Goal: Information Seeking & Learning: Learn about a topic

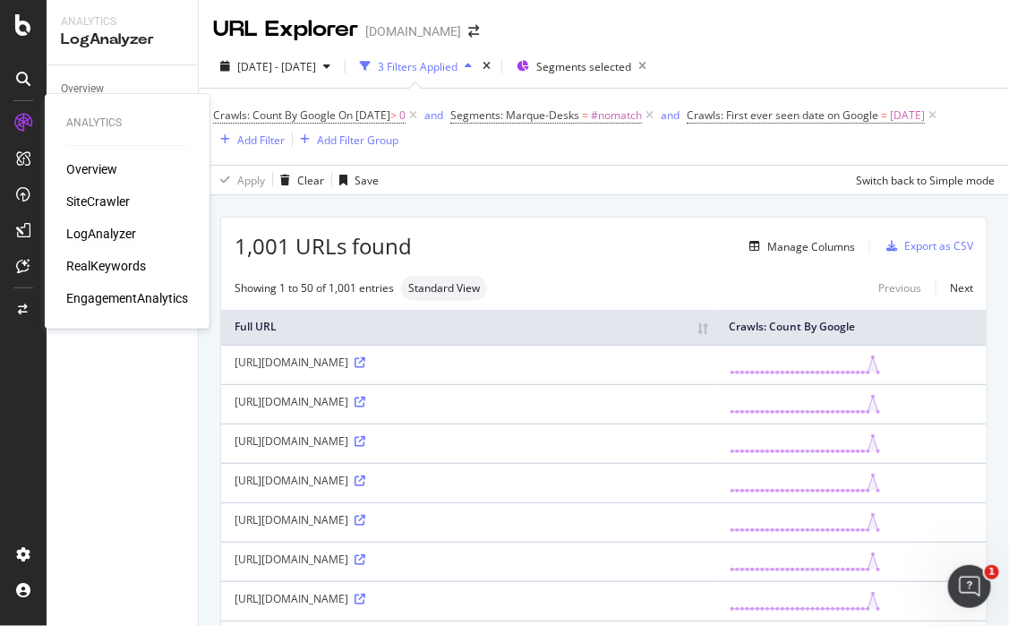
click at [26, 114] on icon at bounding box center [23, 123] width 18 height 18
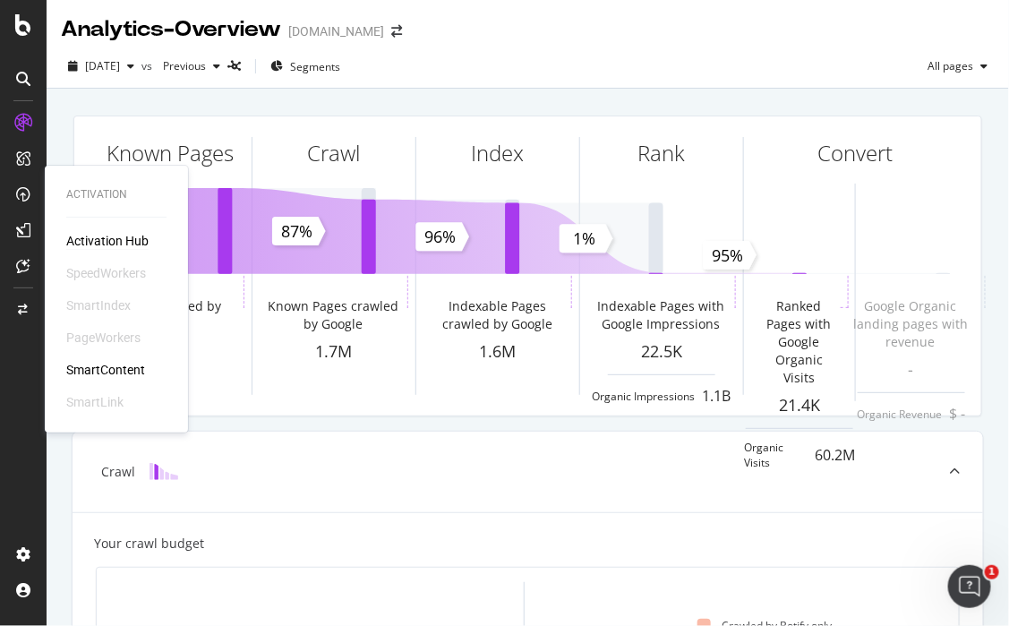
click at [91, 241] on div "Activation Hub" at bounding box center [107, 241] width 82 height 18
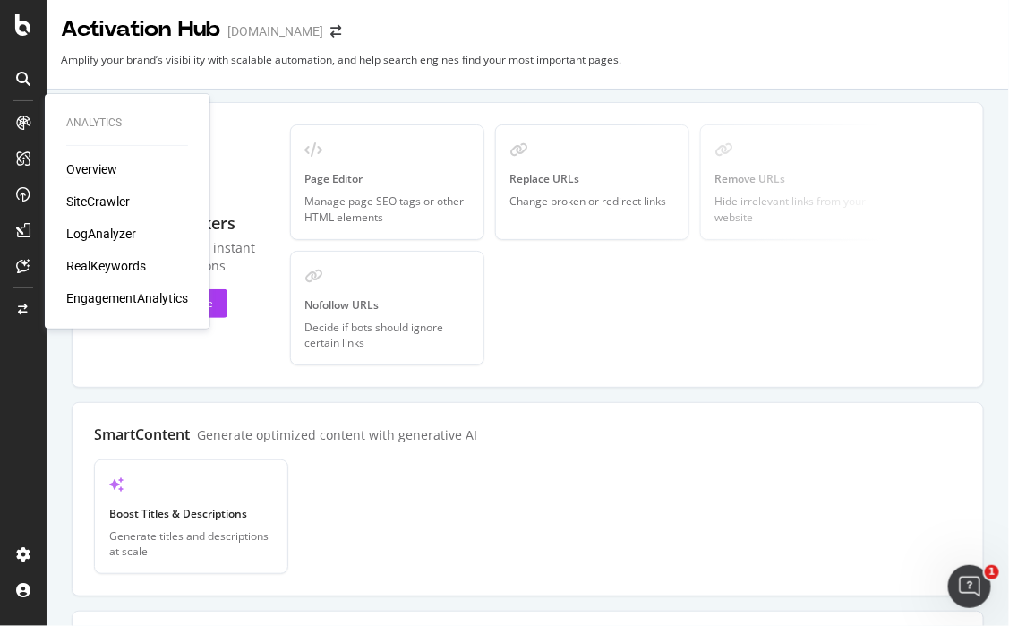
click at [108, 170] on div "Overview" at bounding box center [91, 169] width 51 height 18
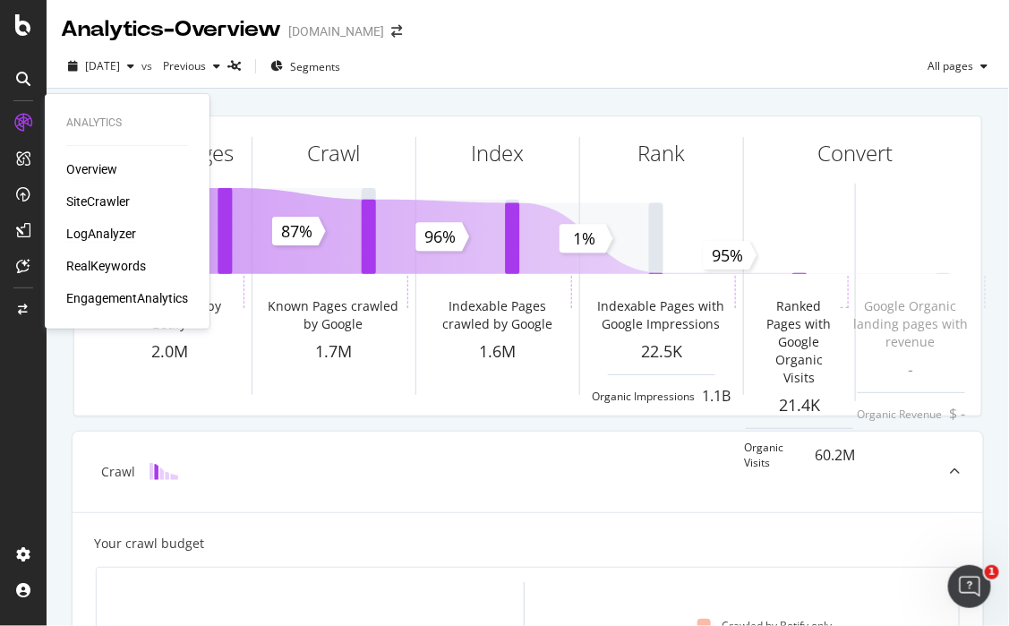
click at [103, 229] on div "LogAnalyzer" at bounding box center [101, 234] width 70 height 18
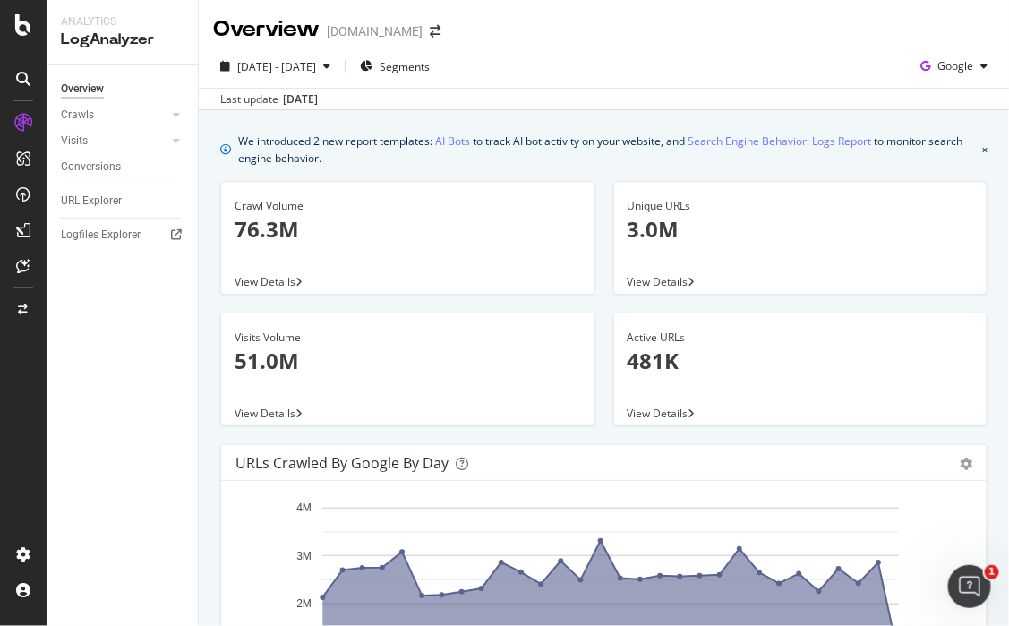
click at [107, 120] on link "Crawls" at bounding box center [114, 115] width 107 height 19
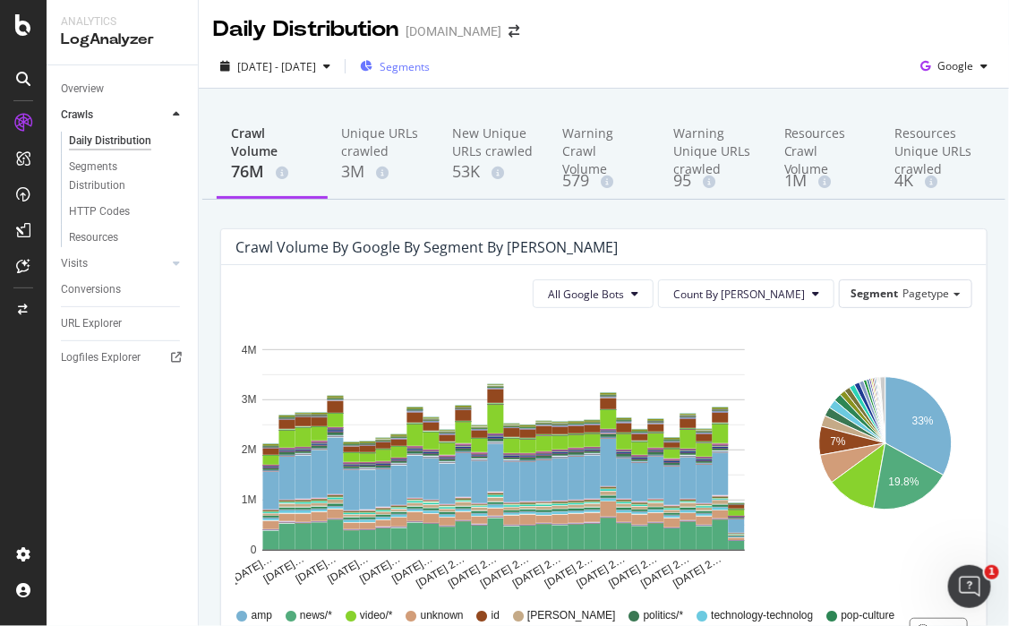
click at [430, 65] on span "Segments" at bounding box center [405, 66] width 50 height 15
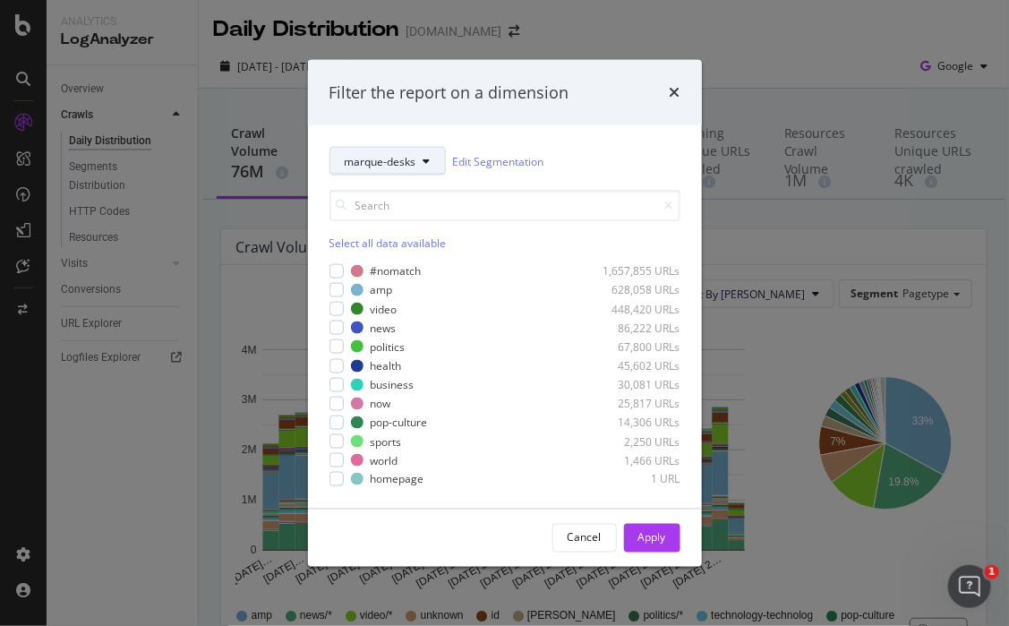
click at [415, 167] on span "marque-desks" at bounding box center [381, 160] width 72 height 15
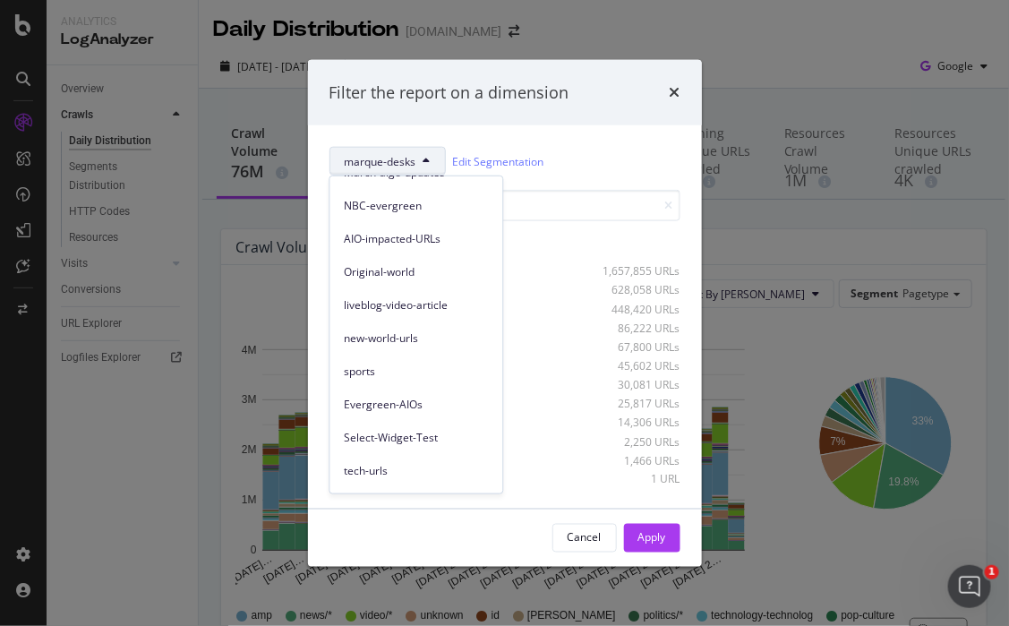
scroll to position [380, 0]
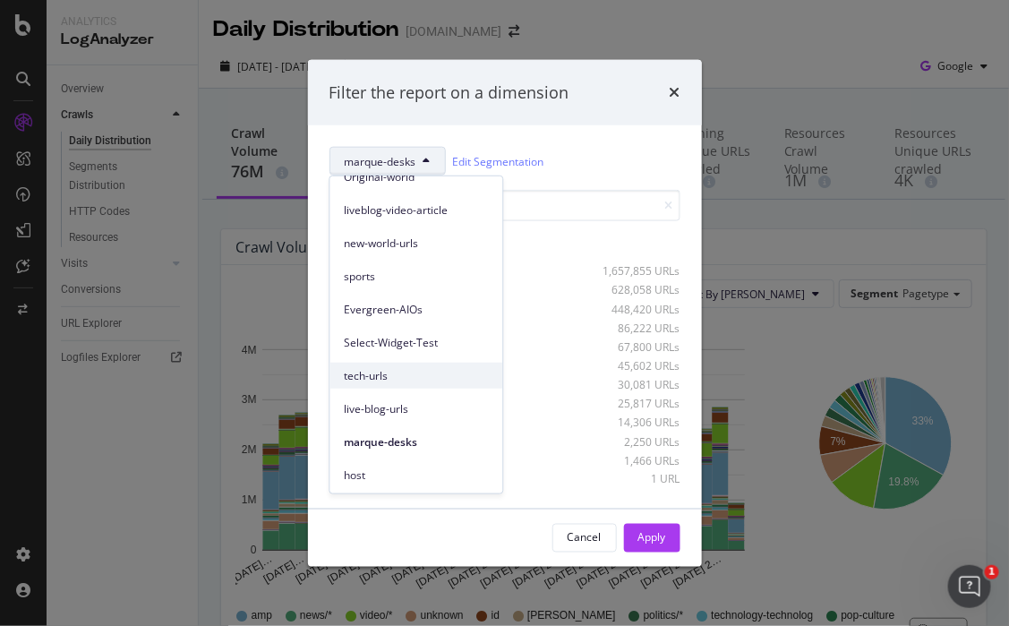
click at [406, 372] on span "tech-urls" at bounding box center [417, 375] width 144 height 16
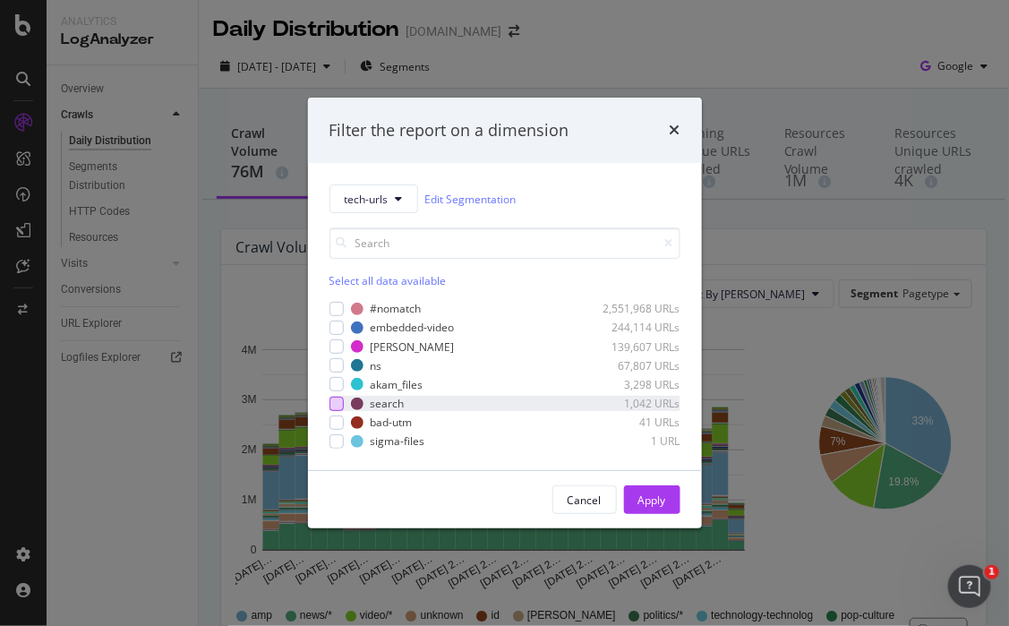
click at [329, 400] on div "modal" at bounding box center [336, 404] width 14 height 14
drag, startPoint x: 665, startPoint y: 496, endPoint x: 695, endPoint y: 478, distance: 34.6
click at [664, 495] on div "Apply" at bounding box center [652, 499] width 28 height 15
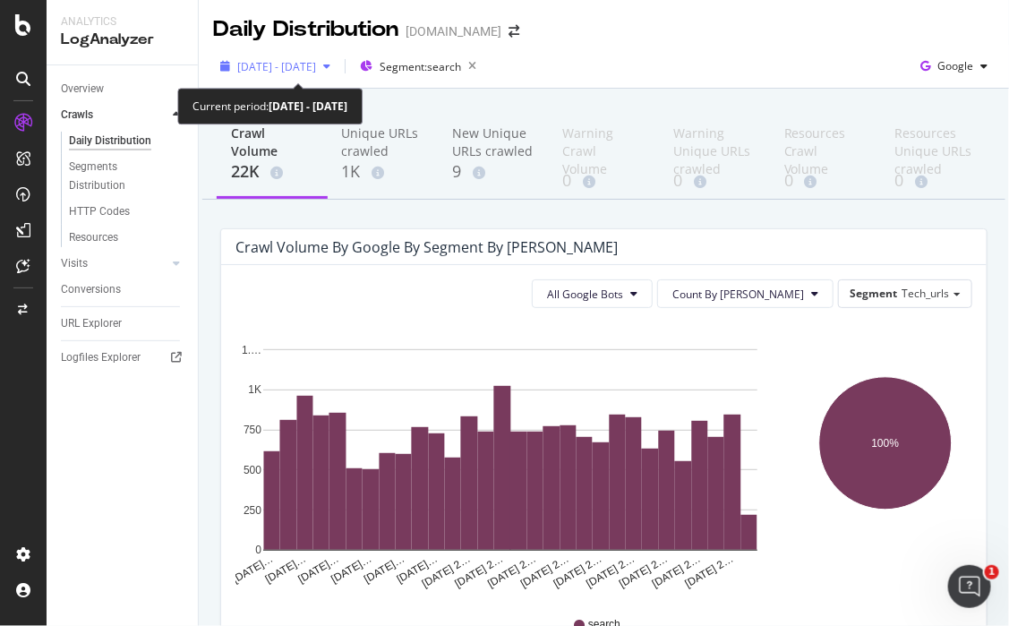
click at [298, 64] on span "[DATE] - [DATE]" at bounding box center [276, 66] width 79 height 15
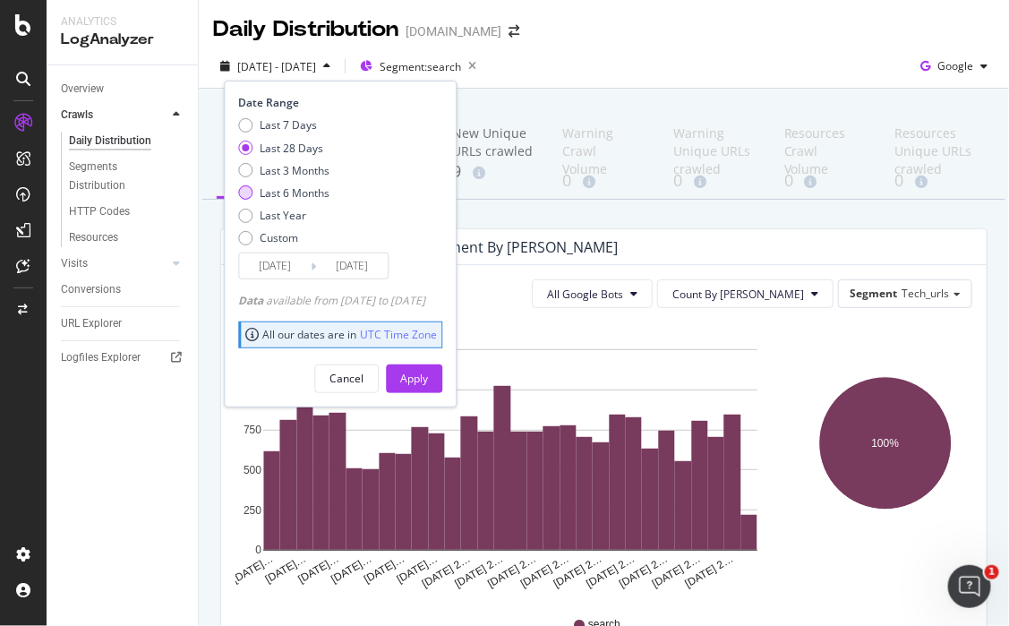
click at [242, 190] on div "Last 6 Months" at bounding box center [245, 192] width 14 height 14
type input "[DATE]"
click at [428, 374] on div "Apply" at bounding box center [414, 378] width 28 height 15
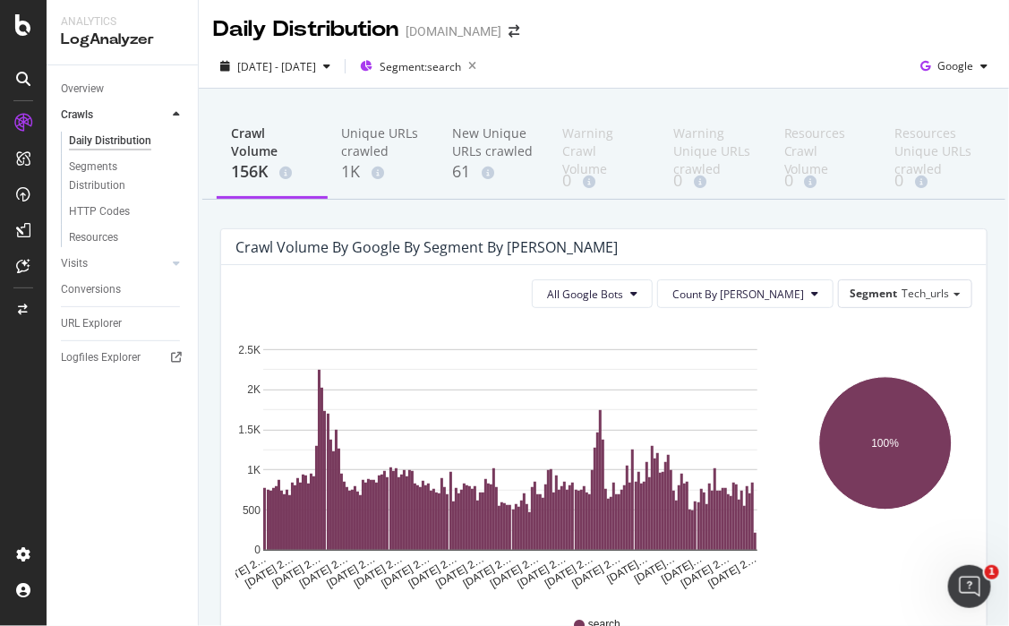
click at [744, 405] on div "Crawl Volume by google by Segment by Day All Google Bots Count By Day Segment T…" at bounding box center [603, 518] width 785 height 580
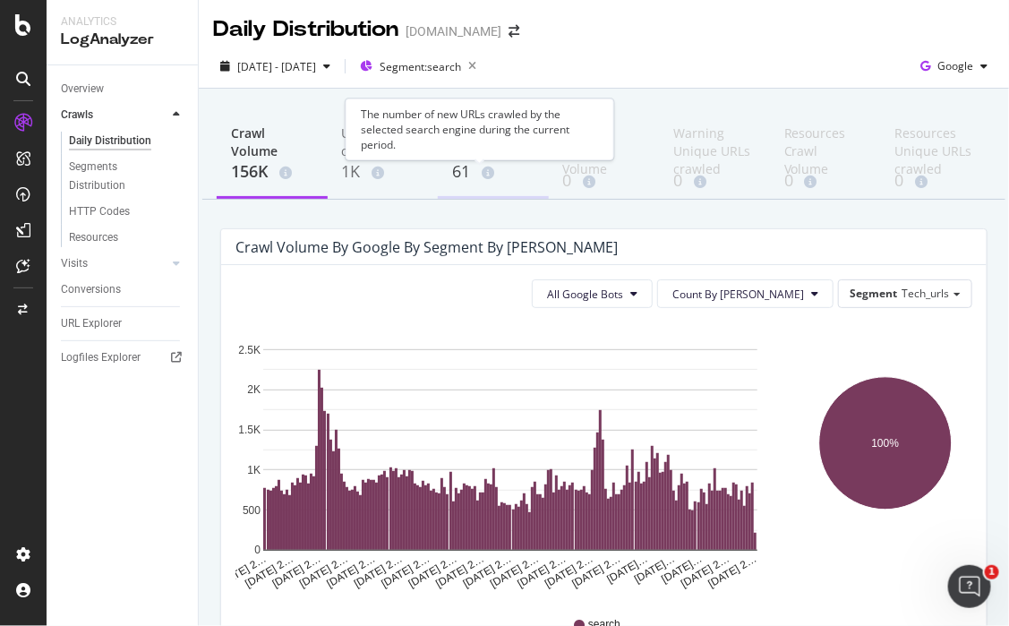
click at [484, 175] on icon at bounding box center [488, 173] width 13 height 13
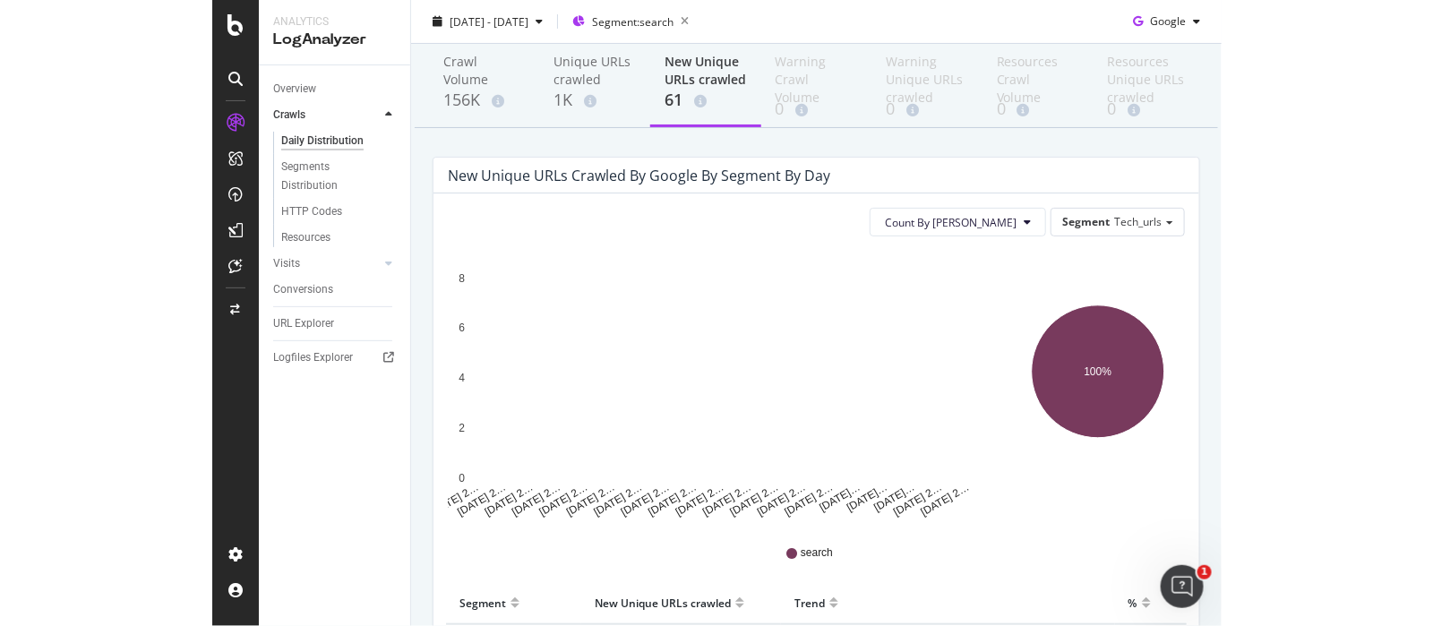
scroll to position [244, 0]
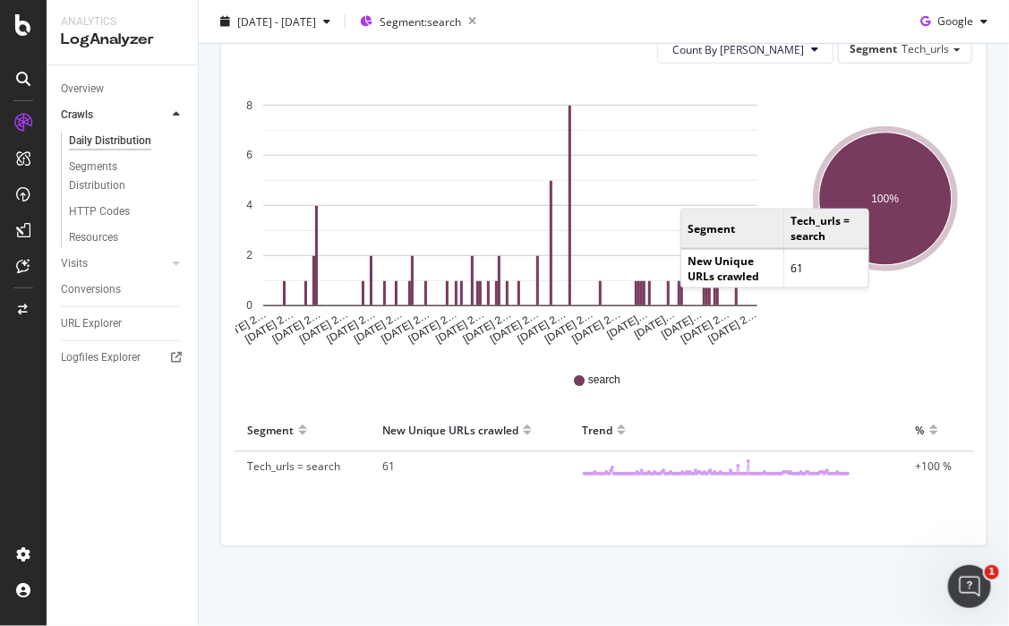
click at [744, 190] on ellipse "A chart." at bounding box center [885, 199] width 133 height 133
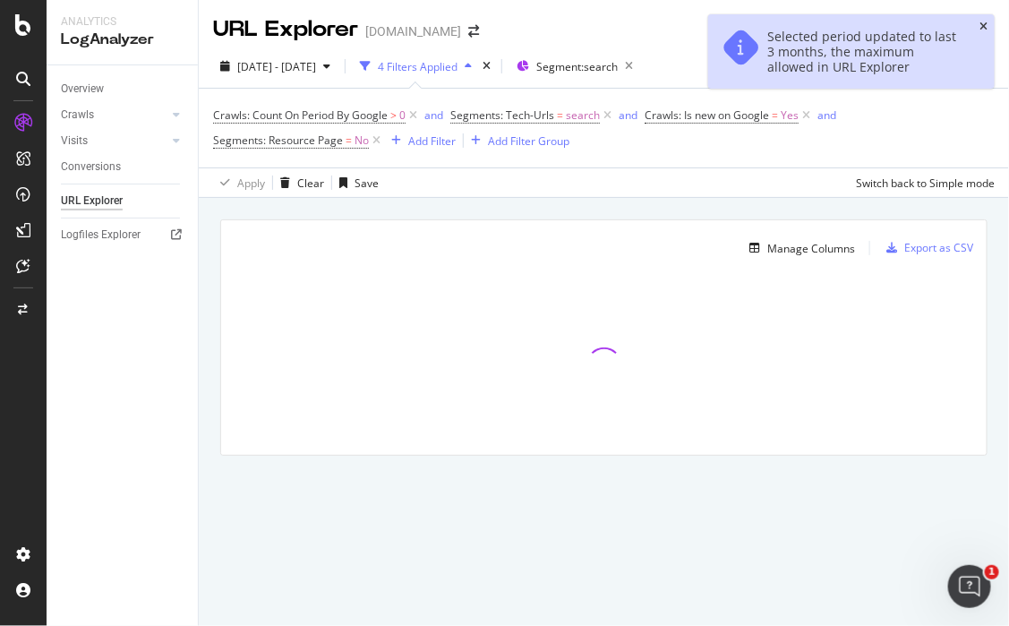
click at [744, 24] on icon "close toast" at bounding box center [984, 26] width 8 height 11
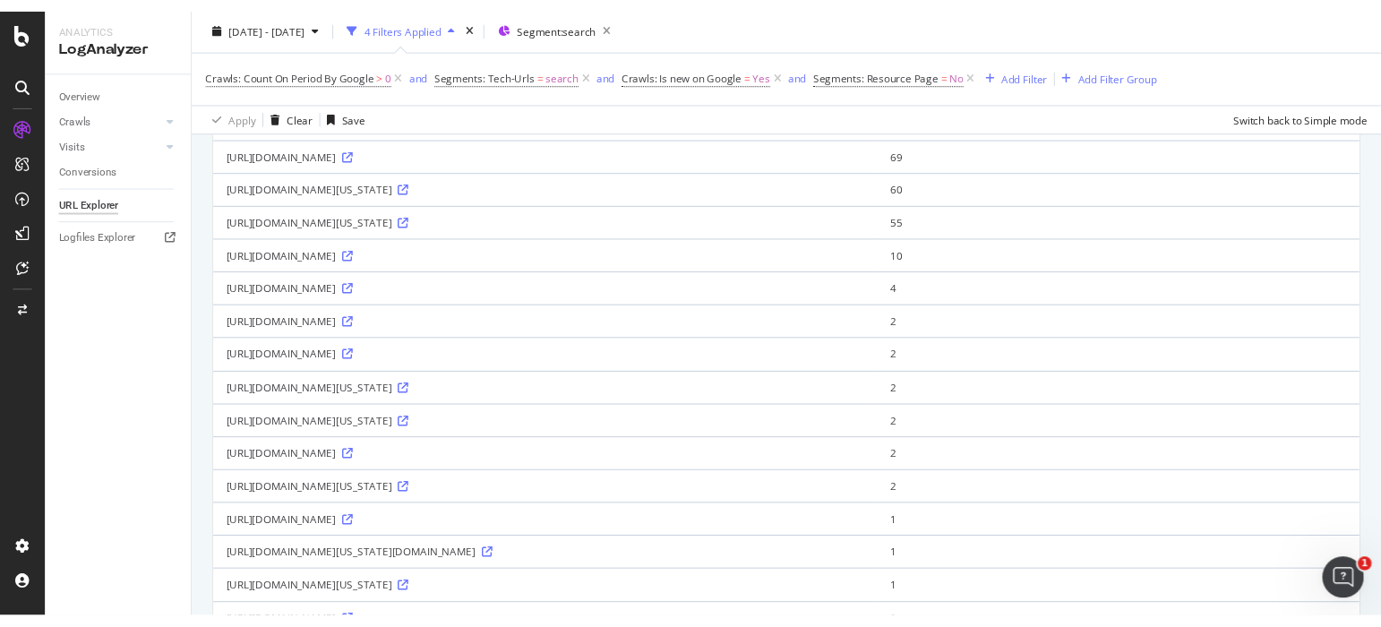
scroll to position [751, 0]
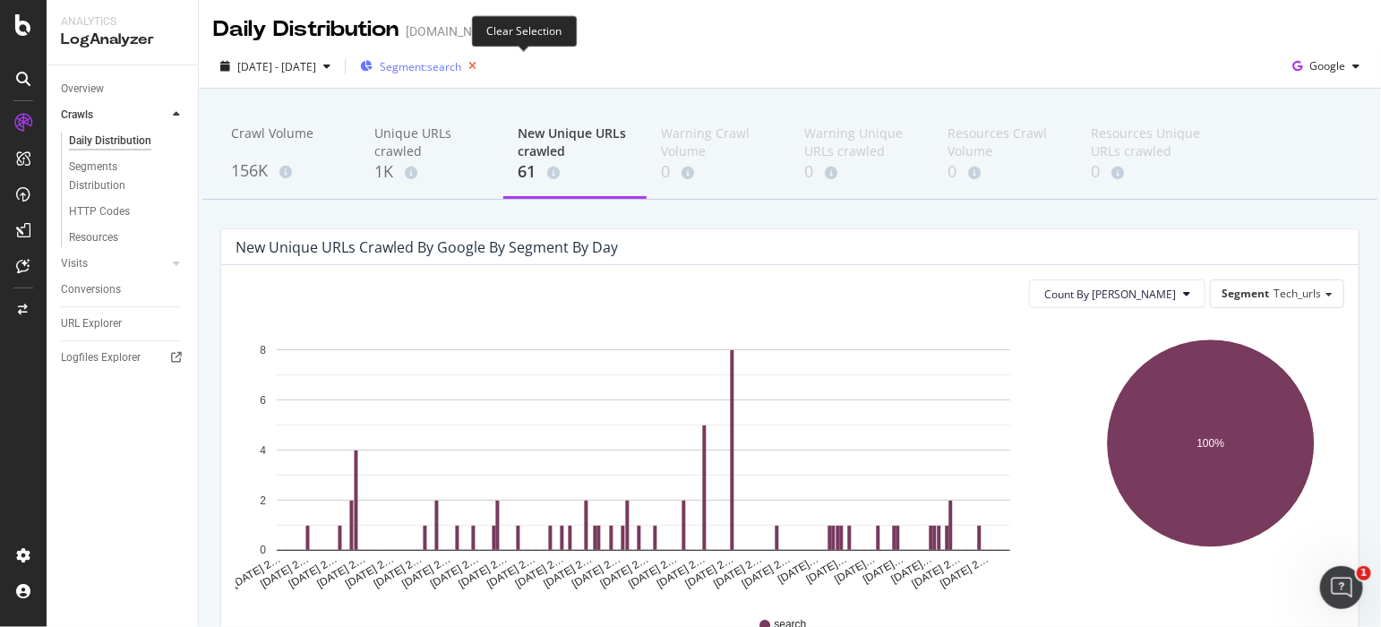
click at [484, 61] on icon "button" at bounding box center [472, 66] width 22 height 25
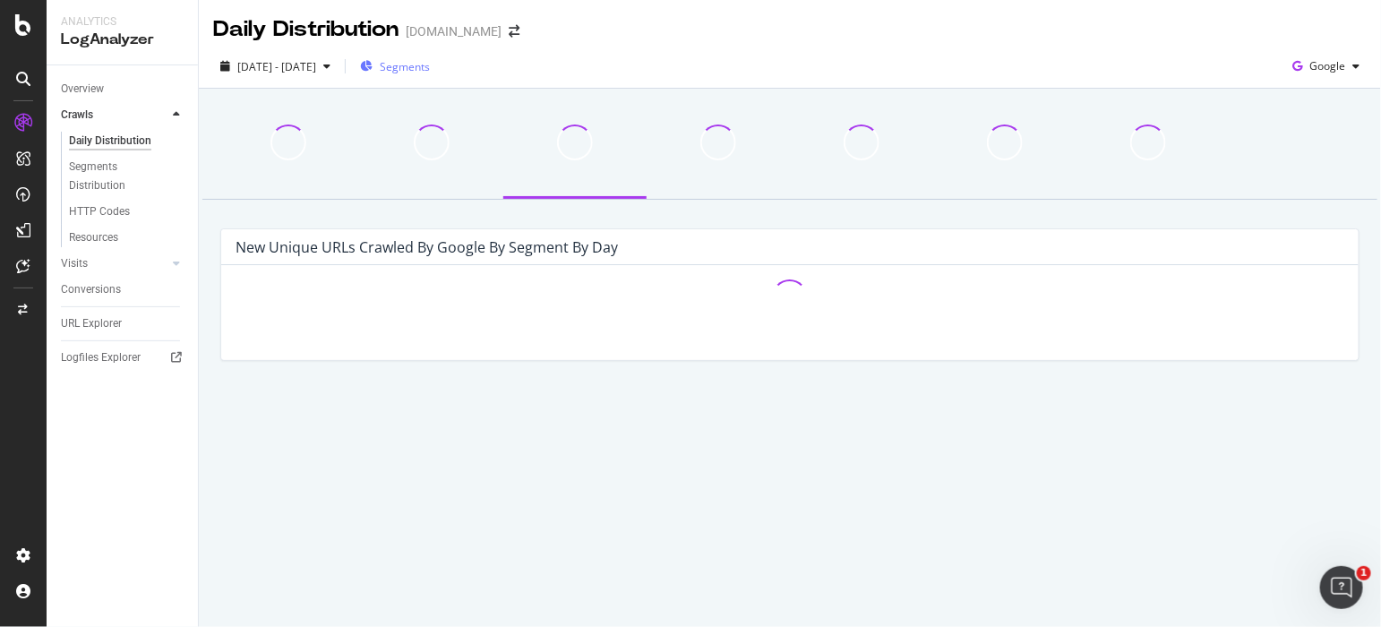
click at [430, 62] on span "Segments" at bounding box center [405, 66] width 50 height 15
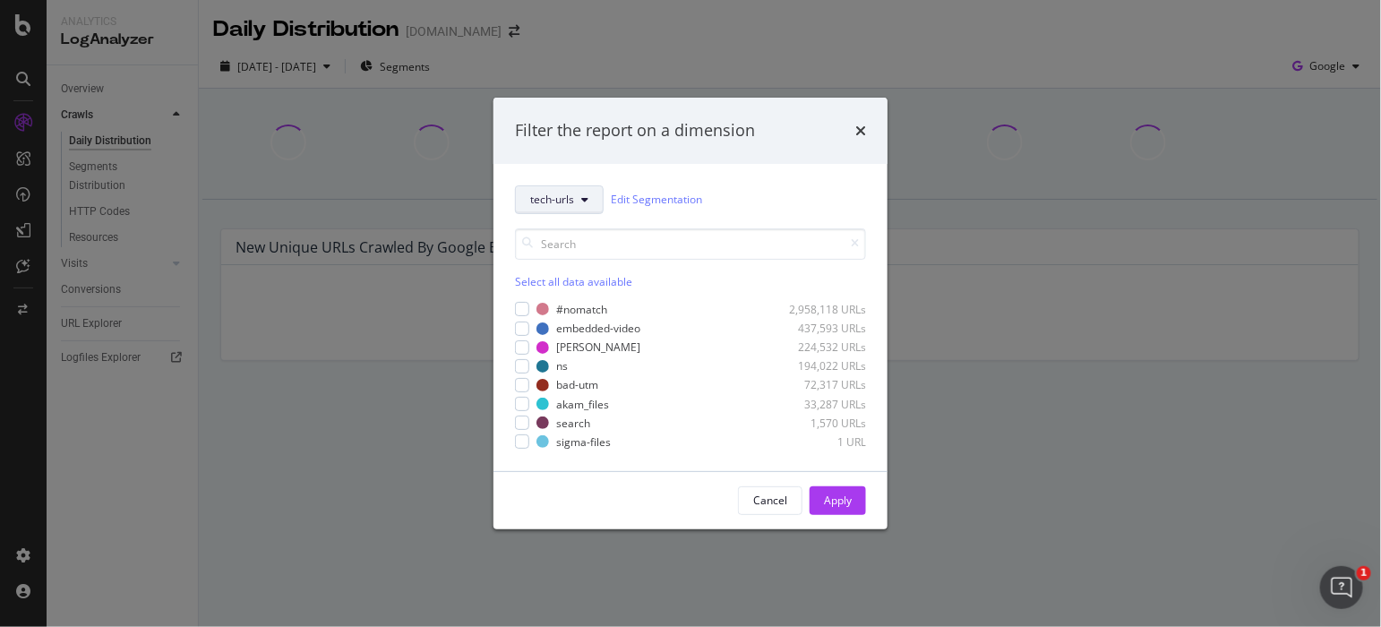
click at [553, 192] on span "tech-urls" at bounding box center [552, 199] width 44 height 15
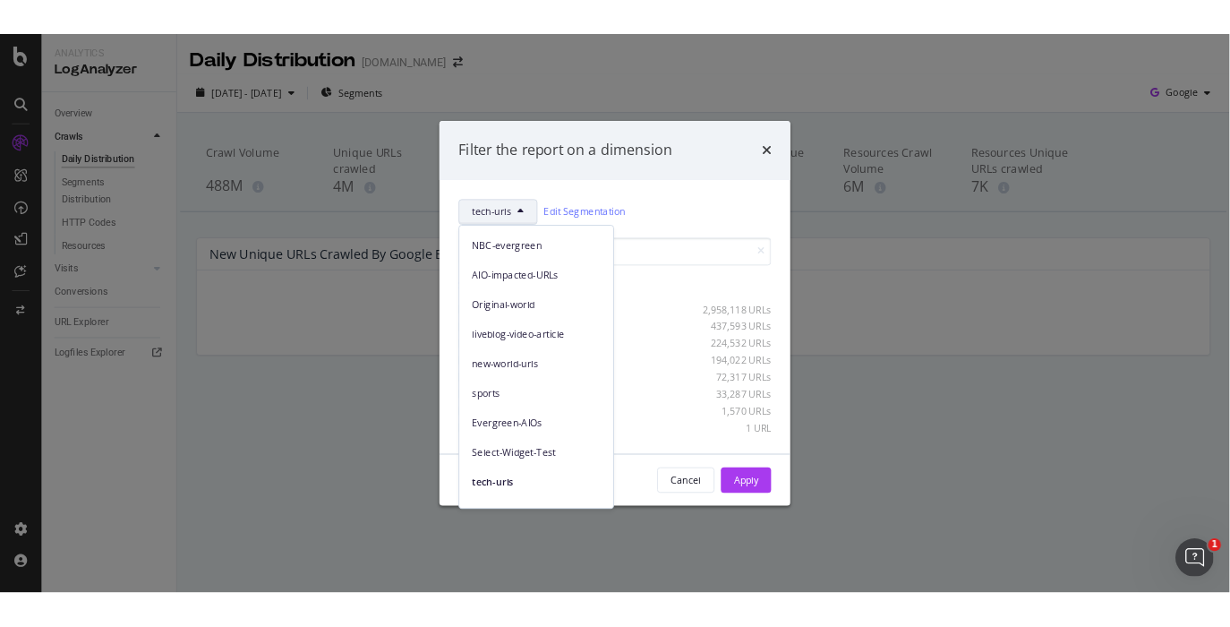
scroll to position [380, 0]
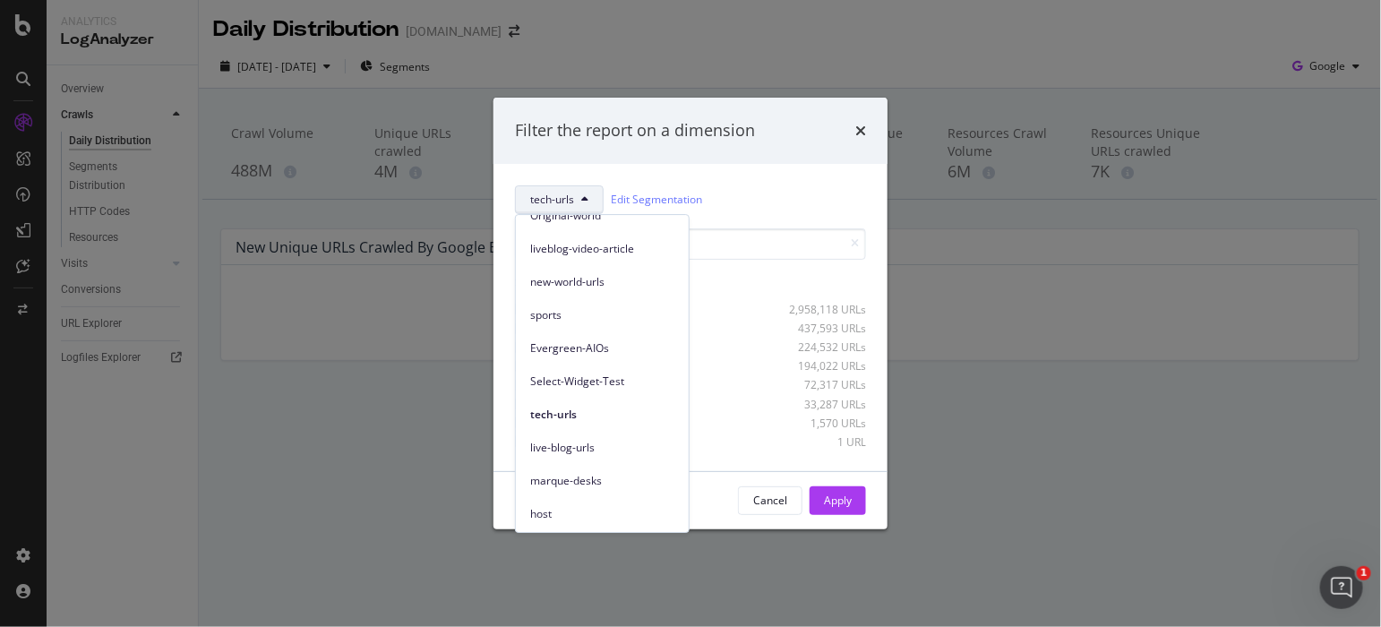
click at [550, 467] on div "marque-desks" at bounding box center [602, 480] width 173 height 26
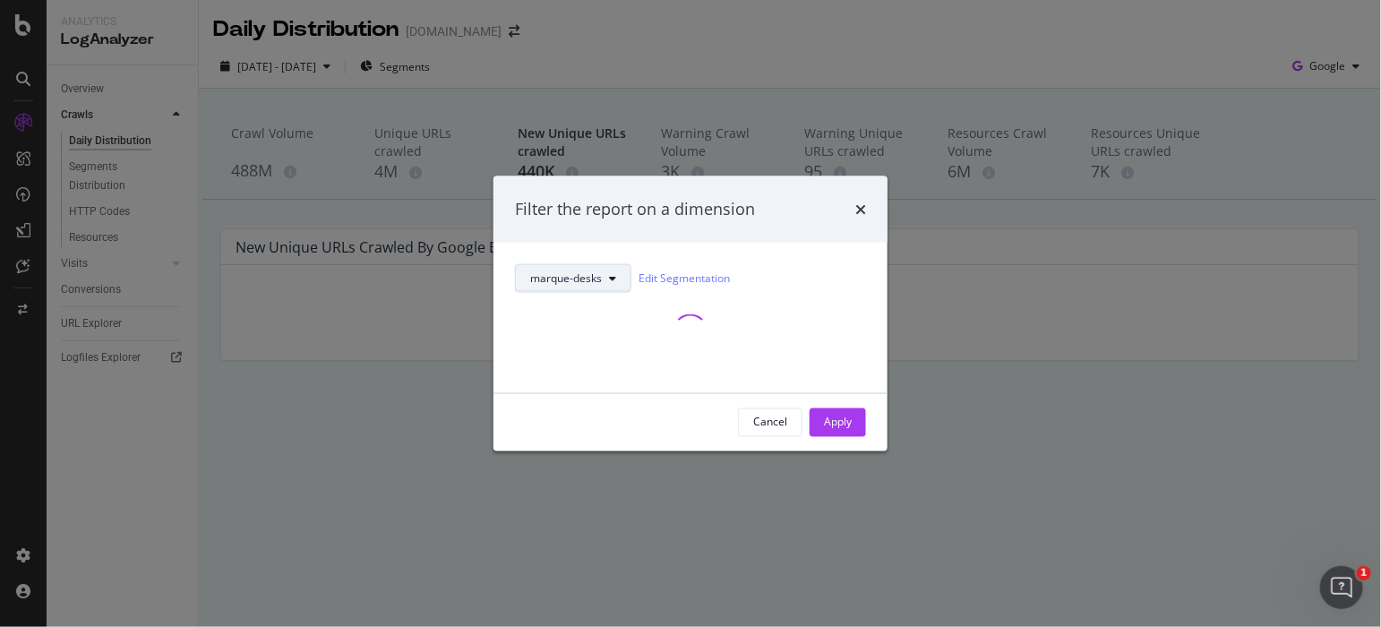
click at [744, 246] on div "marque-desks Edit Segmentation" at bounding box center [690, 317] width 394 height 150
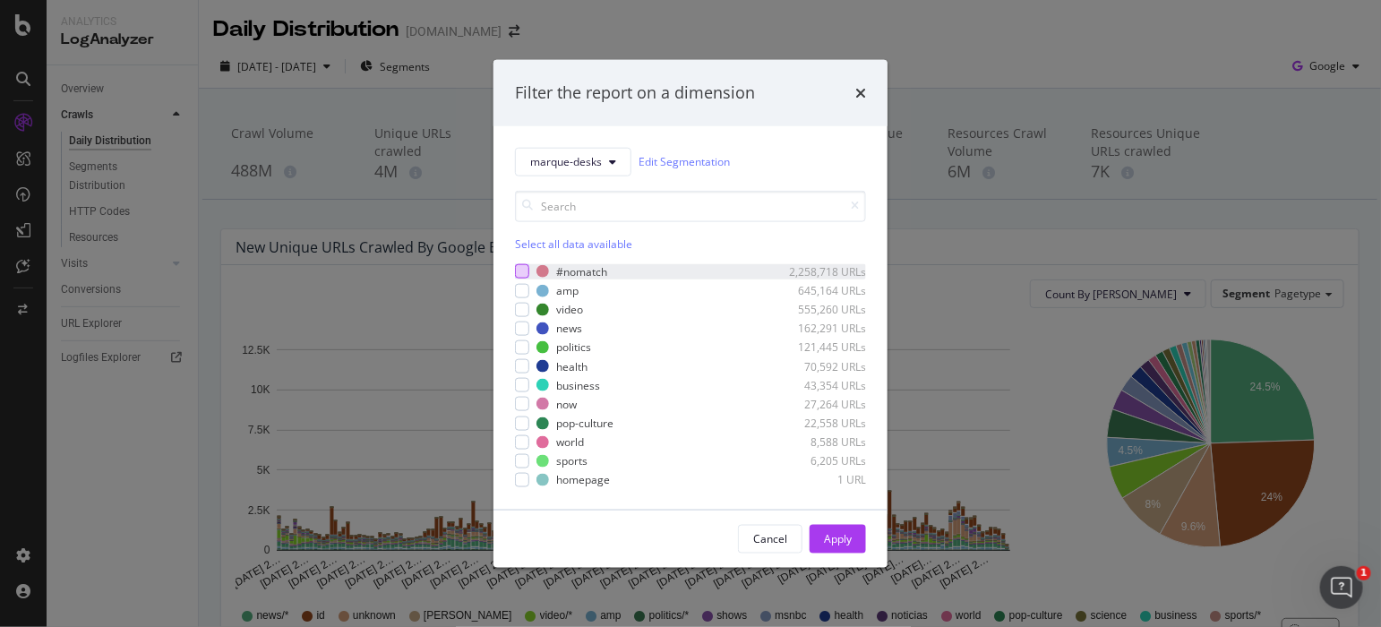
click at [527, 271] on div "modal" at bounding box center [522, 271] width 14 height 14
click at [549, 251] on div "Select all data available #nomatch 2,258,718 URLs amp 645,164 URLs video 555,26…" at bounding box center [690, 338] width 351 height 297
click at [558, 240] on div "Select all data available" at bounding box center [690, 242] width 351 height 15
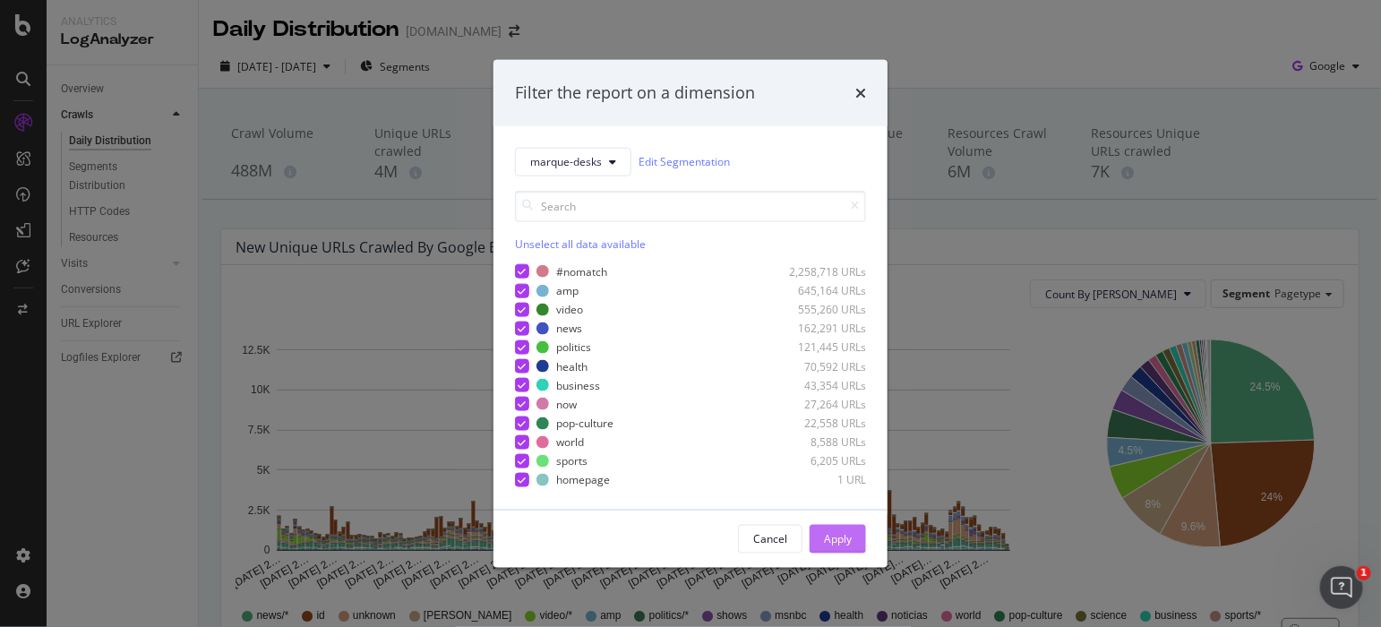
click at [744, 534] on button "Apply" at bounding box center [837, 538] width 56 height 29
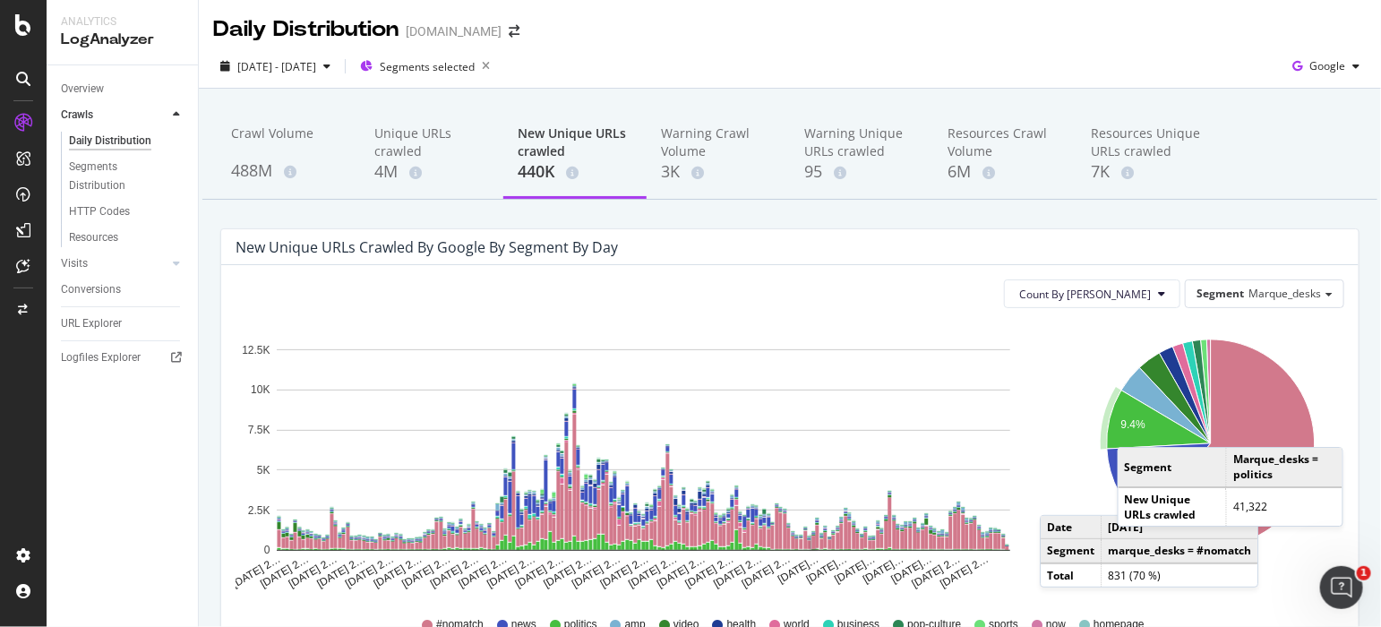
click at [744, 429] on text "9.4%" at bounding box center [1132, 424] width 25 height 13
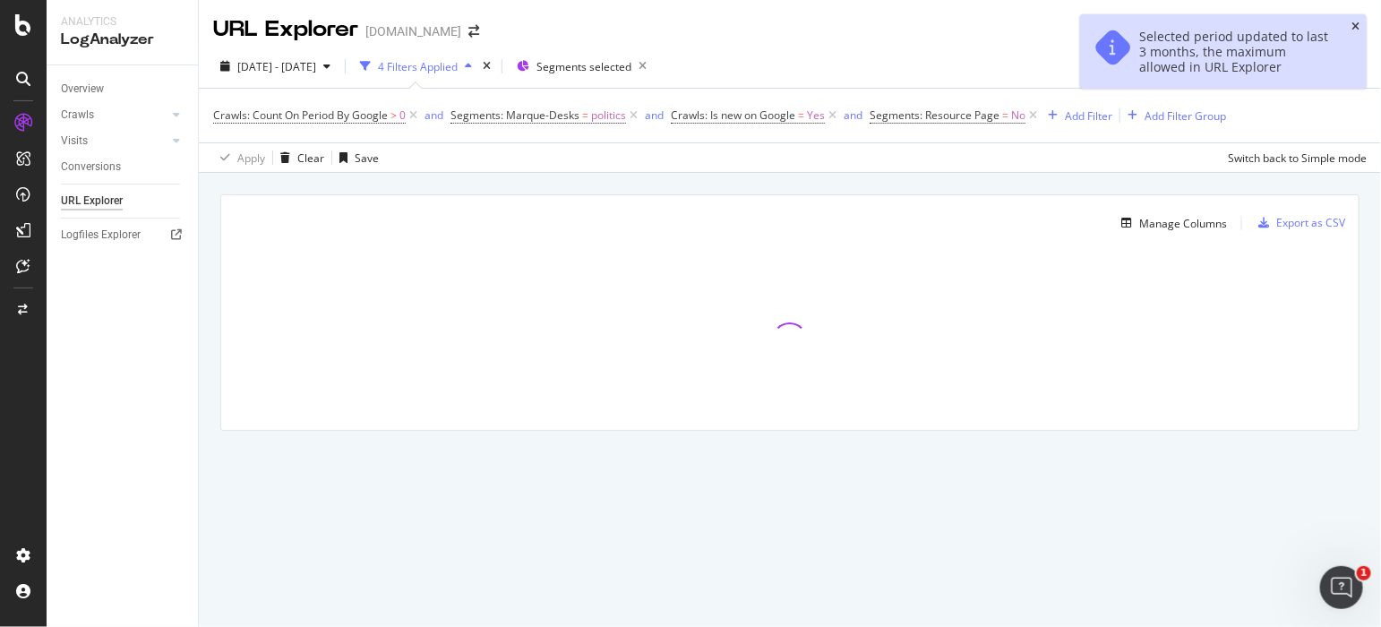
click at [744, 28] on icon "close toast" at bounding box center [1355, 26] width 8 height 11
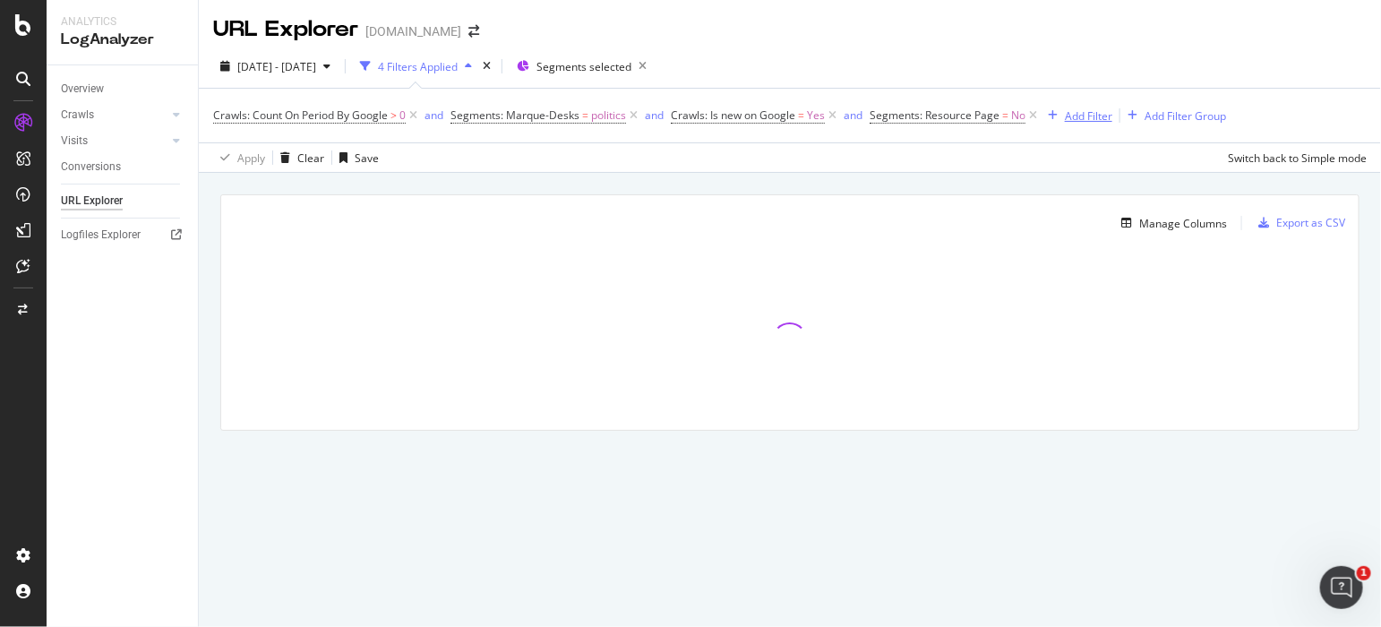
click at [744, 108] on div "Add Filter" at bounding box center [1088, 115] width 47 height 15
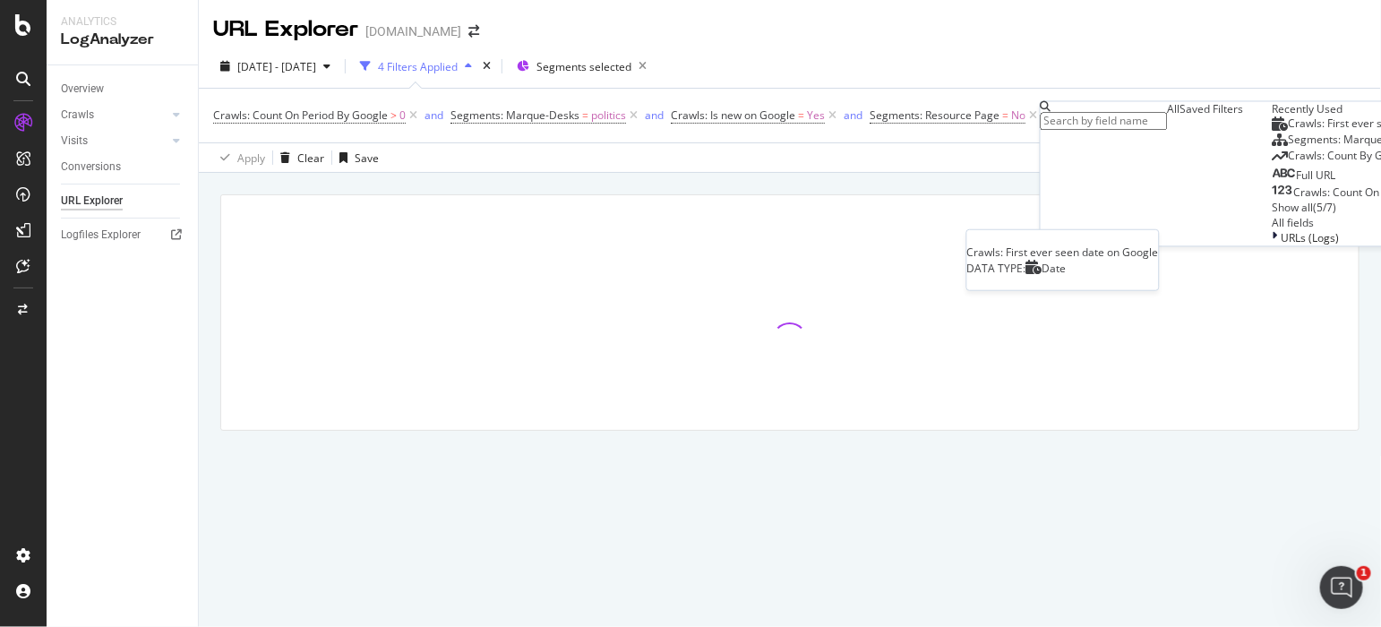
click at [744, 238] on div "Crawls: First ever seen date on Google DATA TYPE: Date" at bounding box center [1063, 260] width 192 height 60
click at [744, 171] on div "Apply Clear Save Switch back to Simple mode" at bounding box center [790, 157] width 1182 height 30
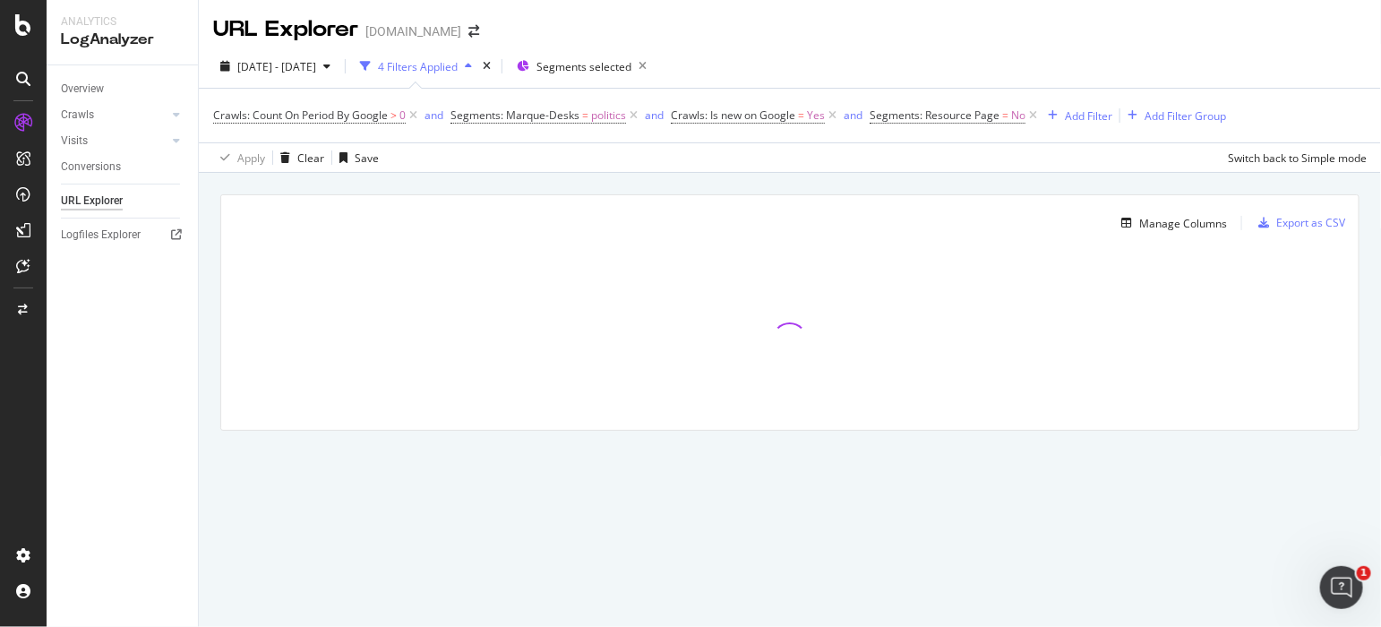
click at [744, 227] on div "Manage Columns Export as CSV" at bounding box center [789, 216] width 1137 height 42
click at [744, 224] on div "Manage Columns" at bounding box center [1183, 223] width 88 height 15
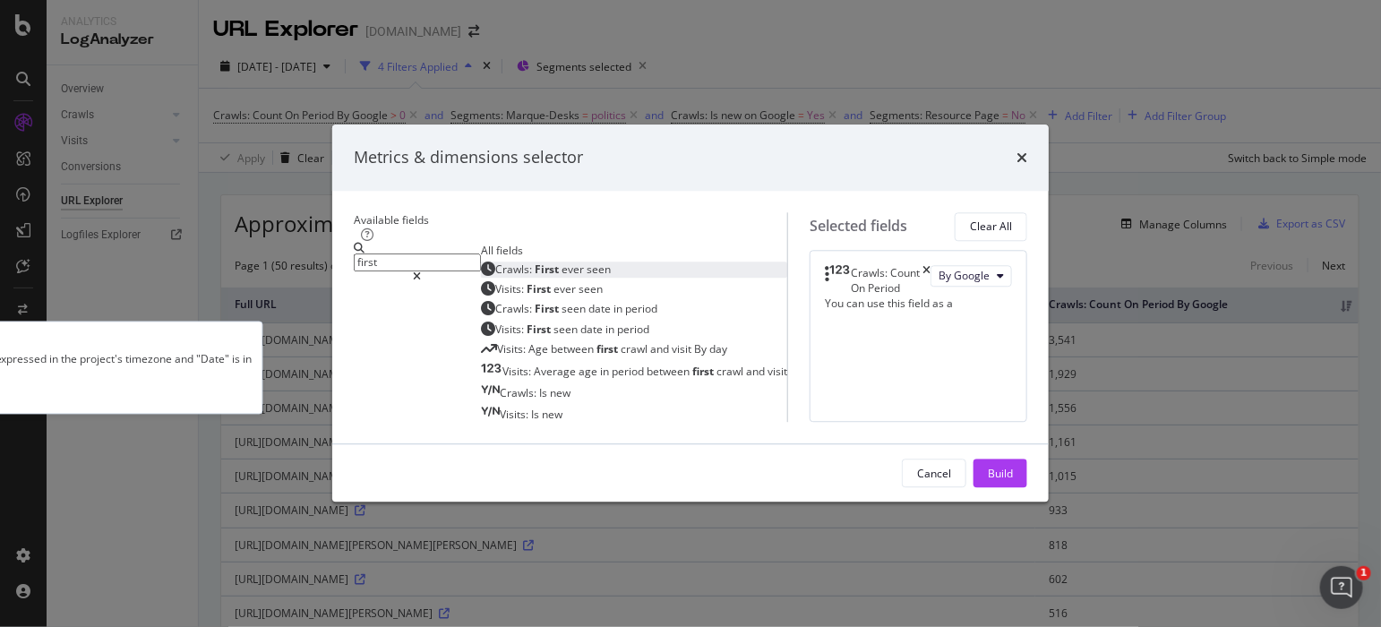
type input "first"
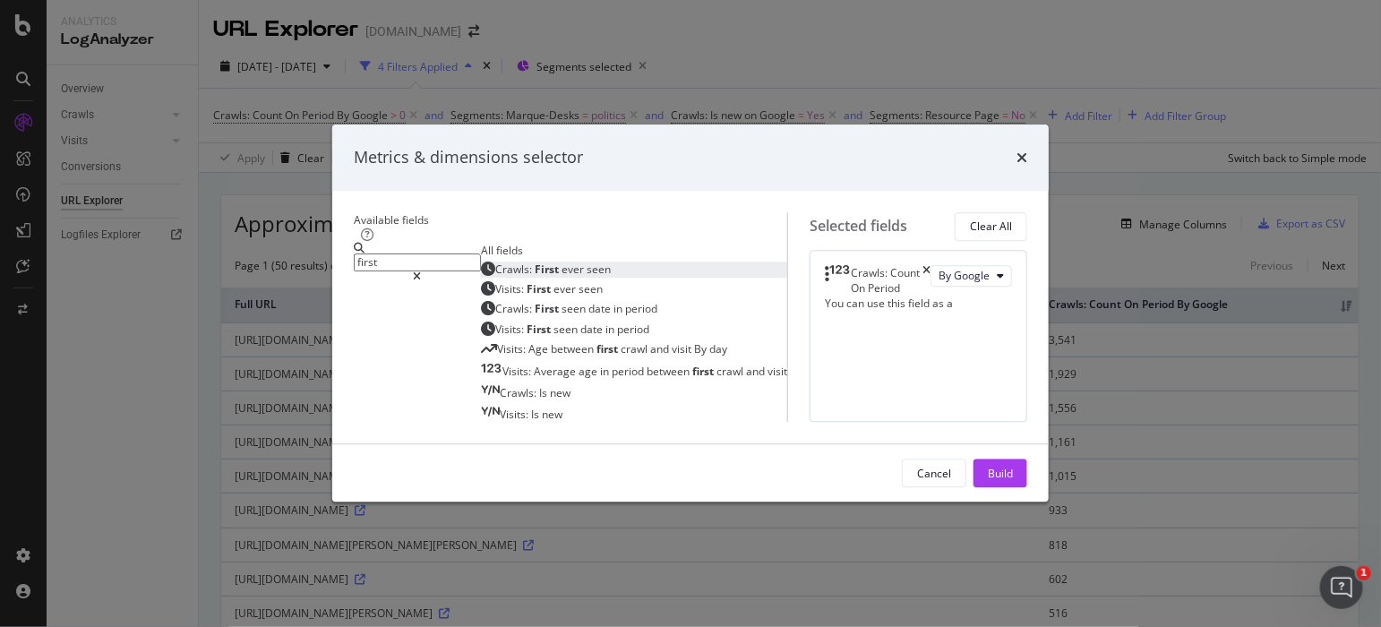
click at [586, 262] on span "seen" at bounding box center [598, 269] width 24 height 15
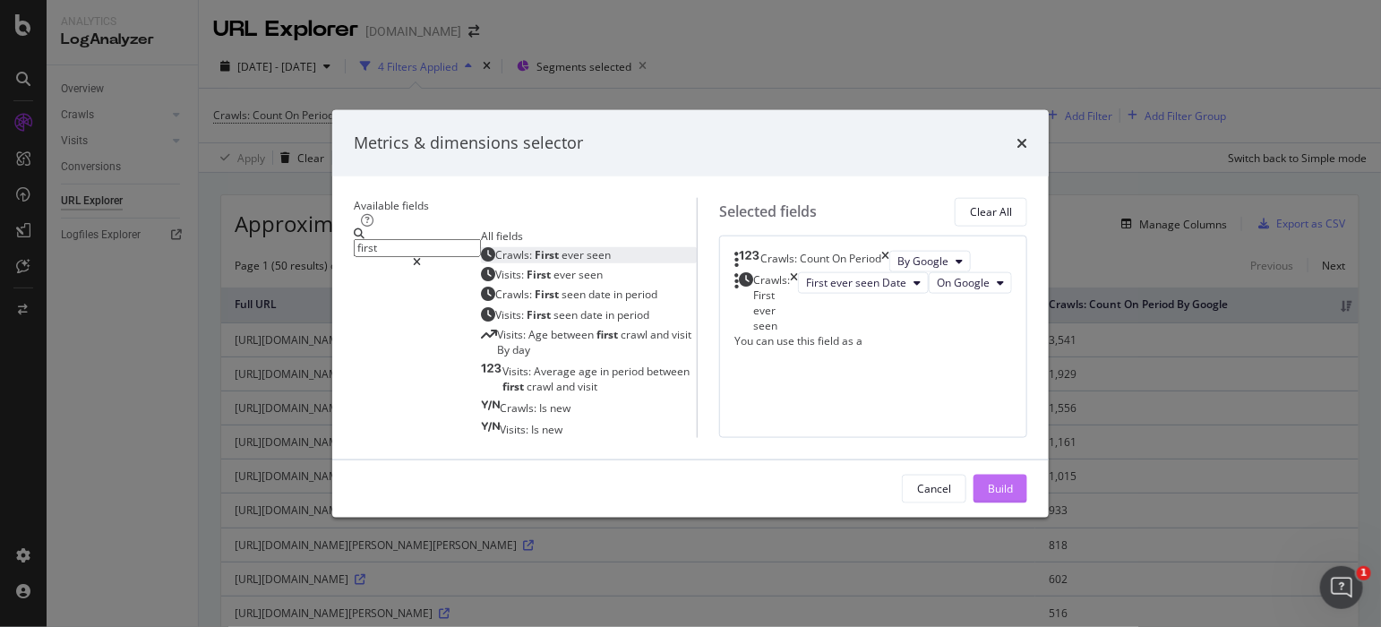
click at [744, 496] on div "Build" at bounding box center [1000, 488] width 25 height 15
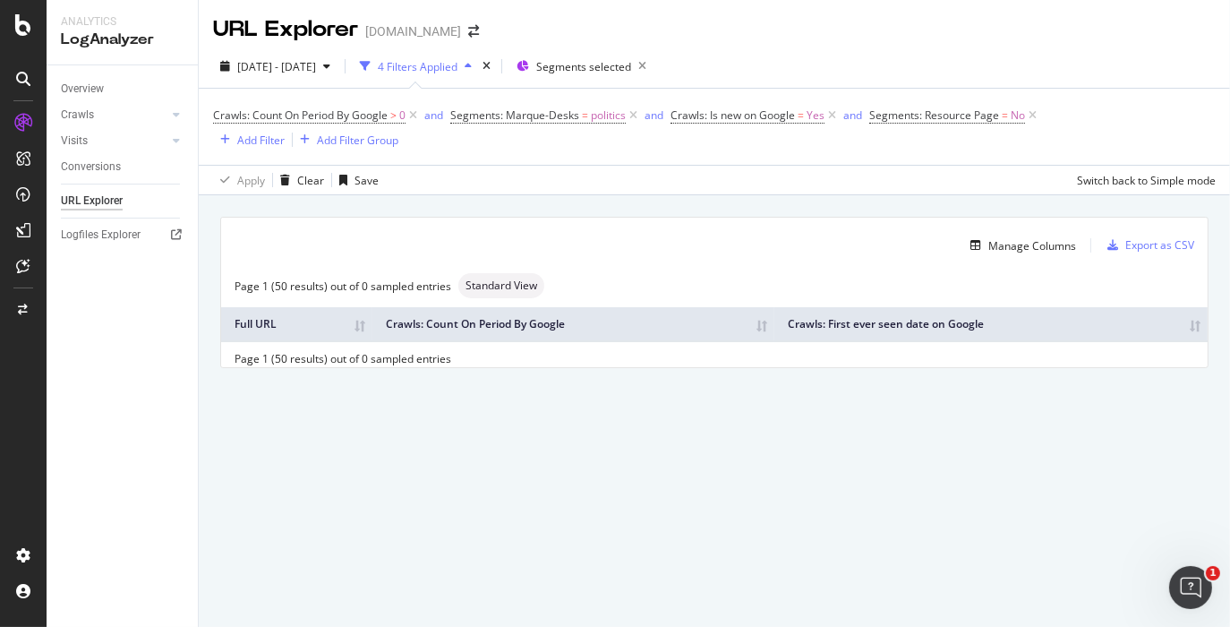
click at [691, 289] on div "Page 1 (50 results) out of 0 sampled entries Standard View" at bounding box center [714, 285] width 987 height 25
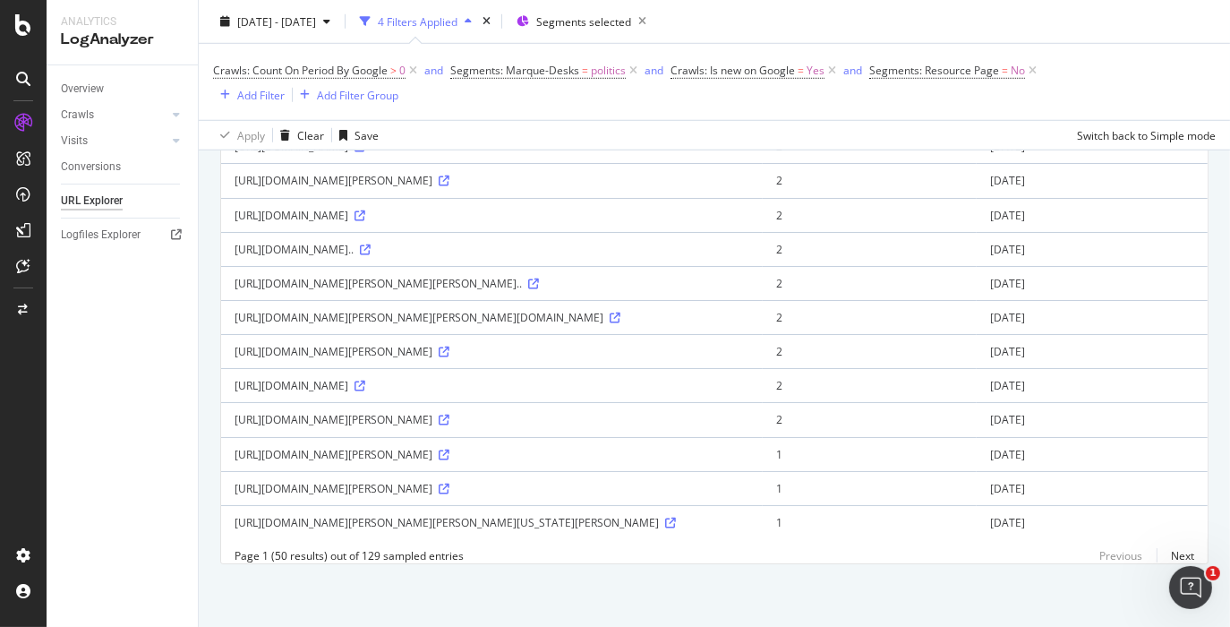
scroll to position [1829, 0]
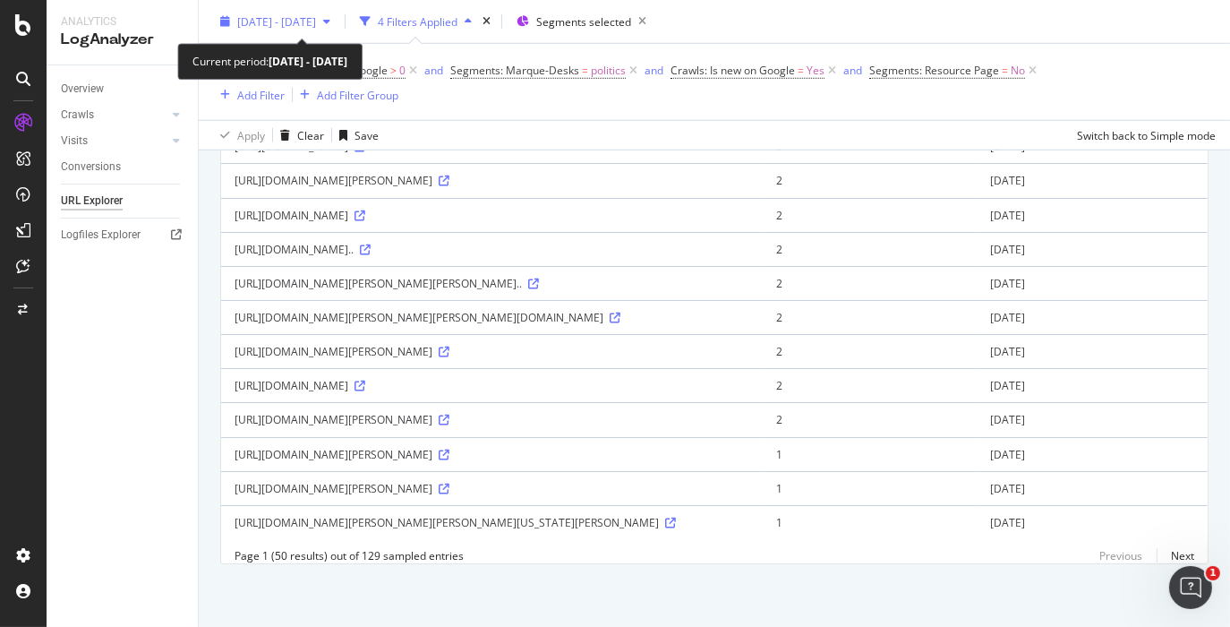
click at [338, 33] on div "[DATE] - [DATE]" at bounding box center [275, 21] width 124 height 27
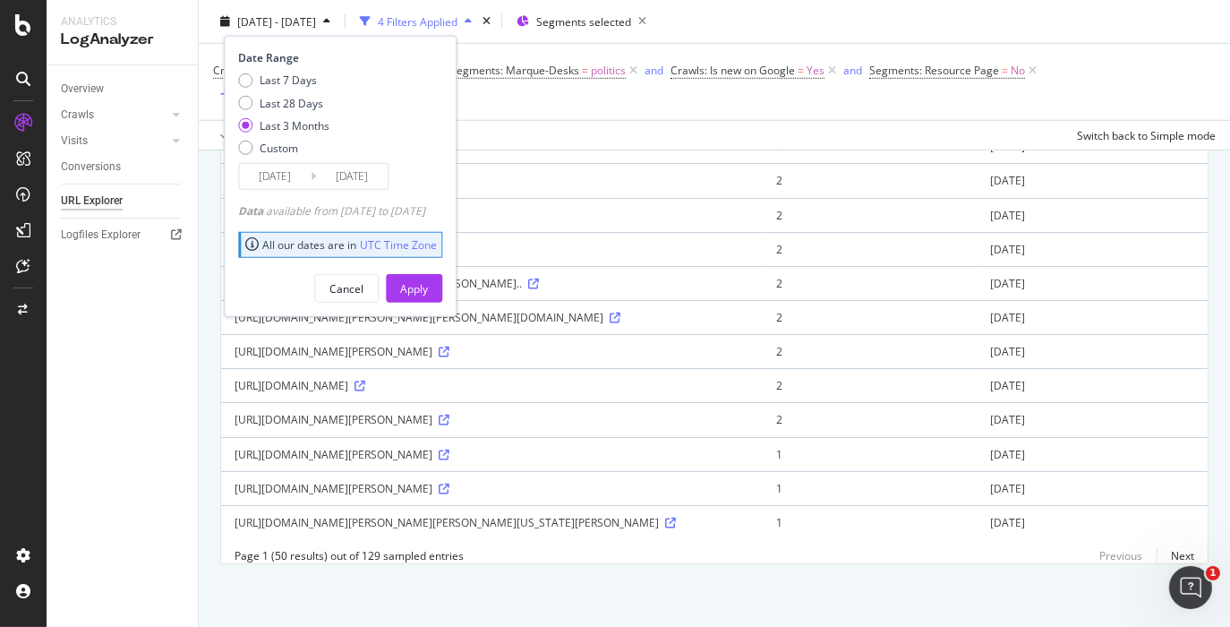
click at [324, 171] on input "[DATE]" at bounding box center [352, 176] width 72 height 25
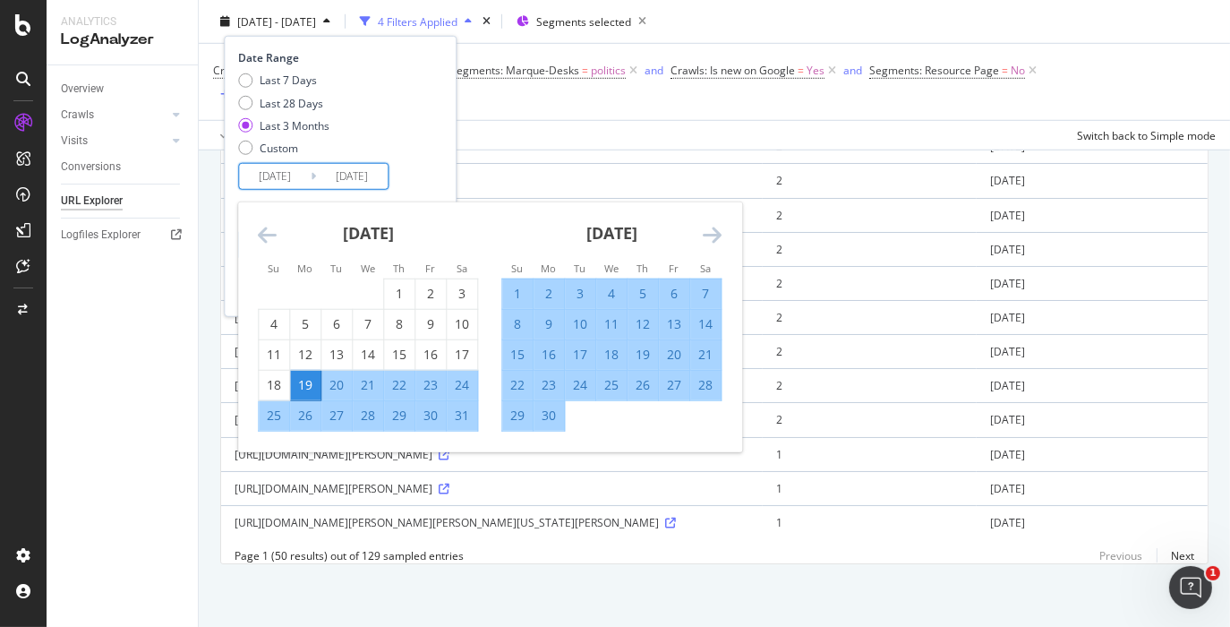
click at [266, 230] on icon "Move backward to switch to the previous month." at bounding box center [267, 234] width 19 height 21
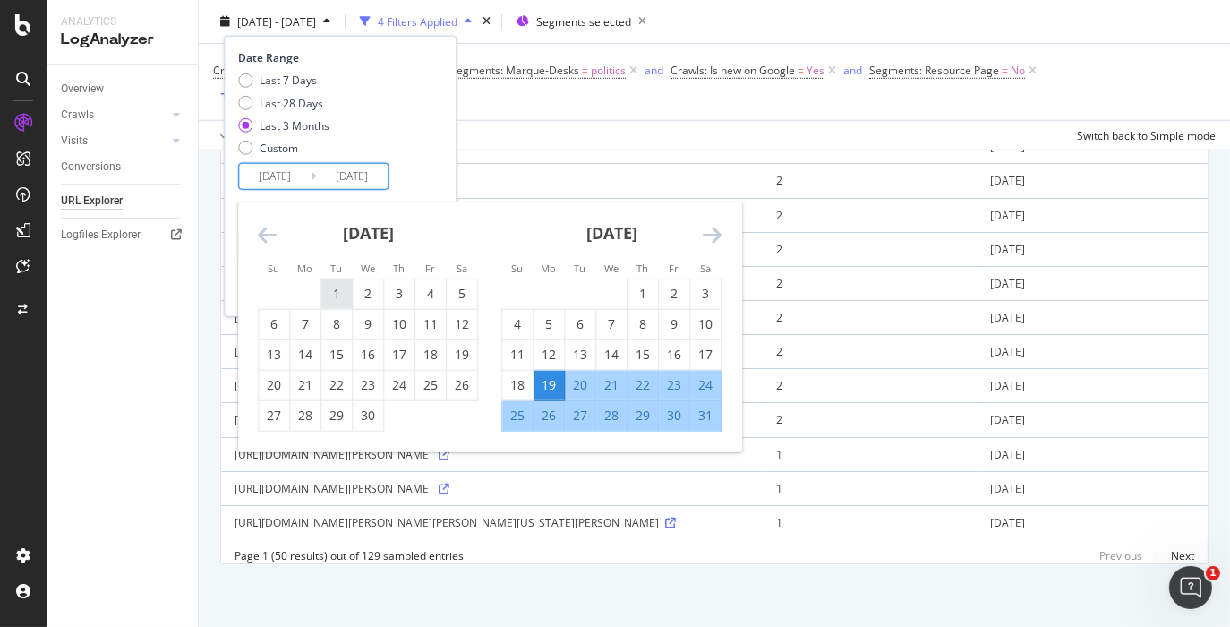
click at [341, 291] on div "1" at bounding box center [336, 294] width 30 height 18
type input "[DATE]"
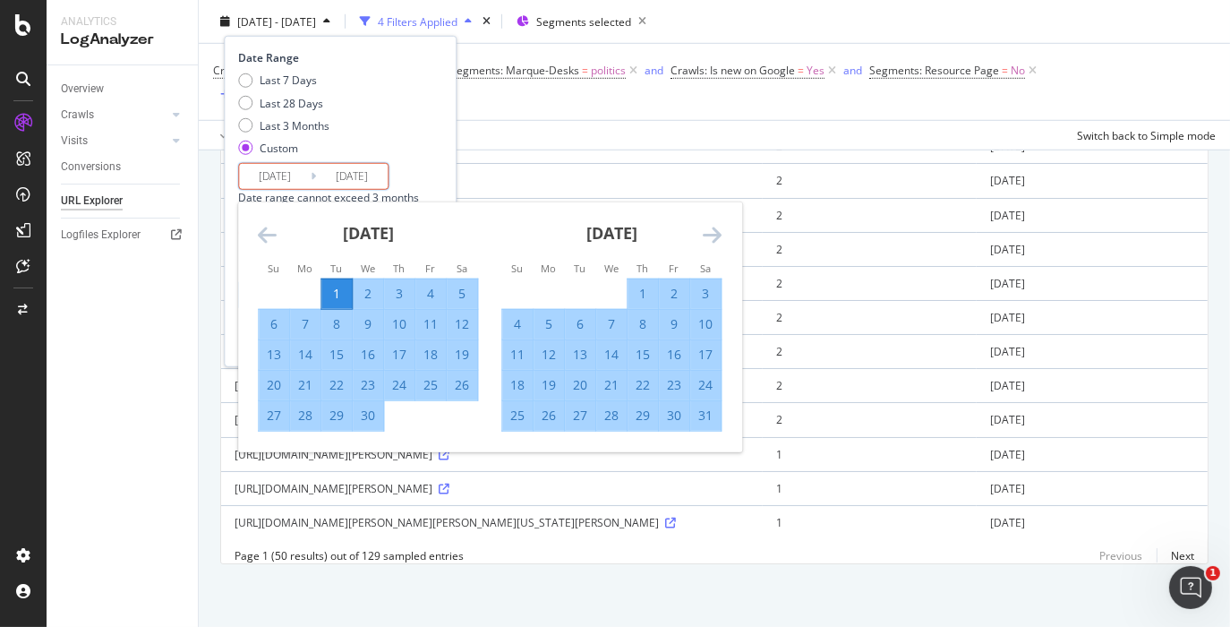
click at [706, 230] on icon "Move forward to switch to the next month." at bounding box center [712, 234] width 19 height 21
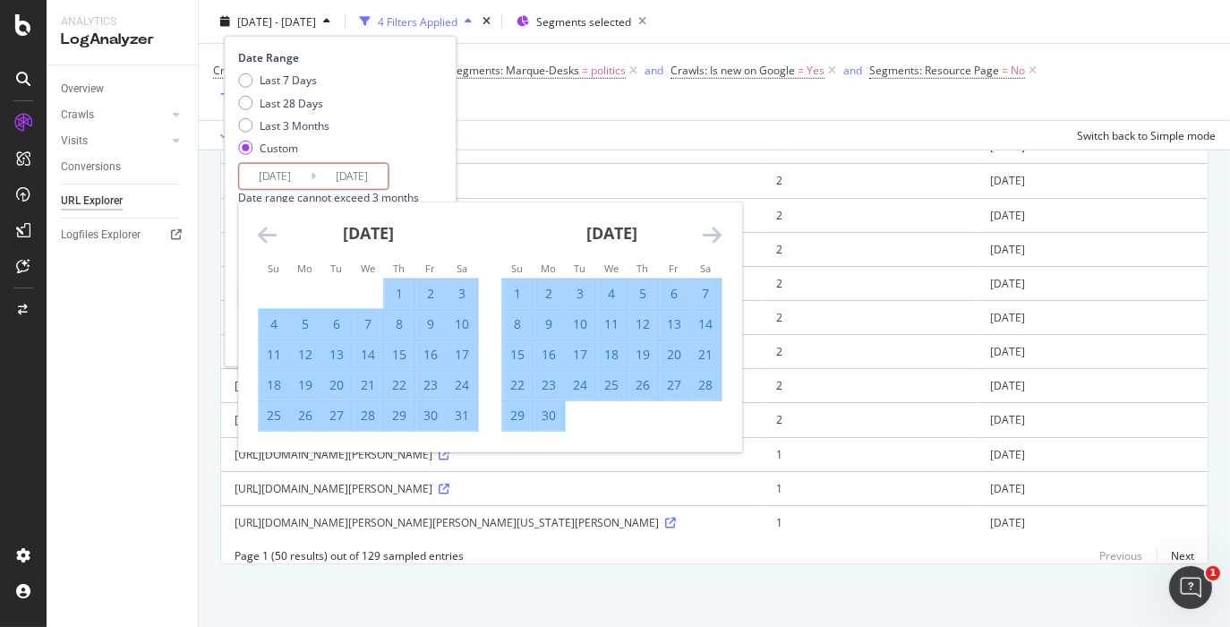
click at [466, 419] on div "31" at bounding box center [462, 415] width 30 height 18
type input "[DATE]"
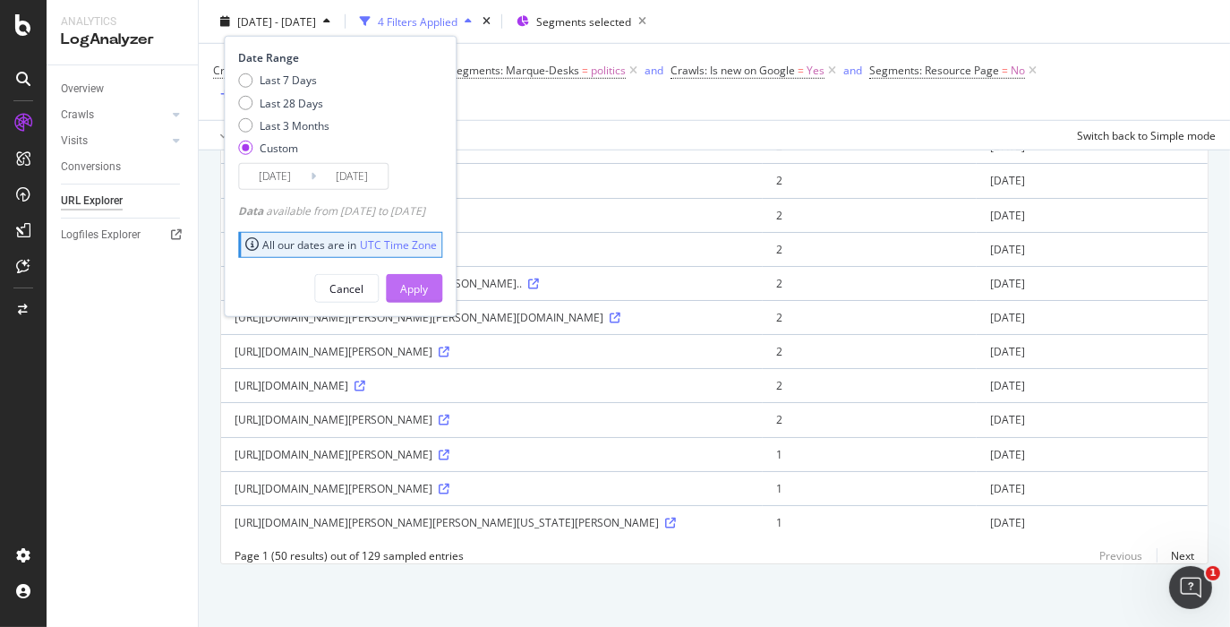
click at [428, 280] on div "Apply" at bounding box center [414, 287] width 28 height 15
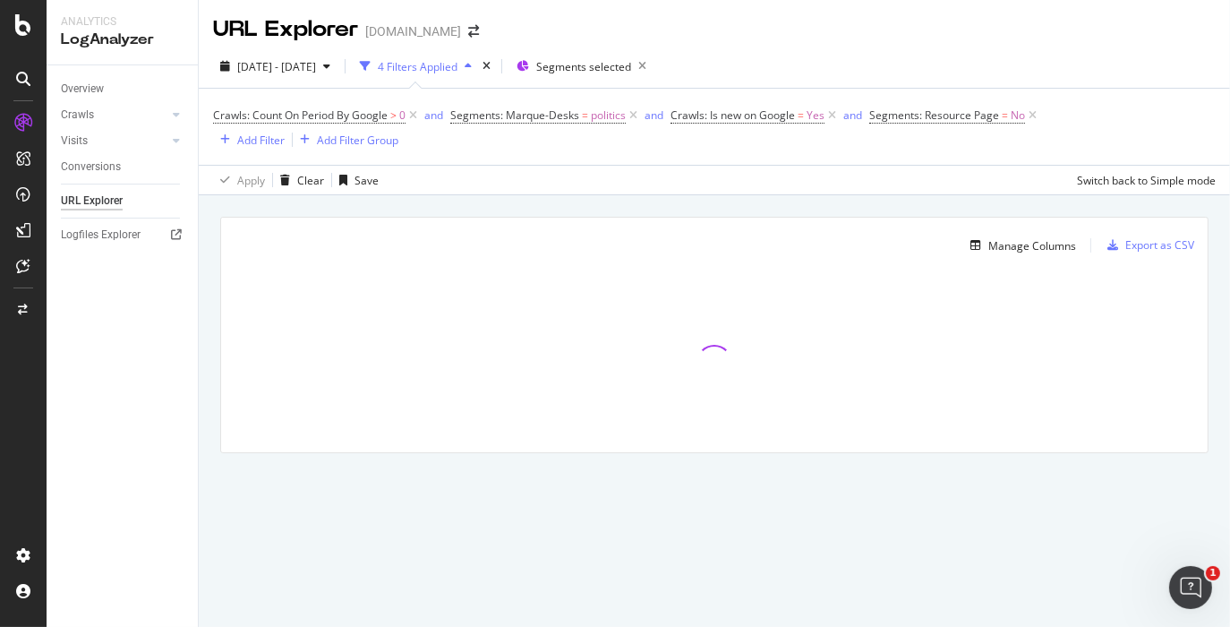
click at [744, 246] on div "Manage Columns Export as CSV Full URL Crawls: Count On Period By Google Crawls:…" at bounding box center [714, 355] width 1031 height 321
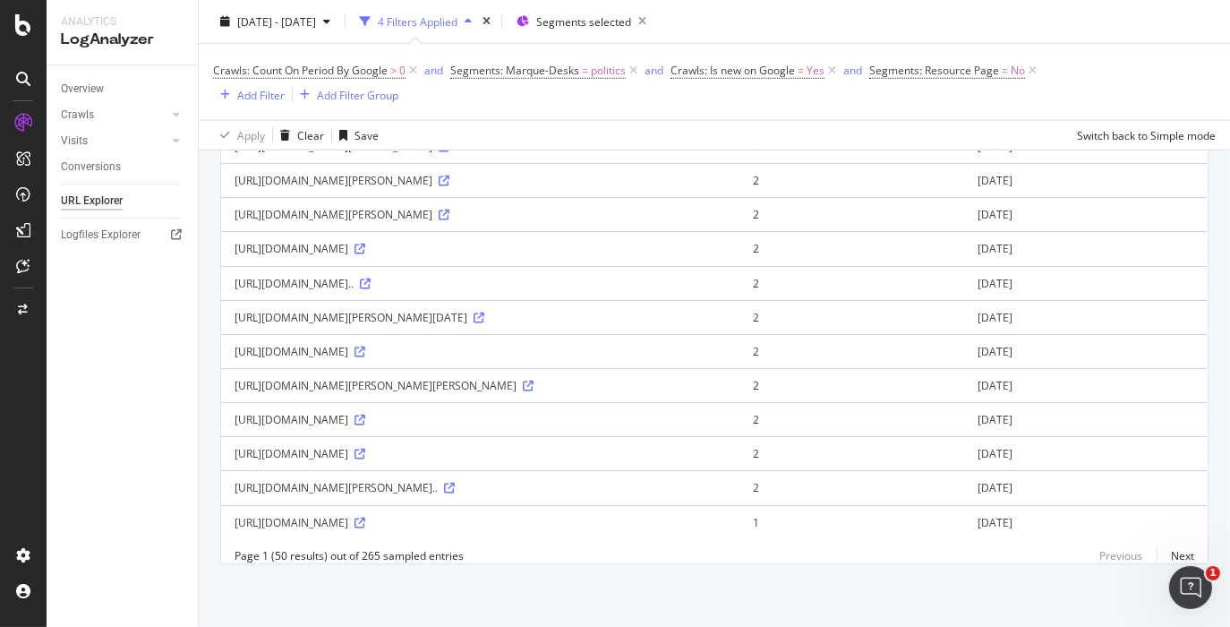
scroll to position [1566, 0]
click at [248, 99] on div "Add Filter" at bounding box center [260, 94] width 47 height 15
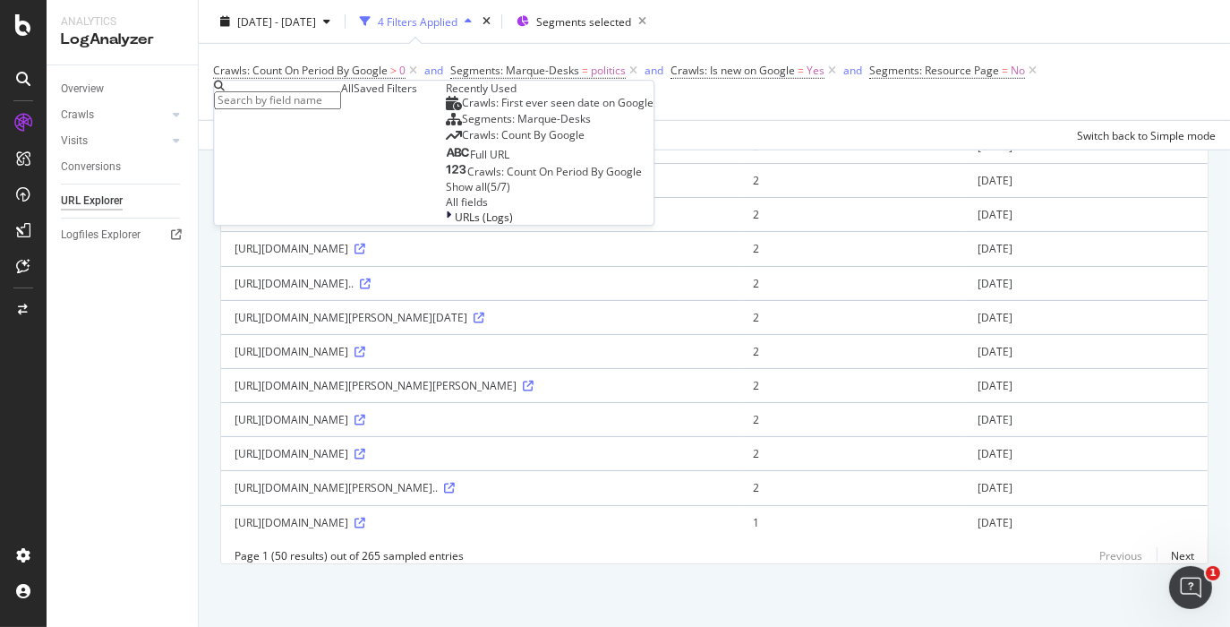
type input "t"
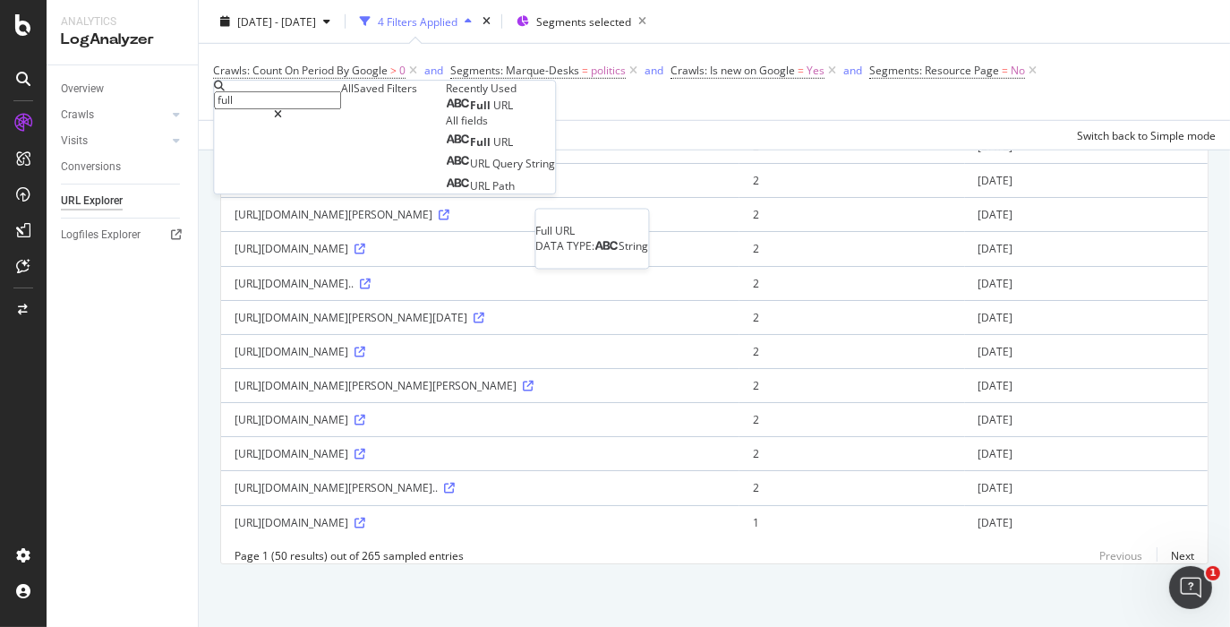
type input "full"
click at [446, 113] on div "Full URL" at bounding box center [479, 105] width 67 height 14
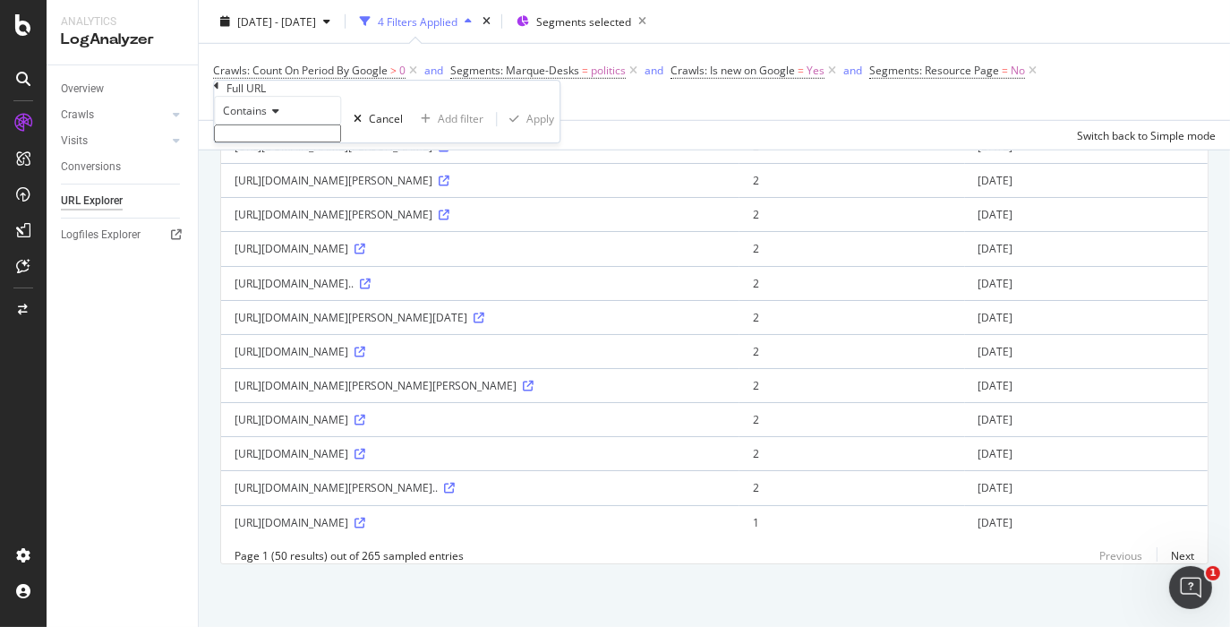
click at [290, 142] on input "text" at bounding box center [277, 133] width 127 height 18
type input "taboolafeed"
click at [526, 133] on div "Apply" at bounding box center [540, 124] width 28 height 15
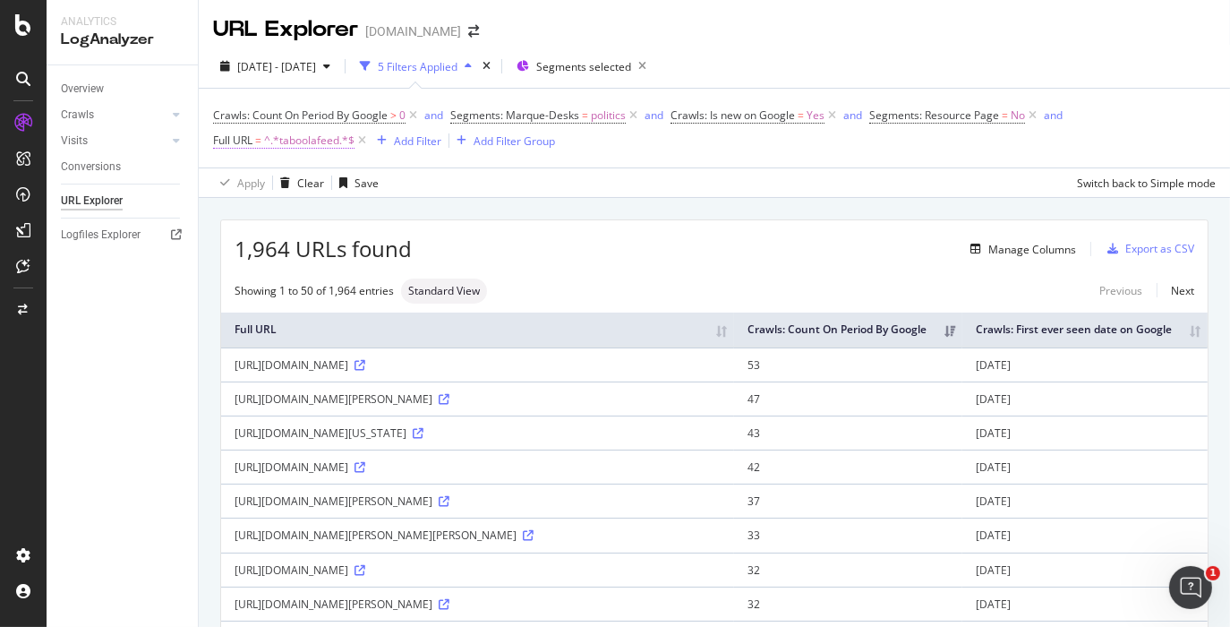
click at [354, 140] on span "^.*taboolafeed.*$" at bounding box center [309, 140] width 90 height 25
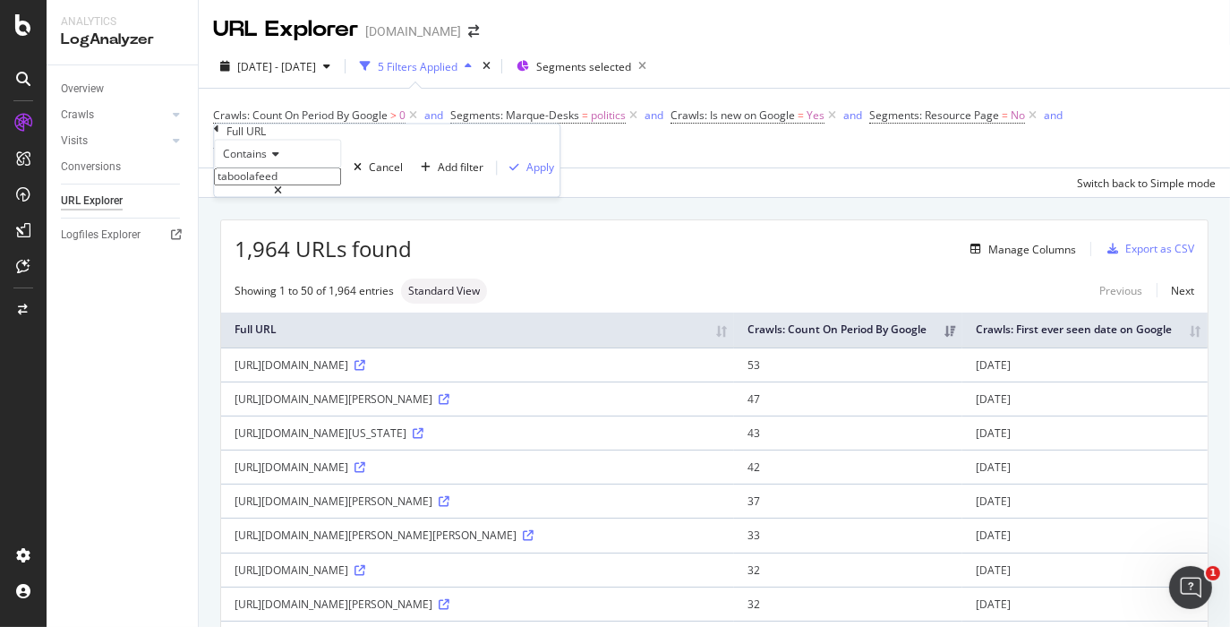
click at [605, 183] on div "Apply Clear Save Switch back to Simple mode" at bounding box center [714, 182] width 1031 height 30
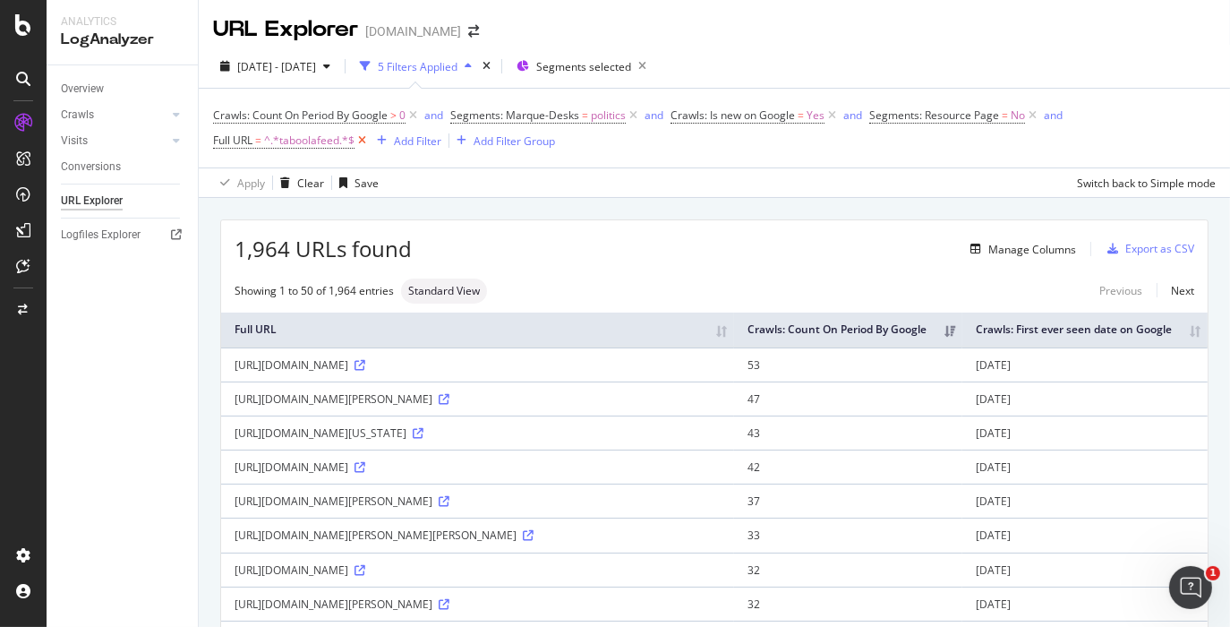
click at [358, 140] on icon at bounding box center [362, 141] width 15 height 18
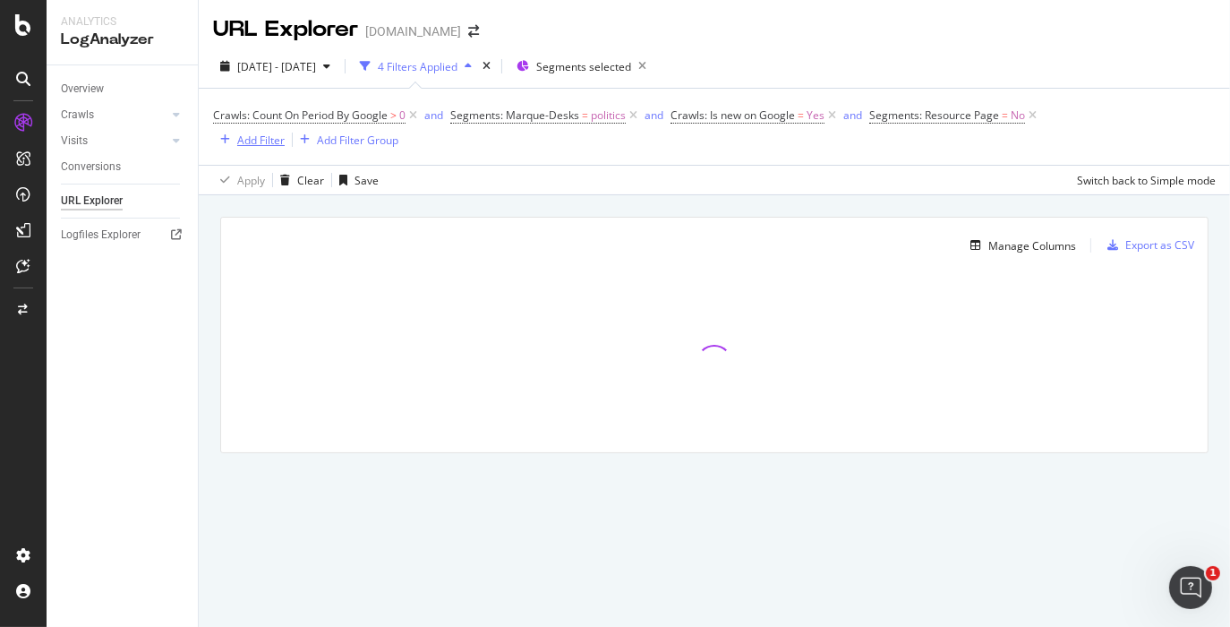
click at [255, 142] on div "Add Filter" at bounding box center [260, 140] width 47 height 15
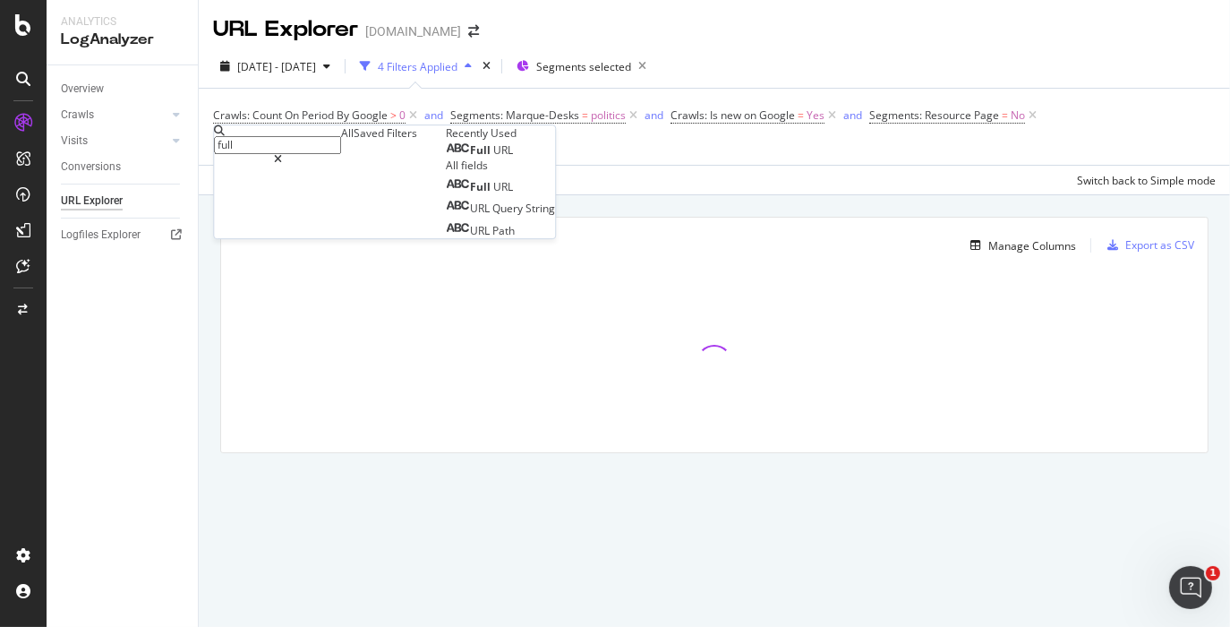
click at [493, 158] on span "URL" at bounding box center [503, 149] width 20 height 15
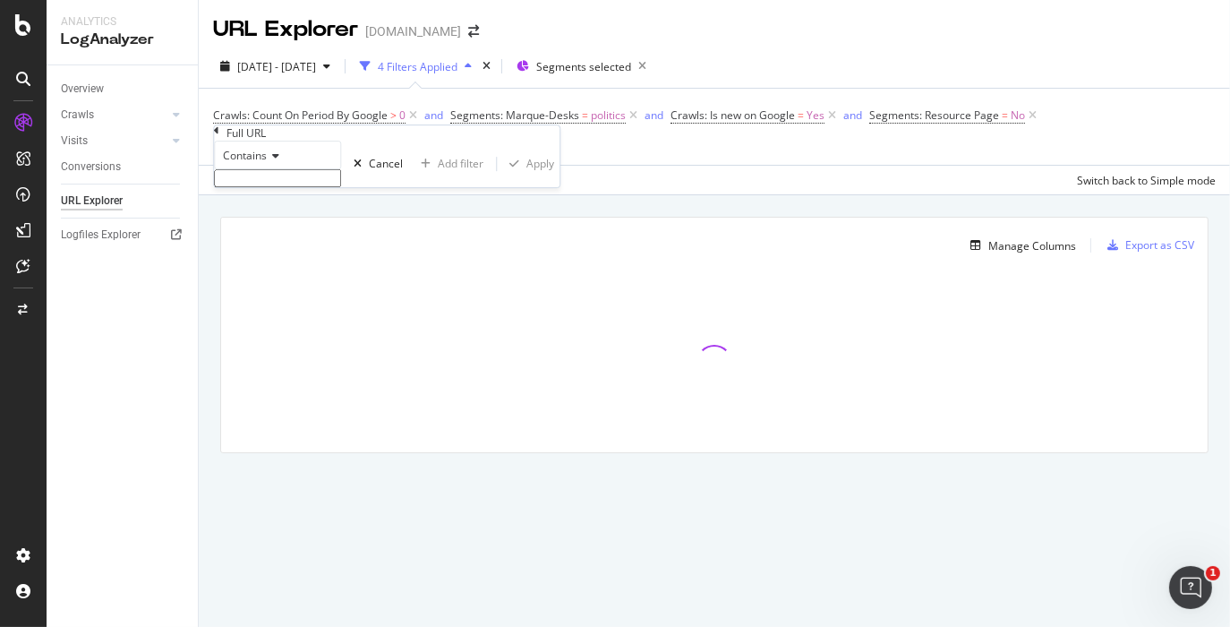
click at [297, 187] on input "text" at bounding box center [277, 178] width 127 height 18
type input "%"
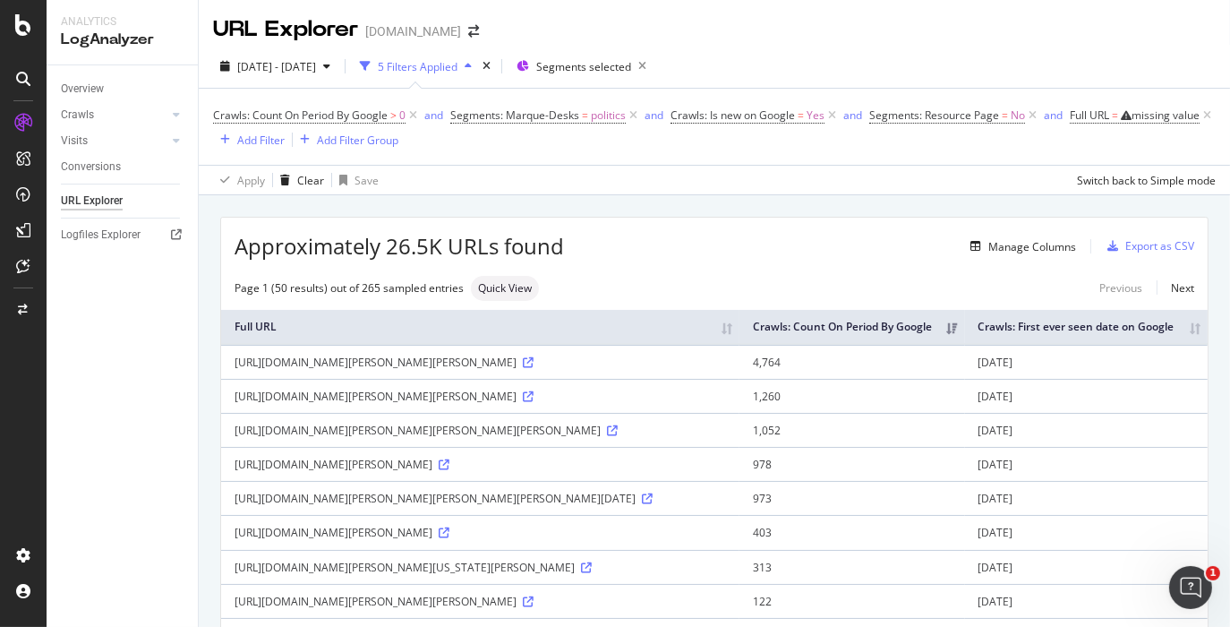
click at [591, 224] on div "Approximately 26.5K URLs found Manage Columns Export as CSV" at bounding box center [714, 240] width 987 height 44
click at [744, 123] on div "missing value" at bounding box center [1166, 114] width 68 height 15
click at [273, 186] on input "text" at bounding box center [277, 177] width 127 height 18
click at [341, 186] on input "text" at bounding box center [277, 177] width 127 height 18
type input "%"
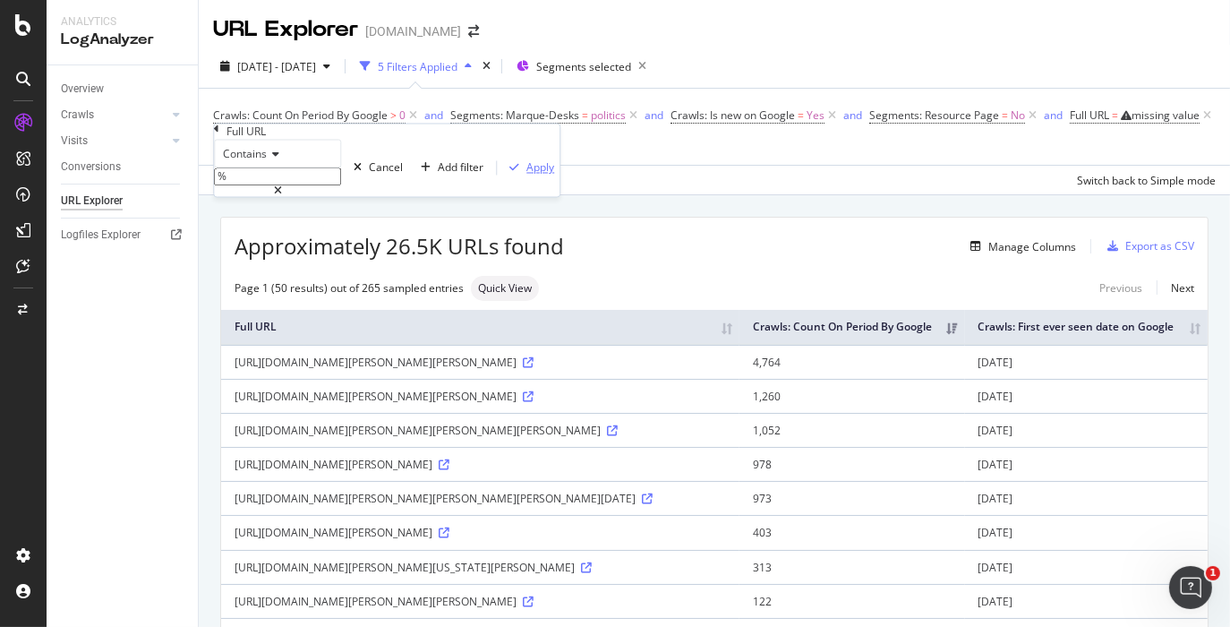
click at [526, 175] on div "Apply" at bounding box center [540, 167] width 28 height 15
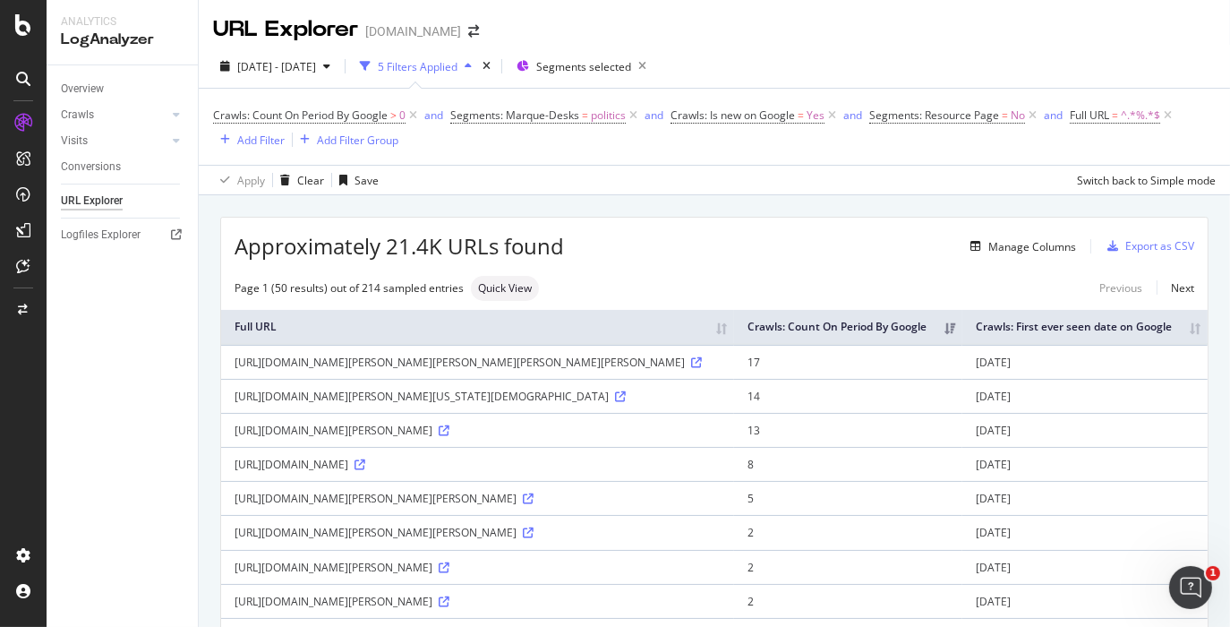
click at [744, 144] on div "Crawls: Count On Period By Google > 0 and Segments: Marque-Desks = politics and…" at bounding box center [714, 126] width 1003 height 47
click at [744, 245] on div "Export as CSV" at bounding box center [1159, 245] width 69 height 15
drag, startPoint x: 1192, startPoint y: 35, endPoint x: 1172, endPoint y: 38, distance: 19.9
click at [744, 35] on div "URL Explorer [DOMAIN_NAME]" at bounding box center [714, 22] width 1031 height 45
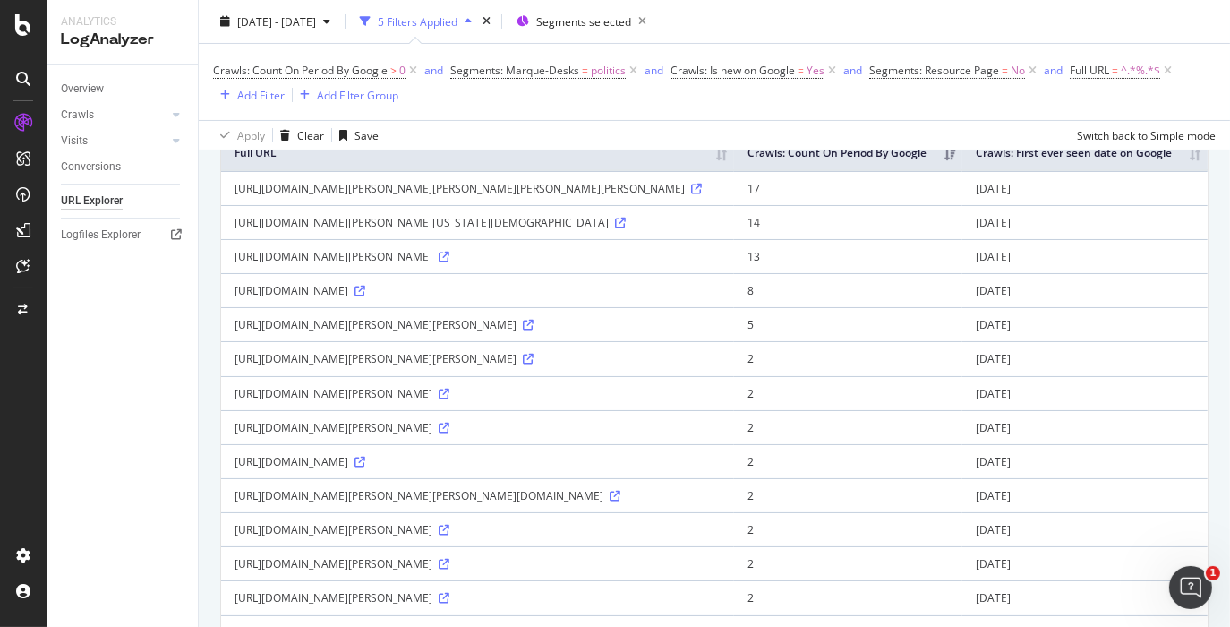
scroll to position [223, 0]
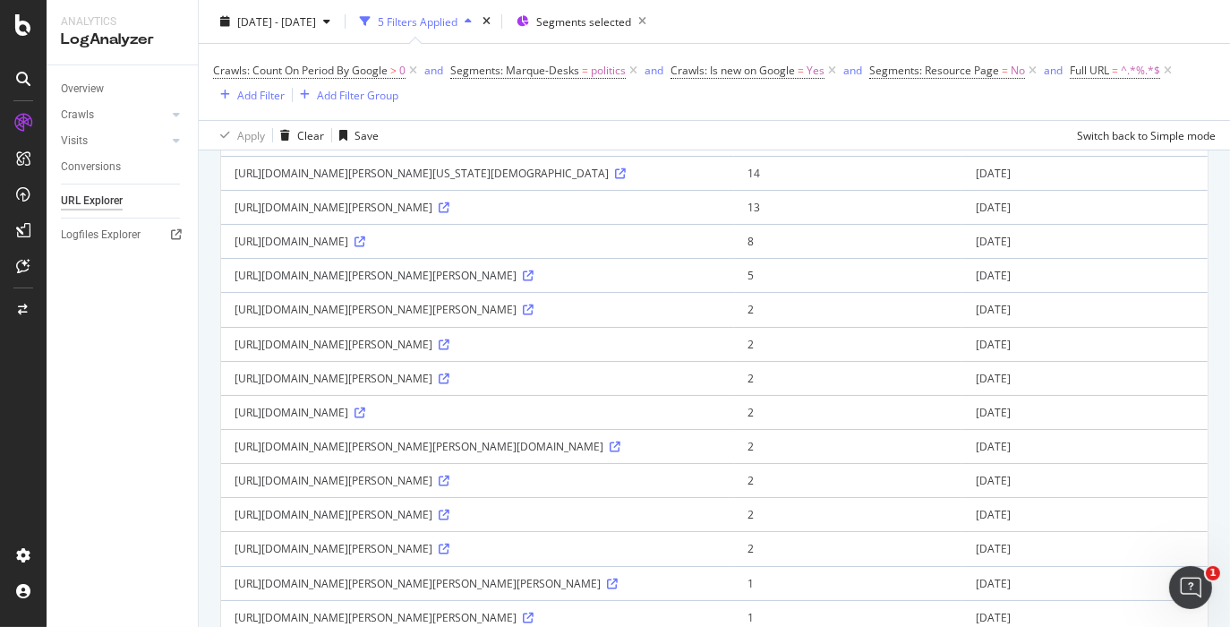
drag, startPoint x: 1210, startPoint y: 315, endPoint x: 1202, endPoint y: 307, distance: 10.8
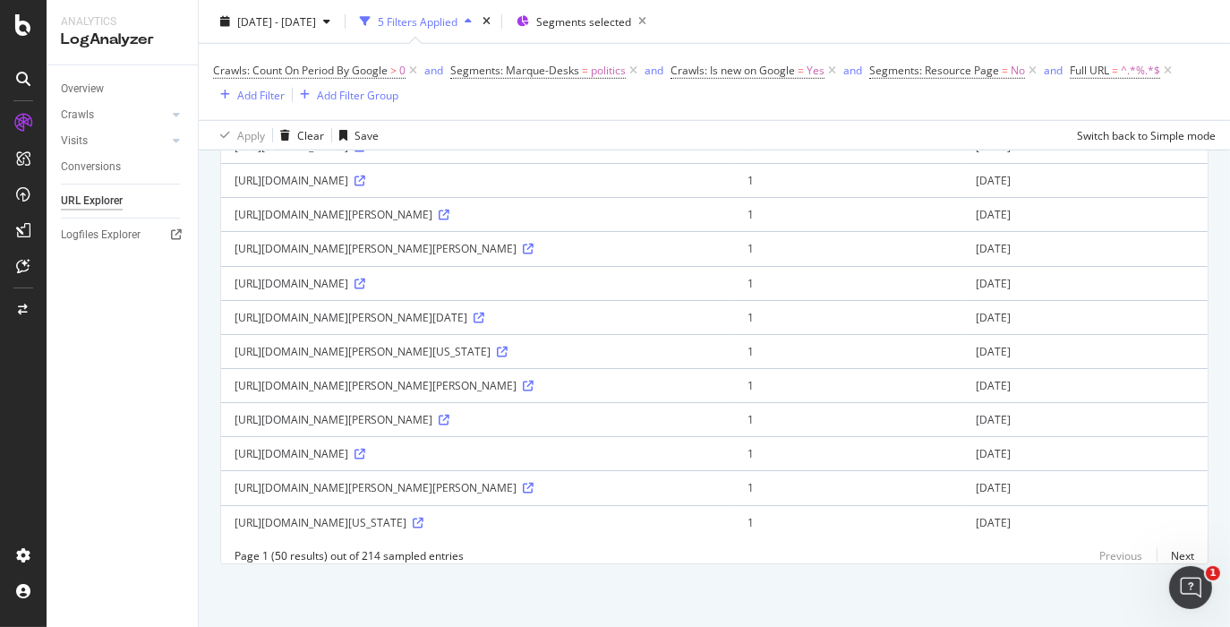
scroll to position [3133, 0]
drag, startPoint x: 667, startPoint y: 416, endPoint x: 227, endPoint y: 295, distance: 456.2
click at [721, 256] on div "[URL][DOMAIN_NAME][PERSON_NAME][PERSON_NAME]" at bounding box center [478, 248] width 486 height 15
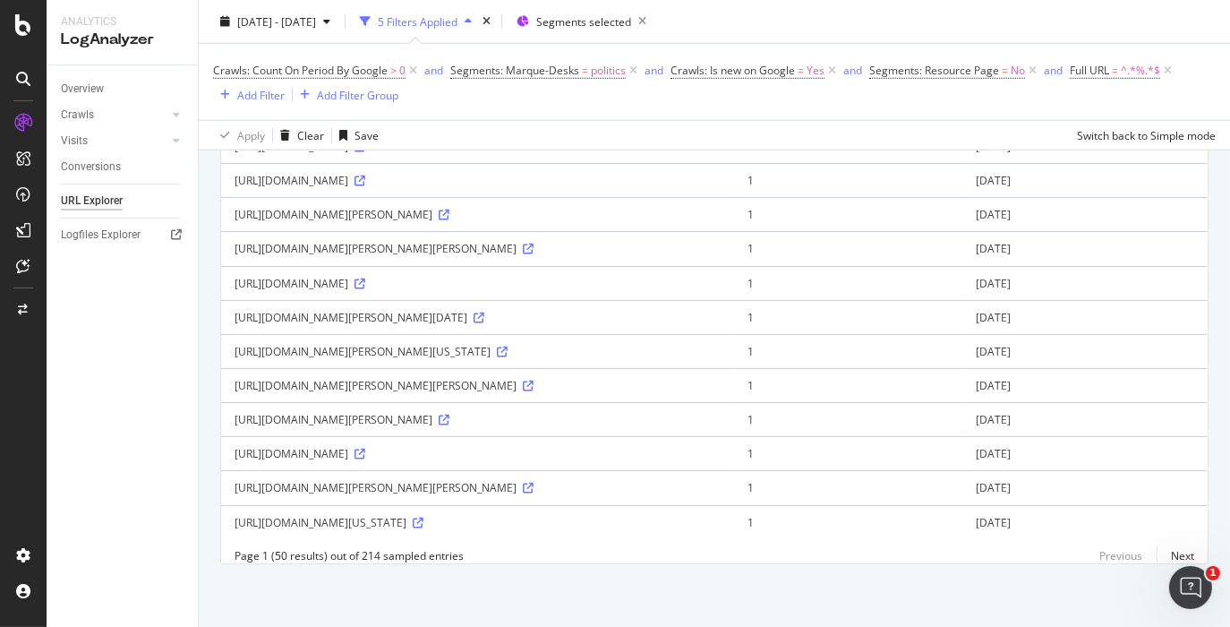
scroll to position [3480, 0]
click at [508, 347] on icon at bounding box center [502, 352] width 11 height 11
click at [534, 389] on icon at bounding box center [528, 386] width 11 height 11
click at [449, 415] on icon at bounding box center [444, 420] width 11 height 11
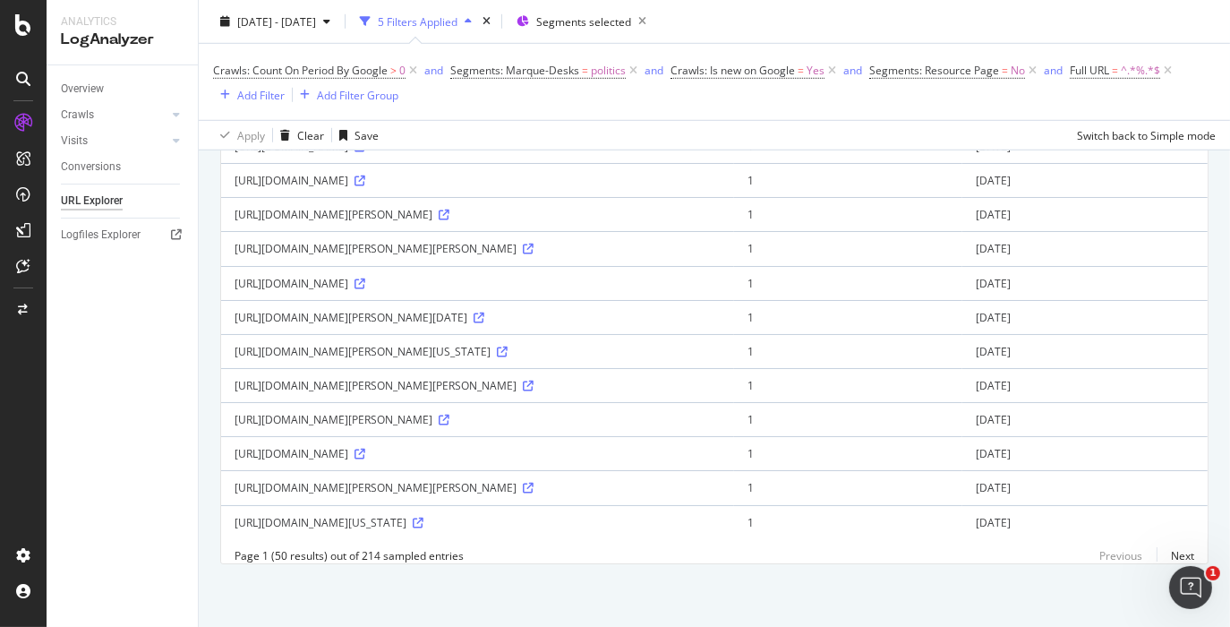
scroll to position [3637, 0]
drag, startPoint x: 227, startPoint y: 268, endPoint x: 535, endPoint y: 346, distance: 316.8
click at [535, 402] on td "[URL][DOMAIN_NAME][PERSON_NAME]" at bounding box center [477, 419] width 513 height 34
copy div "[URL][DOMAIN_NAME][PERSON_NAME]"
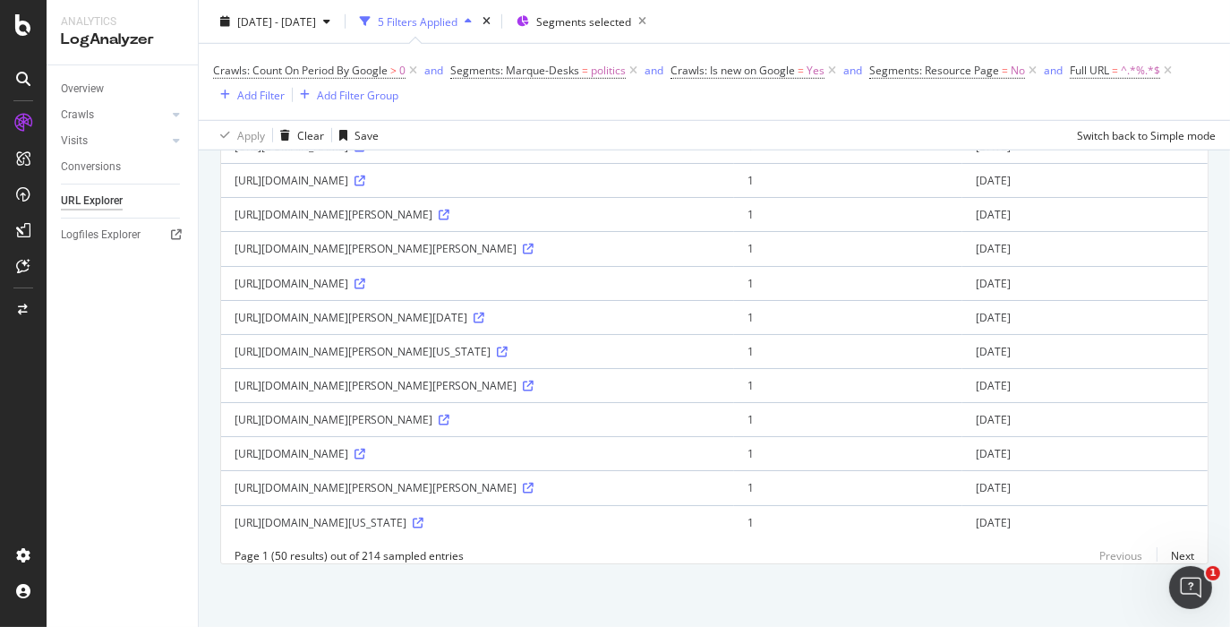
click at [227, 505] on td "[URL][DOMAIN_NAME][US_STATE]" at bounding box center [477, 522] width 513 height 34
drag, startPoint x: 230, startPoint y: 420, endPoint x: 555, endPoint y: 511, distance: 337.6
click at [555, 511] on td "[URL][DOMAIN_NAME][US_STATE]" at bounding box center [477, 522] width 513 height 34
copy div "[URL][DOMAIN_NAME][US_STATE]"
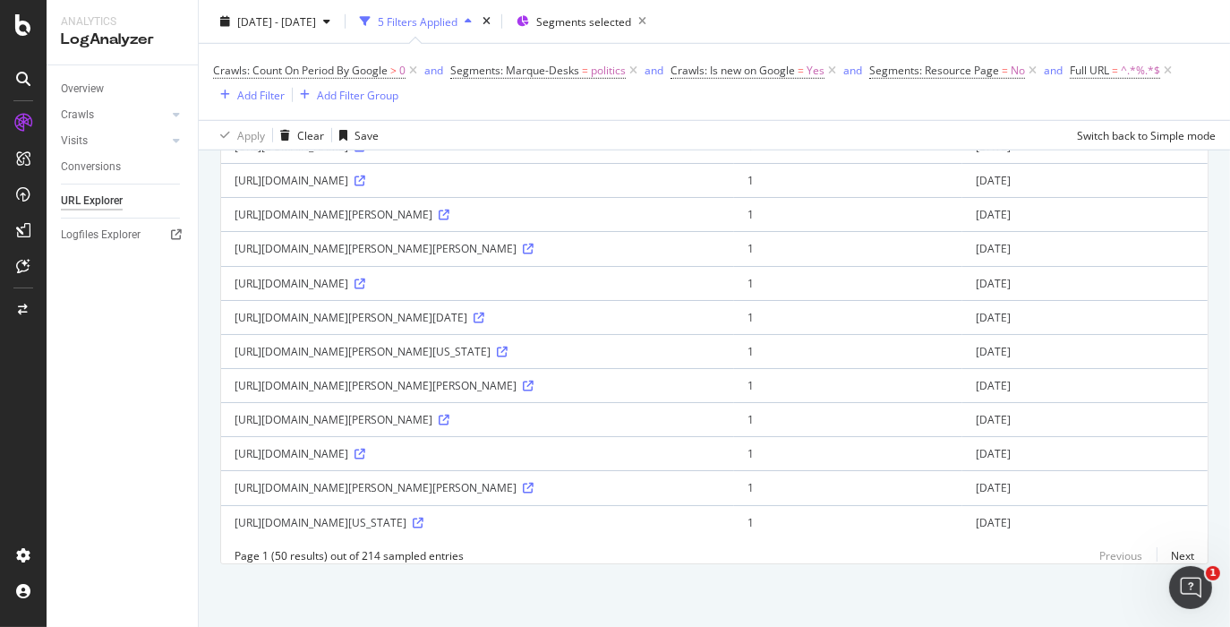
click at [232, 402] on td "[URL][DOMAIN_NAME][PERSON_NAME]" at bounding box center [477, 419] width 513 height 34
drag, startPoint x: 234, startPoint y: 267, endPoint x: 529, endPoint y: 355, distance: 308.5
click at [529, 402] on td "[URL][DOMAIN_NAME][PERSON_NAME]" at bounding box center [477, 419] width 513 height 34
copy div "[URL][DOMAIN_NAME][PERSON_NAME]"
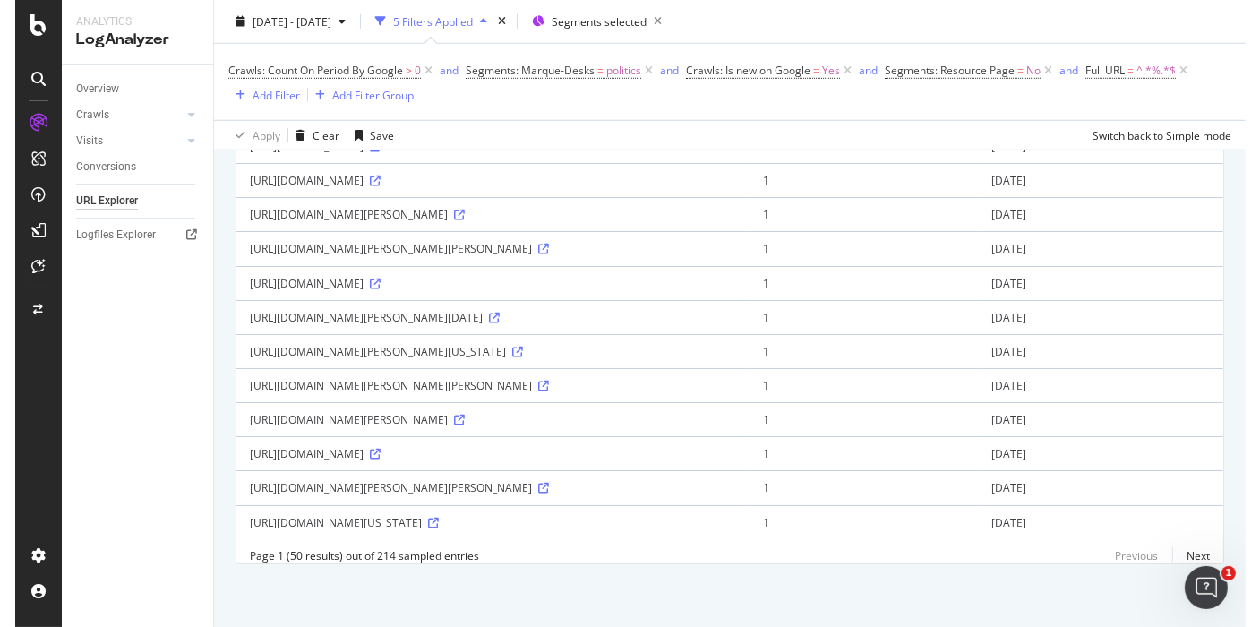
scroll to position [3200, 0]
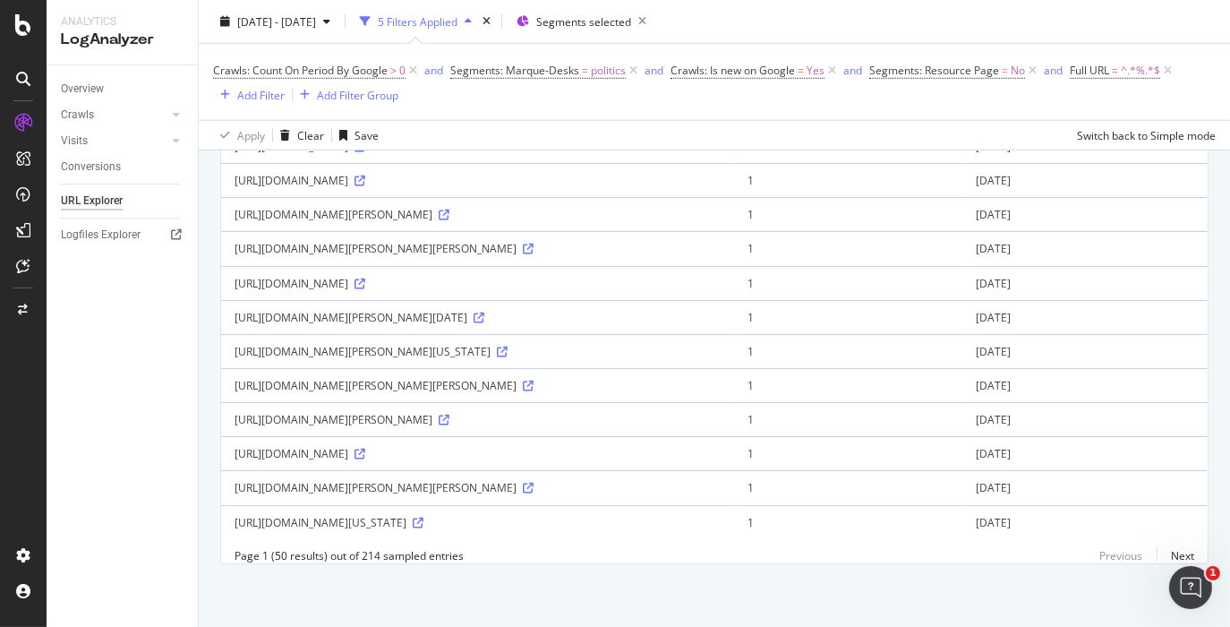
drag, startPoint x: 227, startPoint y: 386, endPoint x: 890, endPoint y: 392, distance: 663.5
click at [734, 300] on td "[URL][DOMAIN_NAME]" at bounding box center [477, 283] width 513 height 34
copy div "[URL][DOMAIN_NAME]"
click at [744, 3] on div "[DATE] - [DATE] 5 Filters Applied Segments selected Crawls: Count On Period By …" at bounding box center [714, 75] width 1031 height 150
click at [744, 21] on div "Switch and/or" at bounding box center [1054, 35] width 101 height 31
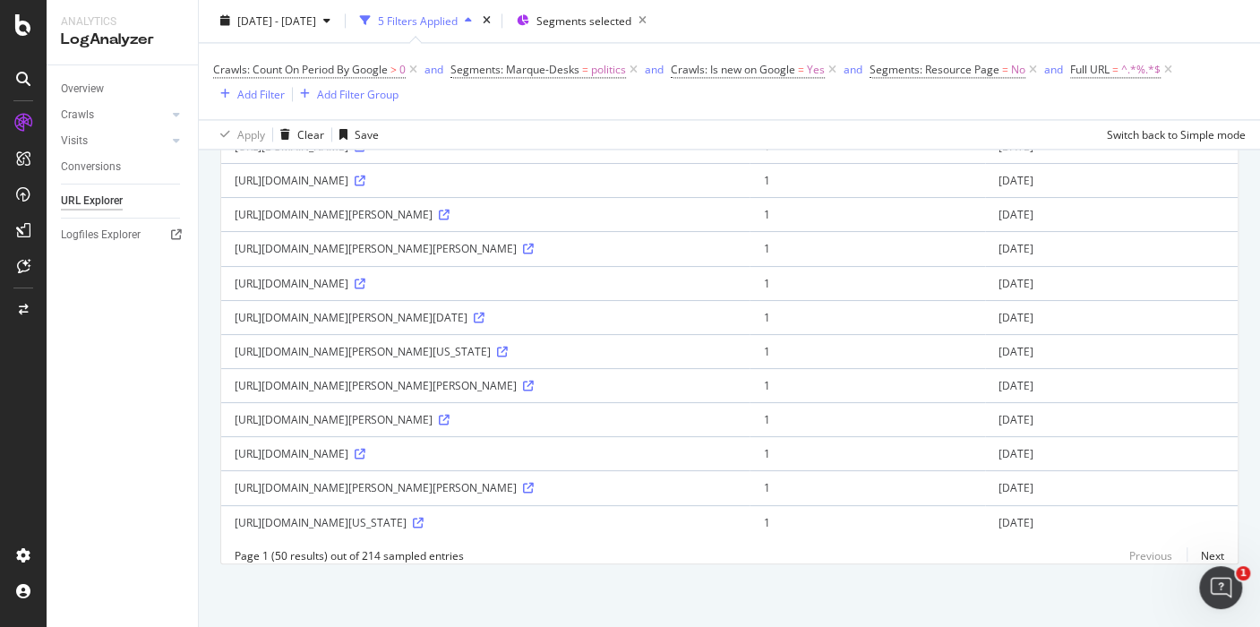
scroll to position [3069, 0]
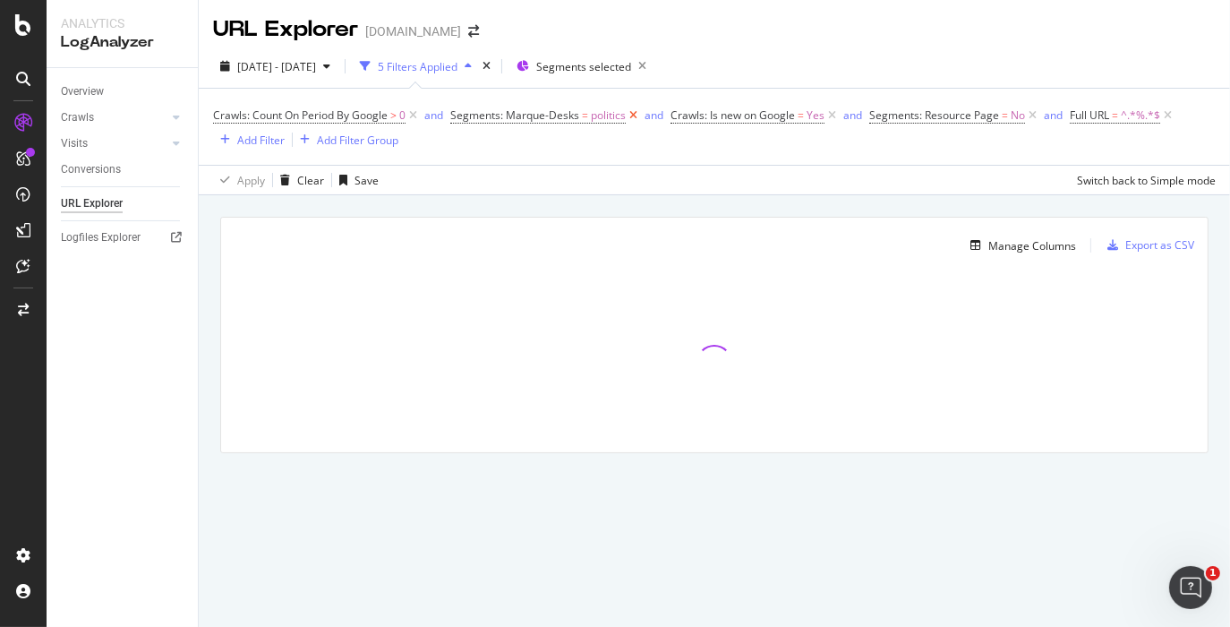
click at [638, 114] on icon at bounding box center [633, 116] width 15 height 18
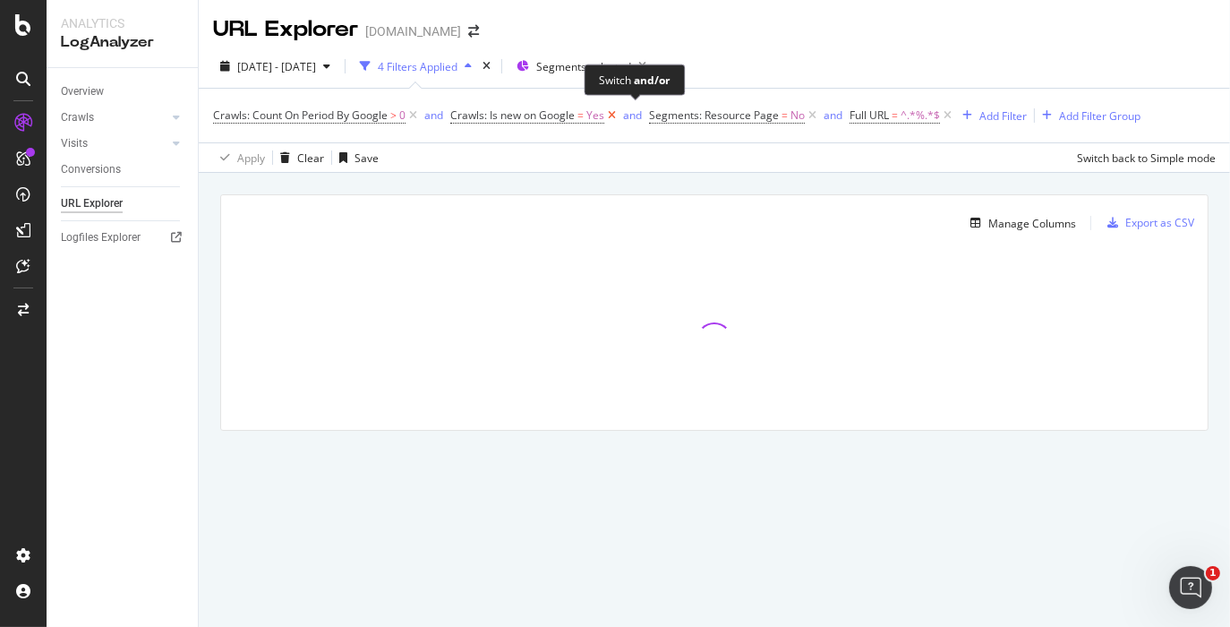
click at [638, 114] on div "and" at bounding box center [632, 114] width 19 height 15
click at [603, 114] on icon at bounding box center [603, 116] width 15 height 18
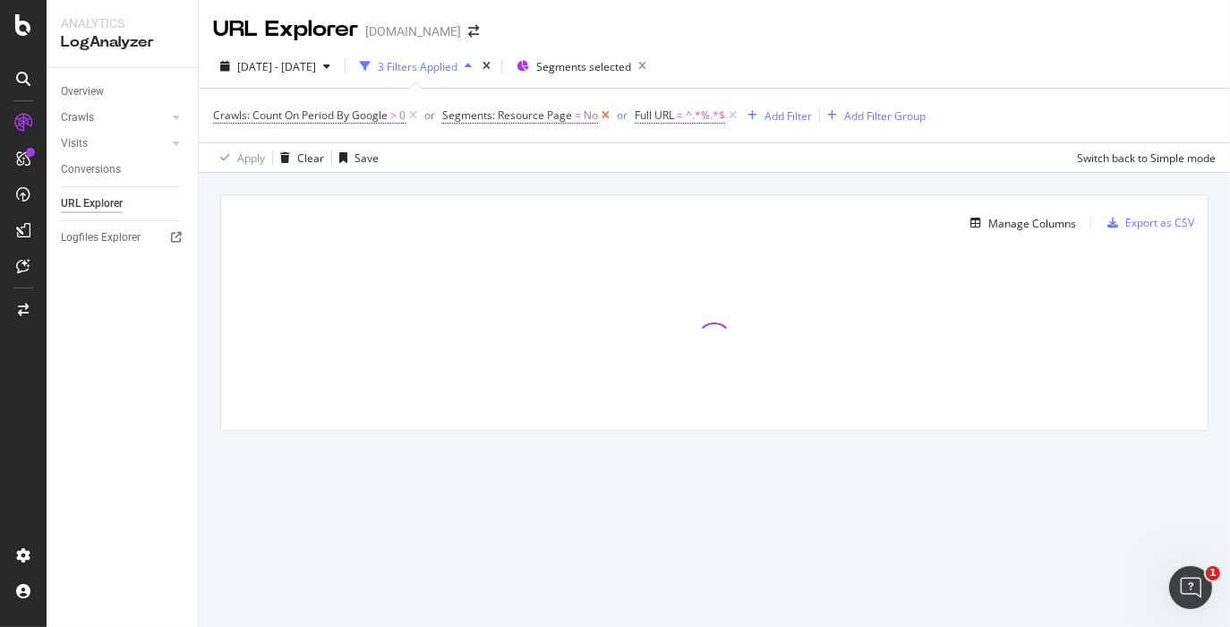
click at [603, 114] on icon at bounding box center [605, 116] width 15 height 18
click at [543, 116] on icon at bounding box center [540, 116] width 15 height 18
click at [464, 111] on div "Add Filter" at bounding box center [468, 115] width 47 height 15
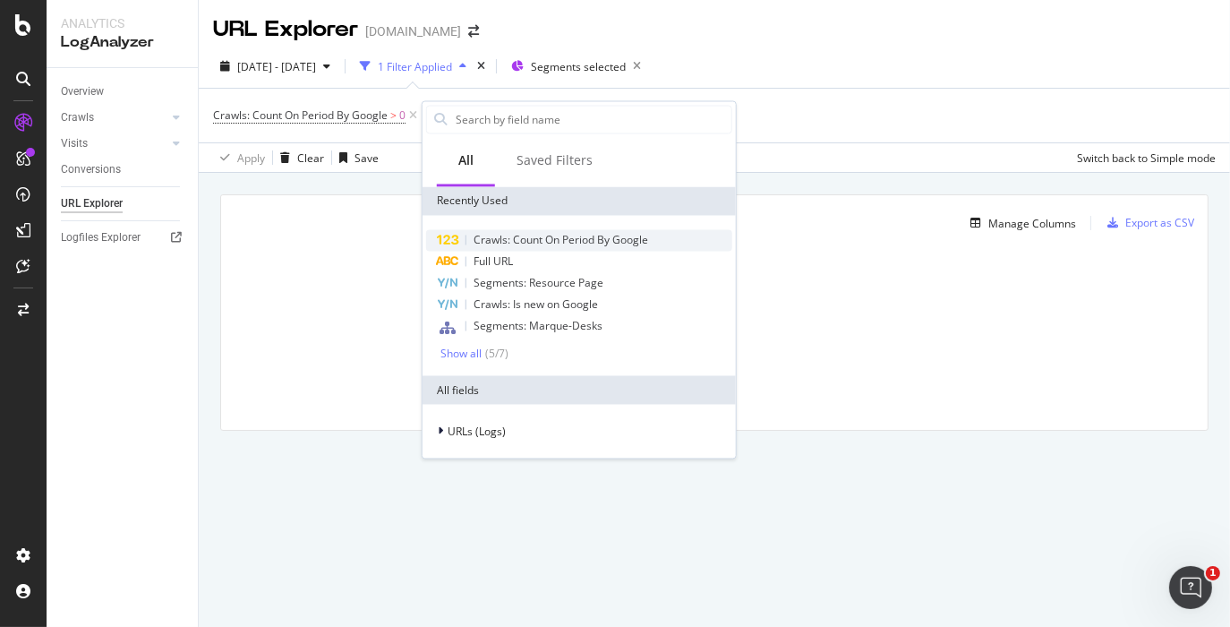
click at [585, 237] on span "Crawls: Count On Period By Google" at bounding box center [561, 240] width 175 height 15
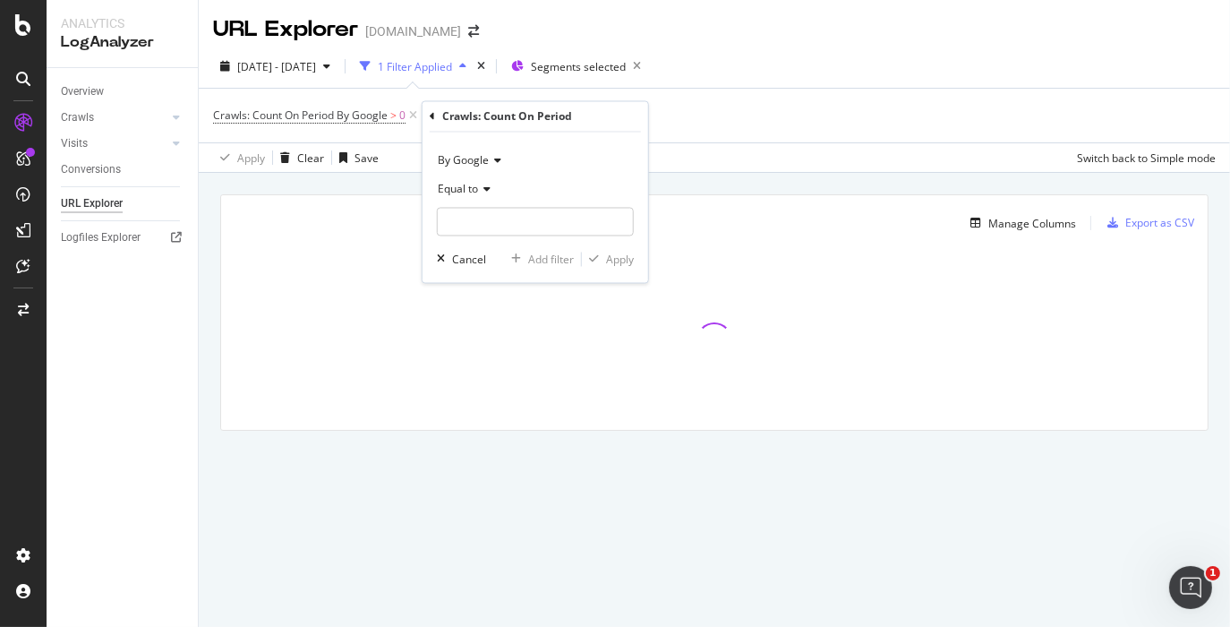
click at [484, 162] on span "By Google" at bounding box center [463, 160] width 51 height 15
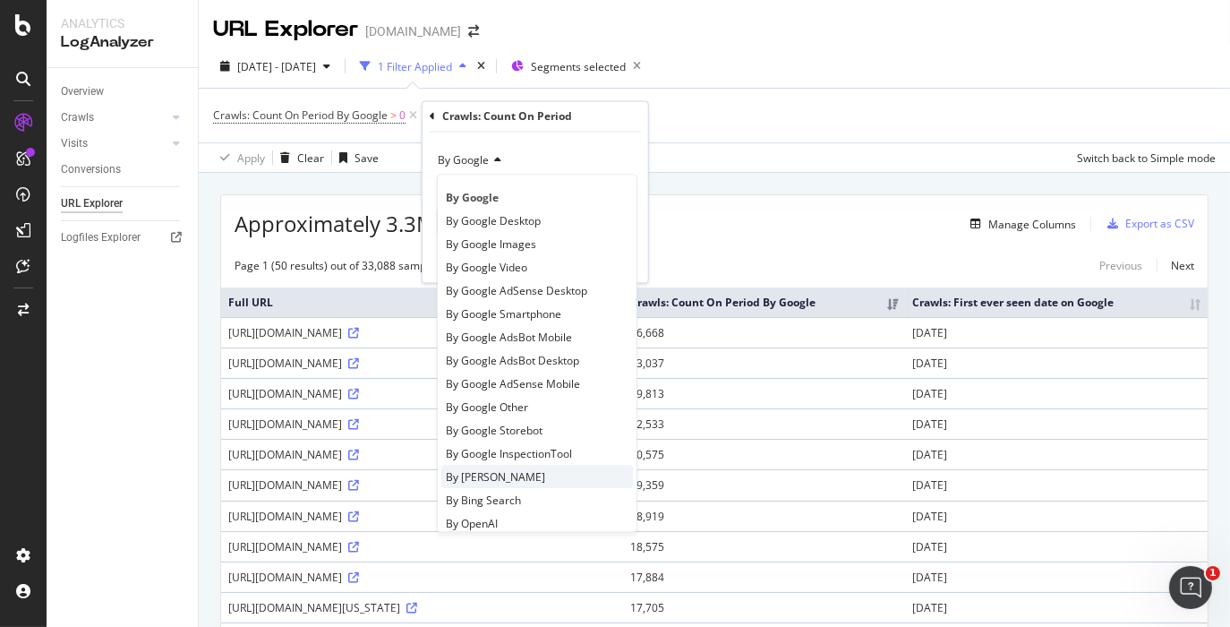
click at [530, 471] on div "By Bing" at bounding box center [537, 477] width 192 height 23
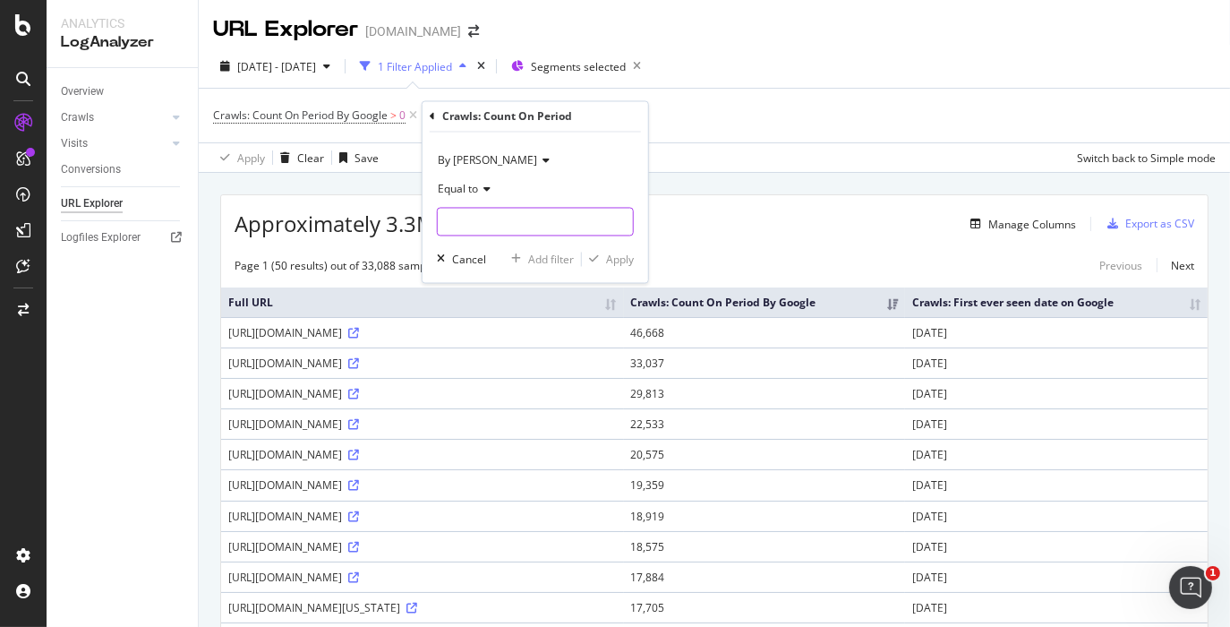
click at [454, 217] on input "number" at bounding box center [535, 222] width 197 height 29
click at [458, 192] on span "Equal to" at bounding box center [458, 189] width 40 height 15
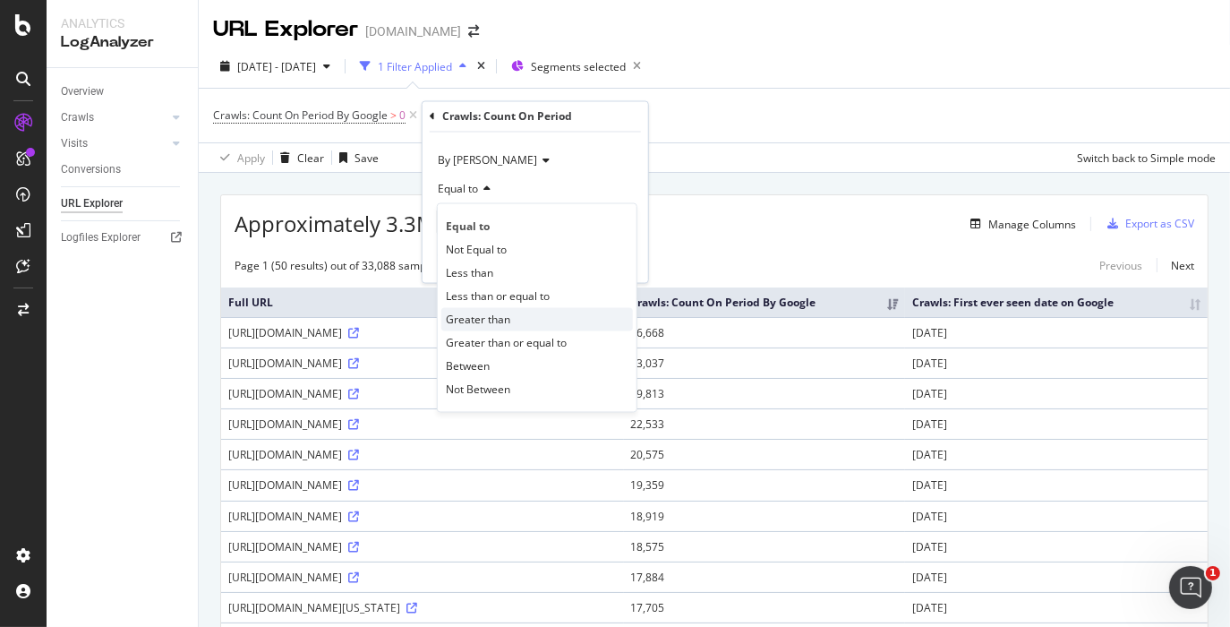
click at [488, 324] on span "Greater than" at bounding box center [478, 319] width 64 height 15
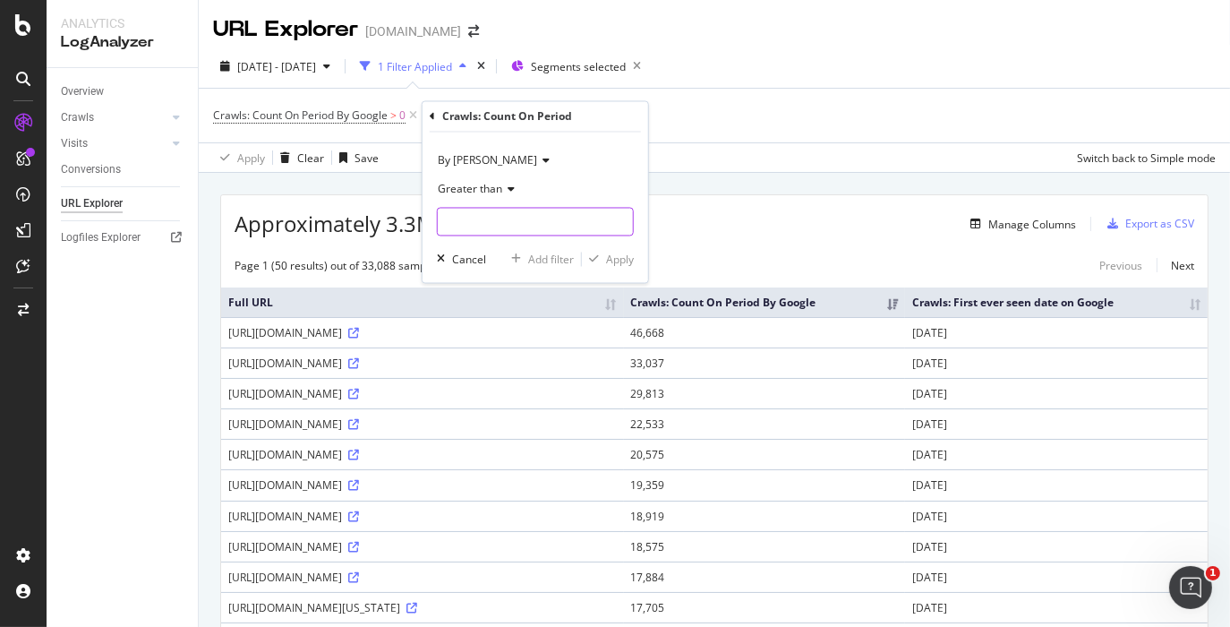
click at [477, 230] on input "number" at bounding box center [535, 222] width 197 height 29
type input "0"
click at [618, 257] on div "Apply" at bounding box center [620, 259] width 28 height 15
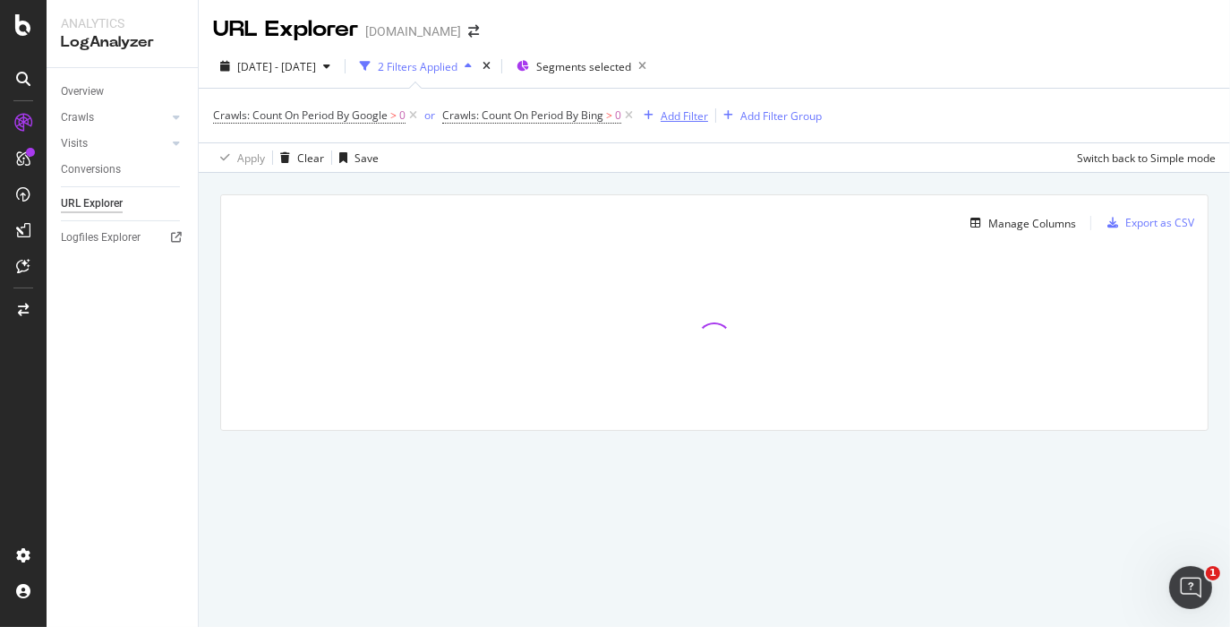
click at [689, 111] on div "Add Filter" at bounding box center [684, 115] width 47 height 15
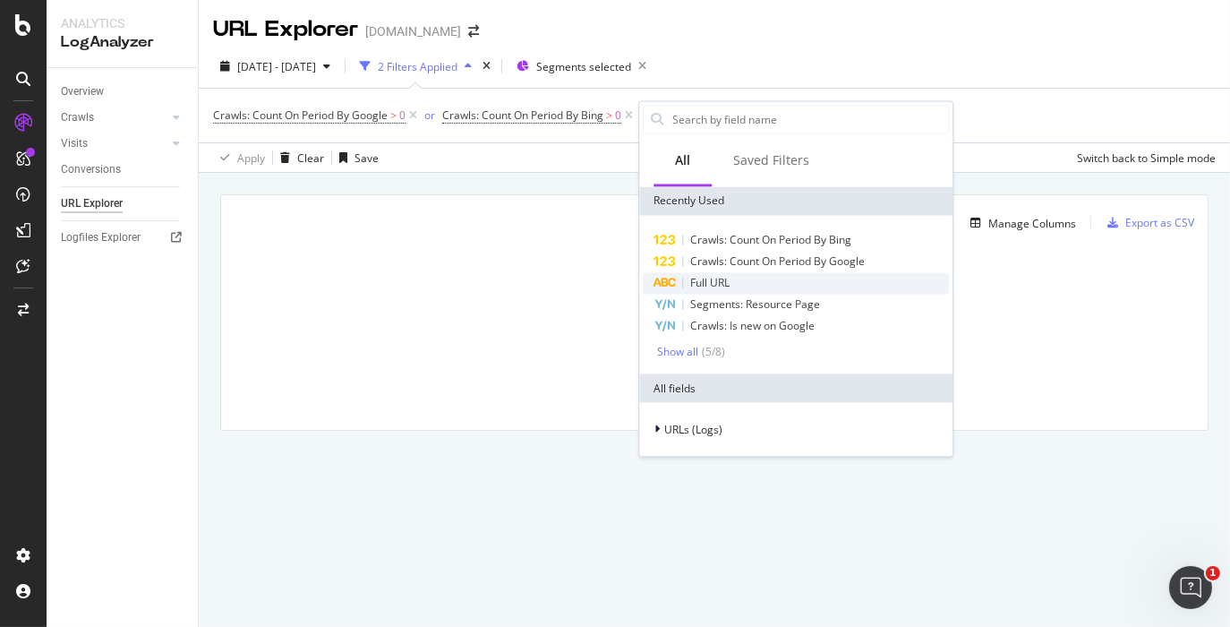
click at [730, 284] on span "Full URL" at bounding box center [709, 283] width 39 height 15
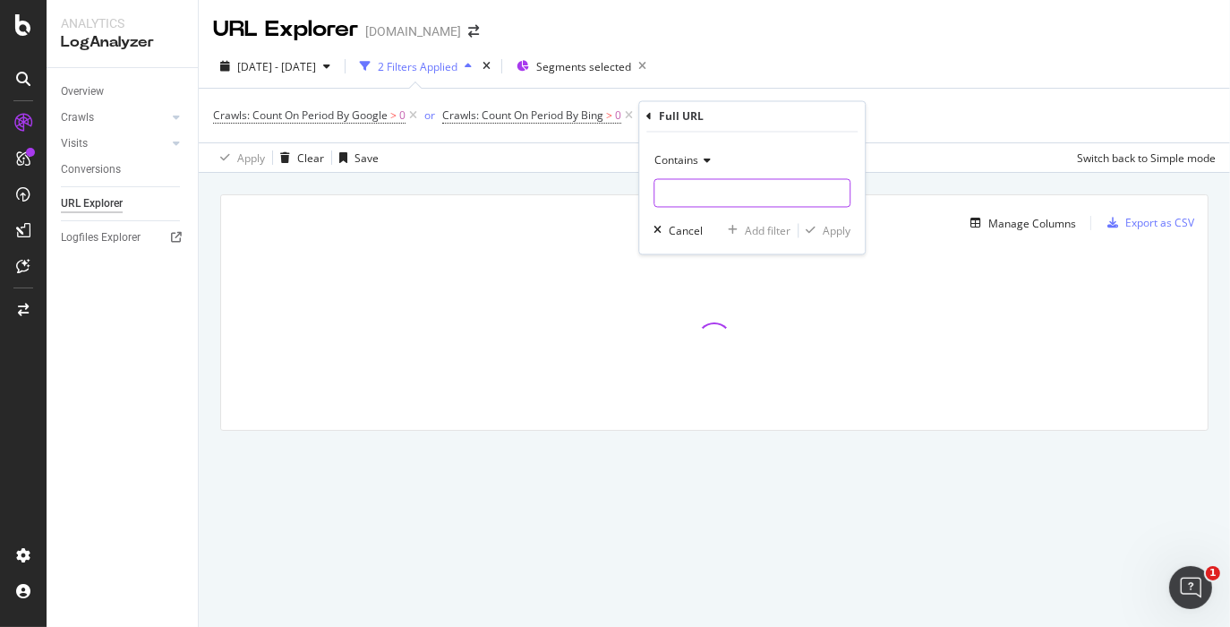
click at [672, 201] on input "text" at bounding box center [752, 193] width 195 height 29
type input "/search"
click at [831, 226] on div "Apply" at bounding box center [837, 230] width 28 height 15
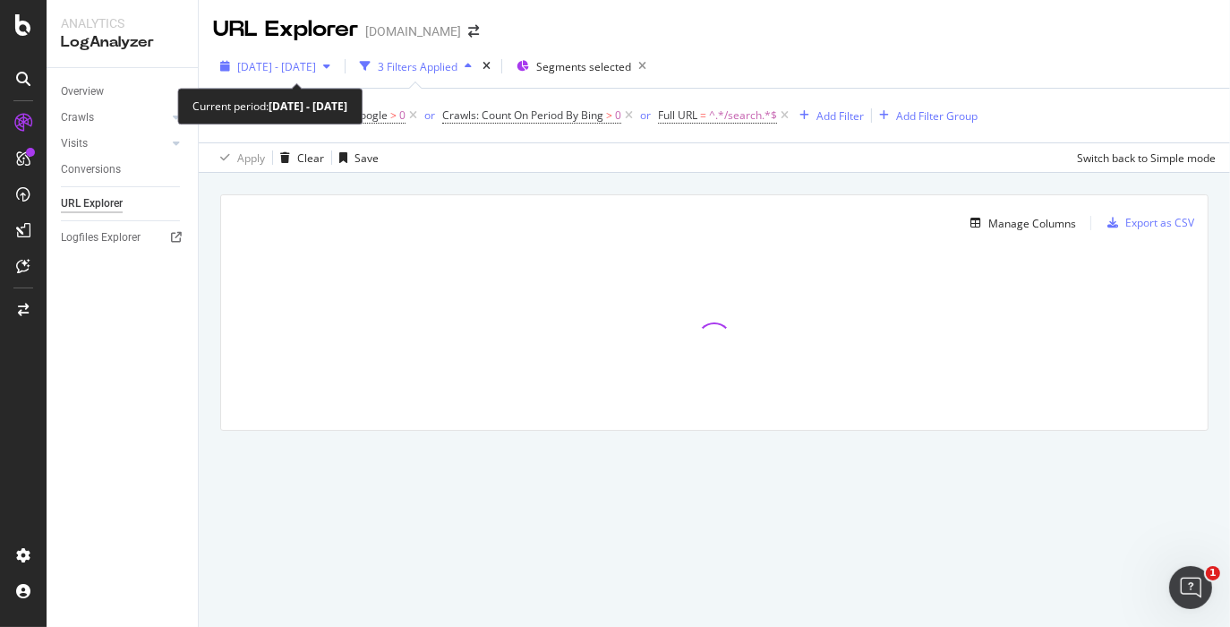
click at [316, 64] on span "[DATE] - [DATE]" at bounding box center [276, 66] width 79 height 15
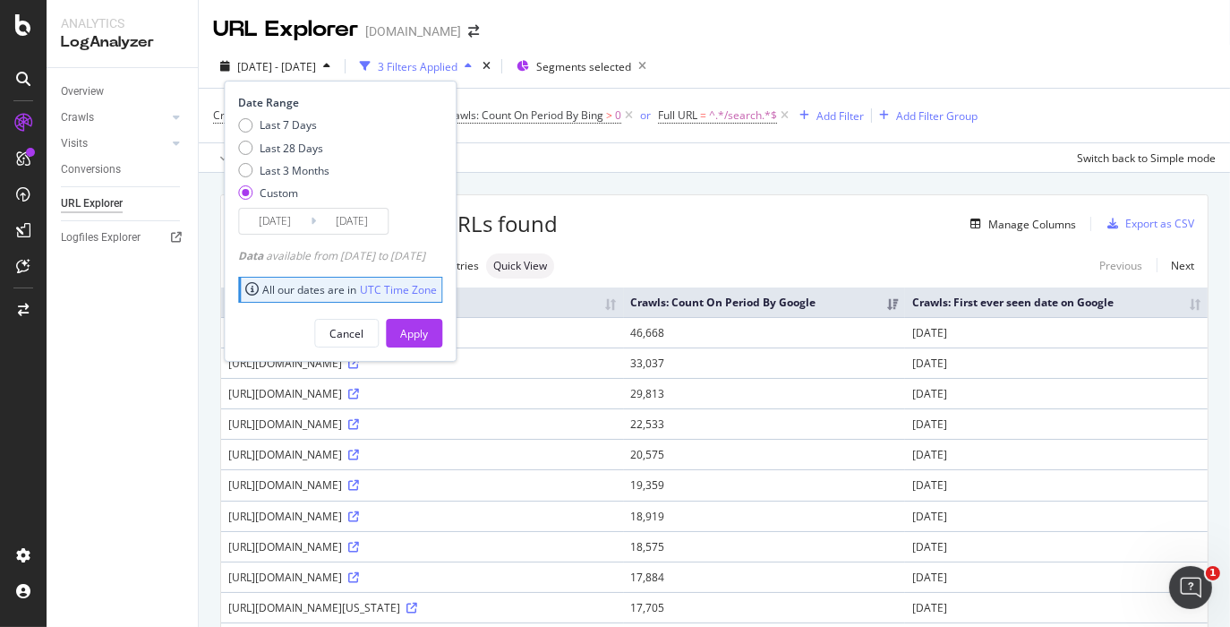
click at [242, 139] on div "Last 7 Days Last 28 Days Last 3 Months Custom" at bounding box center [283, 162] width 91 height 90
click at [246, 144] on div "Last 28 Days" at bounding box center [245, 148] width 14 height 14
type input "[DATE]"
click at [428, 329] on div "Apply" at bounding box center [414, 333] width 28 height 15
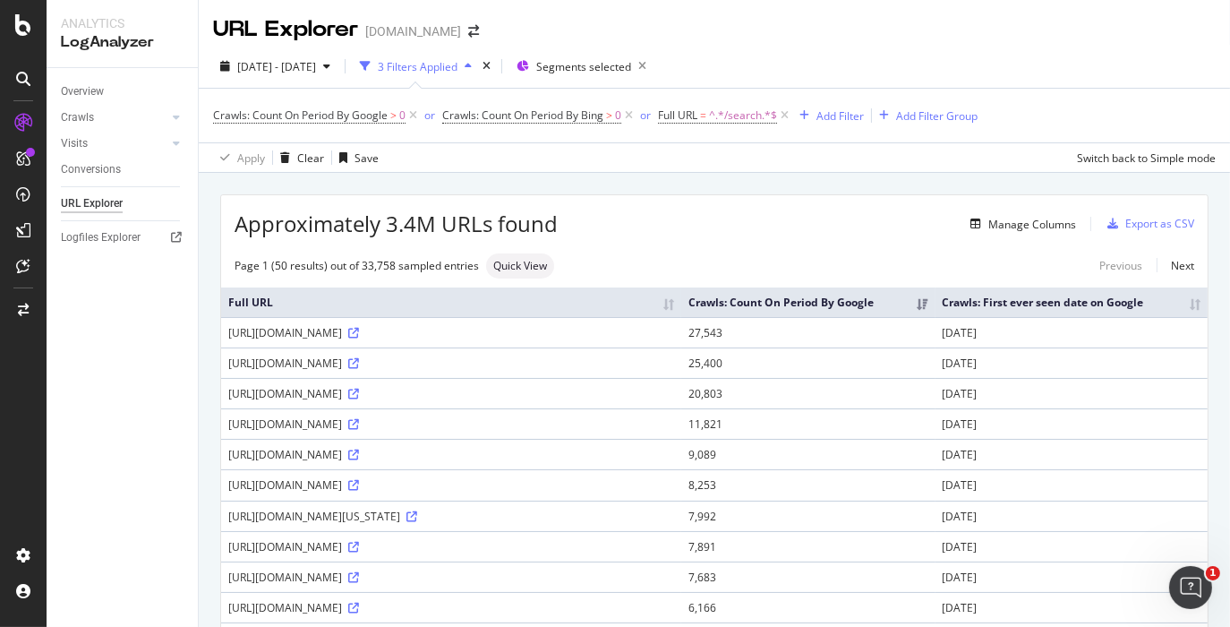
click at [916, 69] on div "2025 Jul. 22nd - Aug. 18th 3 Filters Applied Segments selected" at bounding box center [714, 70] width 1031 height 36
click at [701, 116] on span "Full URL = ^.*/search.*$" at bounding box center [717, 115] width 119 height 16
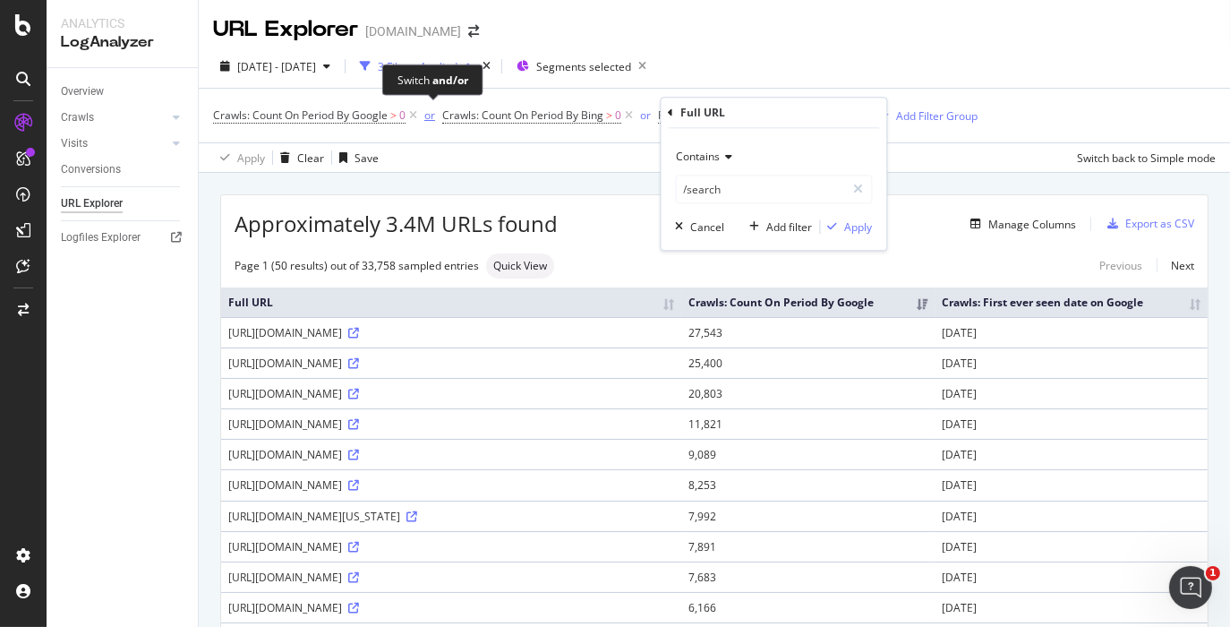
click at [428, 114] on div "or" at bounding box center [429, 114] width 11 height 15
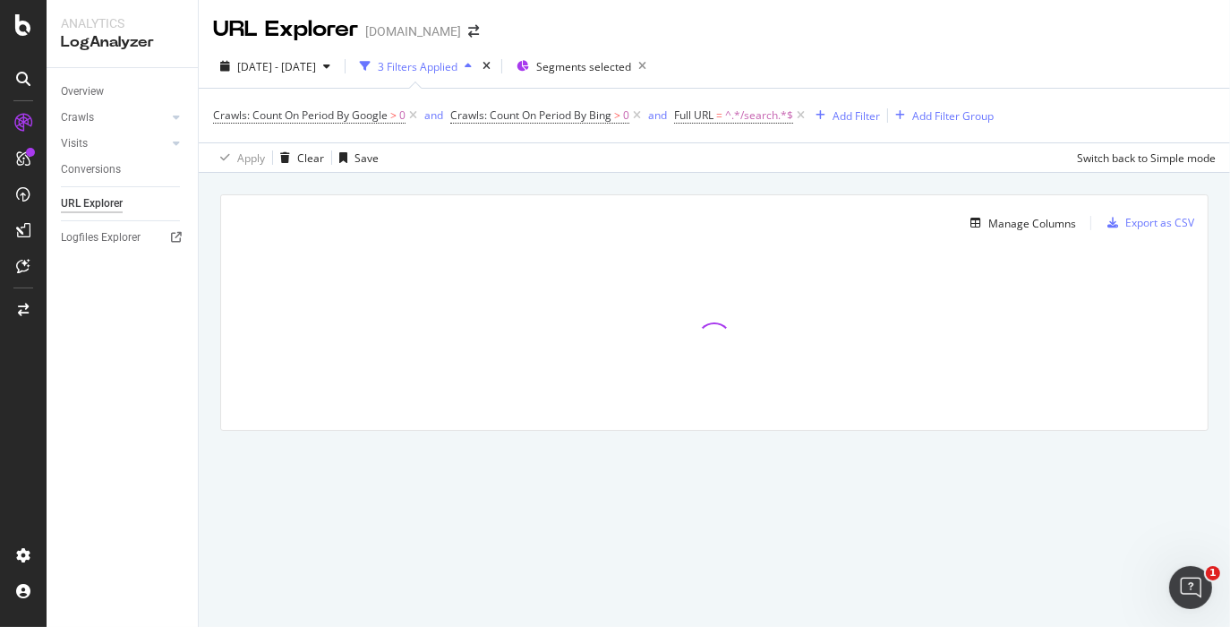
click at [1173, 55] on div "2025 Jul. 22nd - Aug. 18th 3 Filters Applied Segments selected" at bounding box center [714, 70] width 1031 height 36
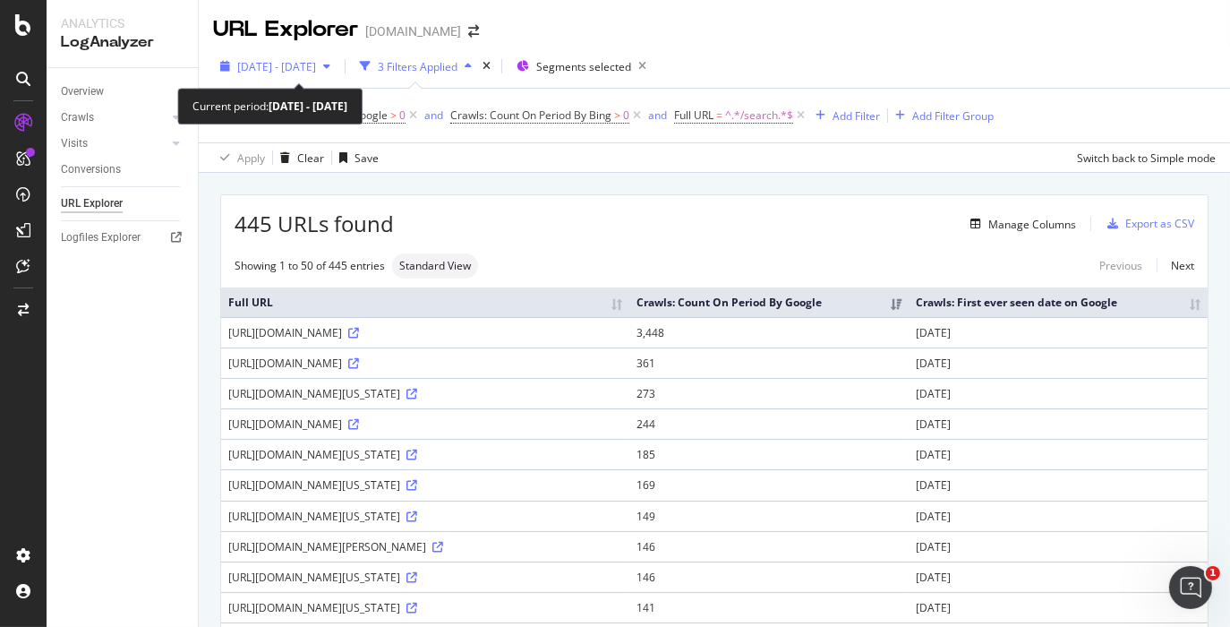
click at [276, 64] on span "2025 Jul. 22nd - Aug. 18th" at bounding box center [276, 66] width 79 height 15
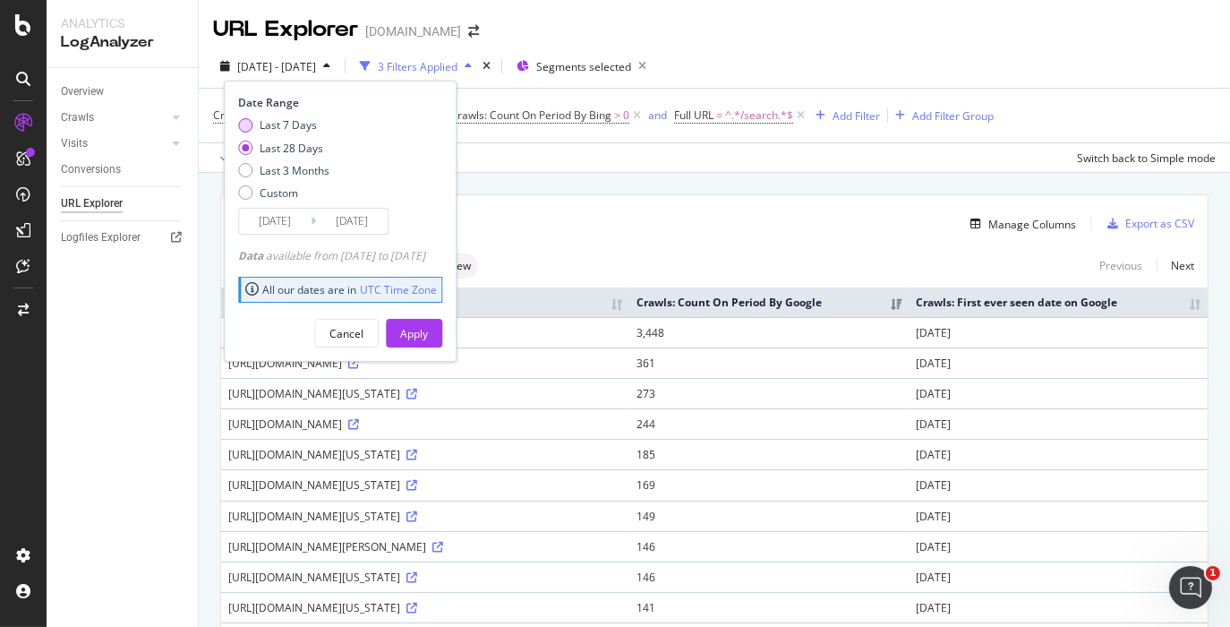
click at [242, 124] on div "Last 7 Days" at bounding box center [245, 125] width 14 height 14
type input "2025/08/12"
click at [428, 333] on div "Apply" at bounding box center [414, 333] width 28 height 15
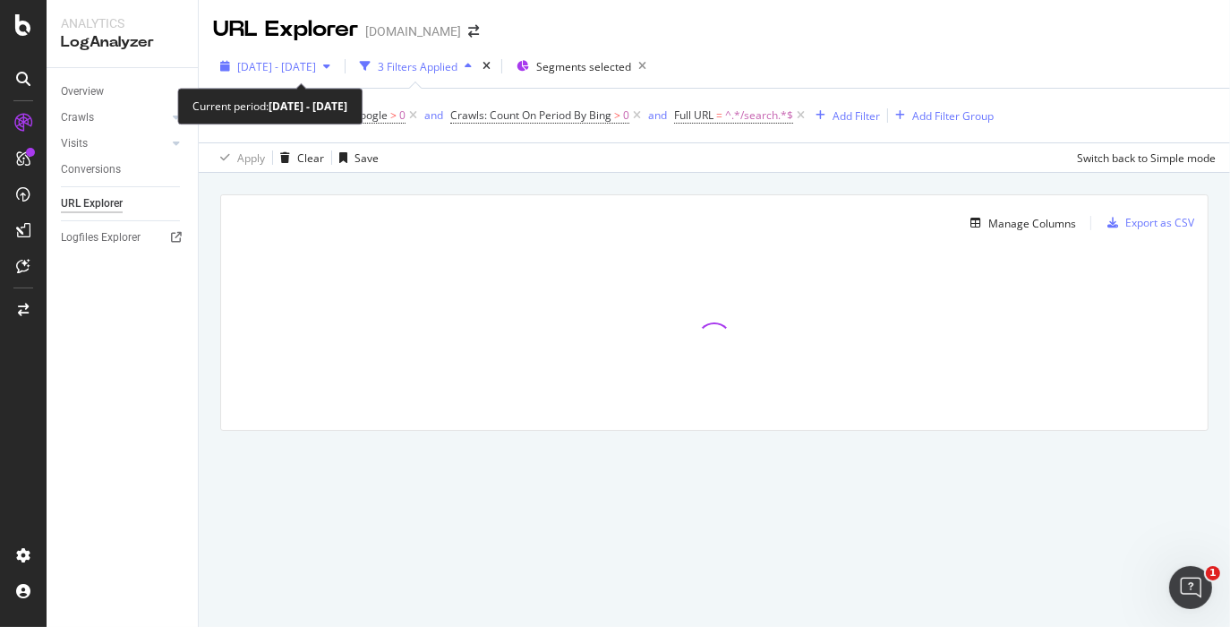
click at [305, 73] on div "2025 Aug. 12th - Aug. 18th" at bounding box center [276, 66] width 79 height 15
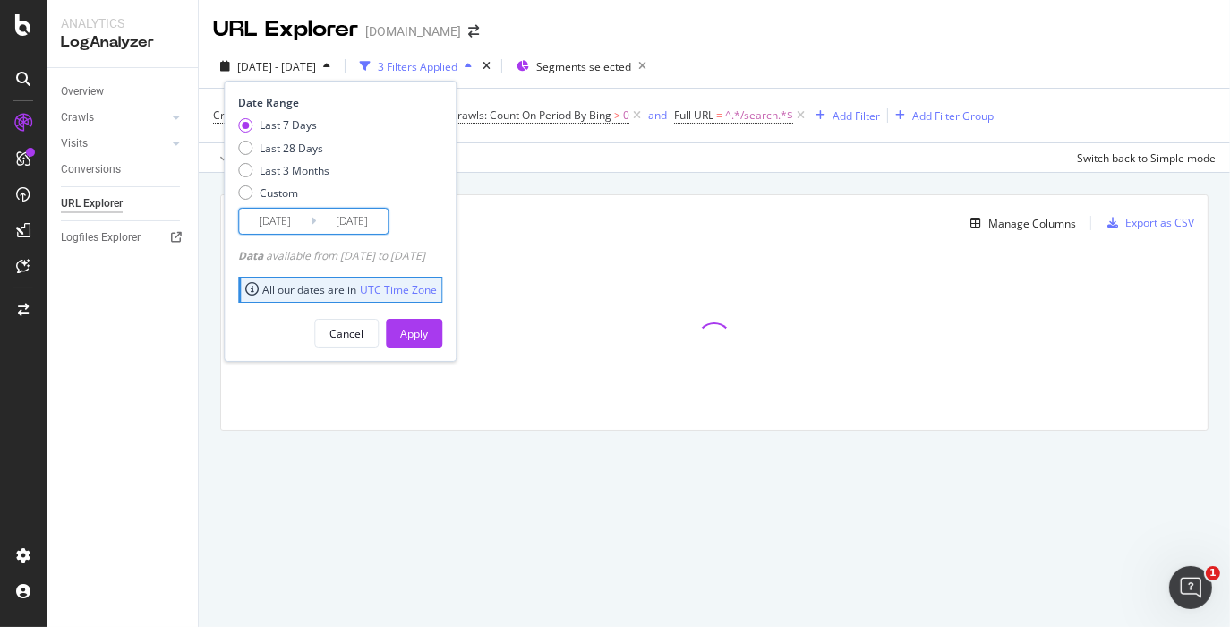
click at [291, 222] on input "2025/08/12" at bounding box center [275, 221] width 72 height 25
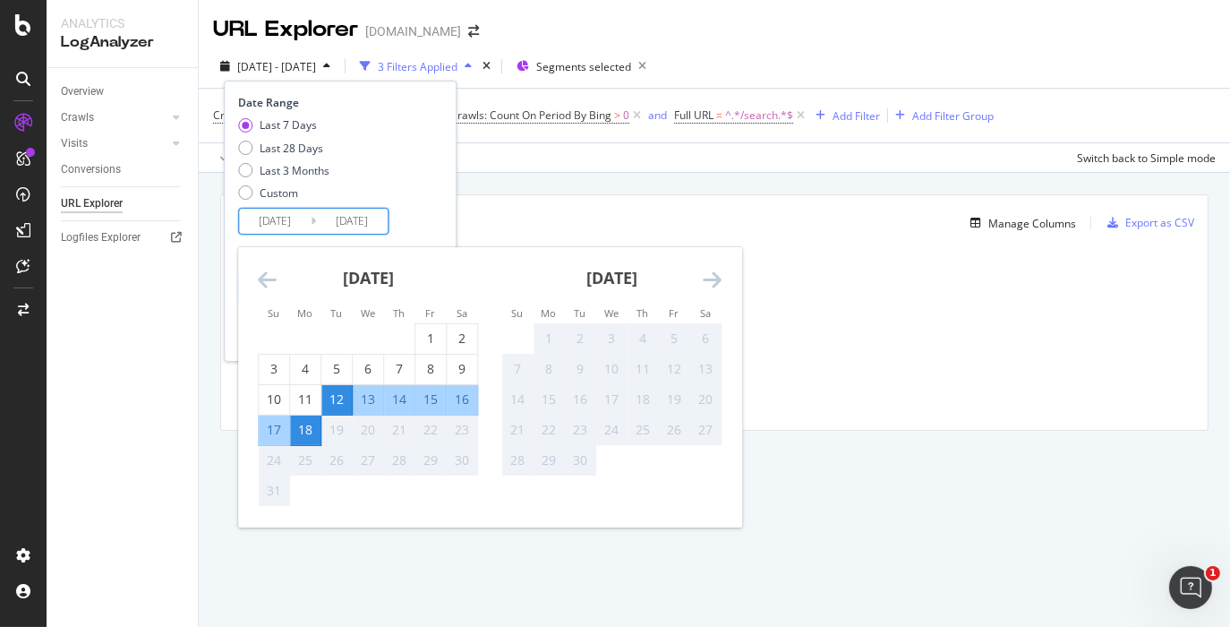
click at [424, 398] on div "15" at bounding box center [430, 399] width 30 height 18
click at [364, 397] on div "13" at bounding box center [368, 399] width 30 height 18
click at [339, 398] on div "12" at bounding box center [336, 399] width 30 height 18
type input "2025/08/12"
drag, startPoint x: 425, startPoint y: 193, endPoint x: 443, endPoint y: 221, distance: 33.0
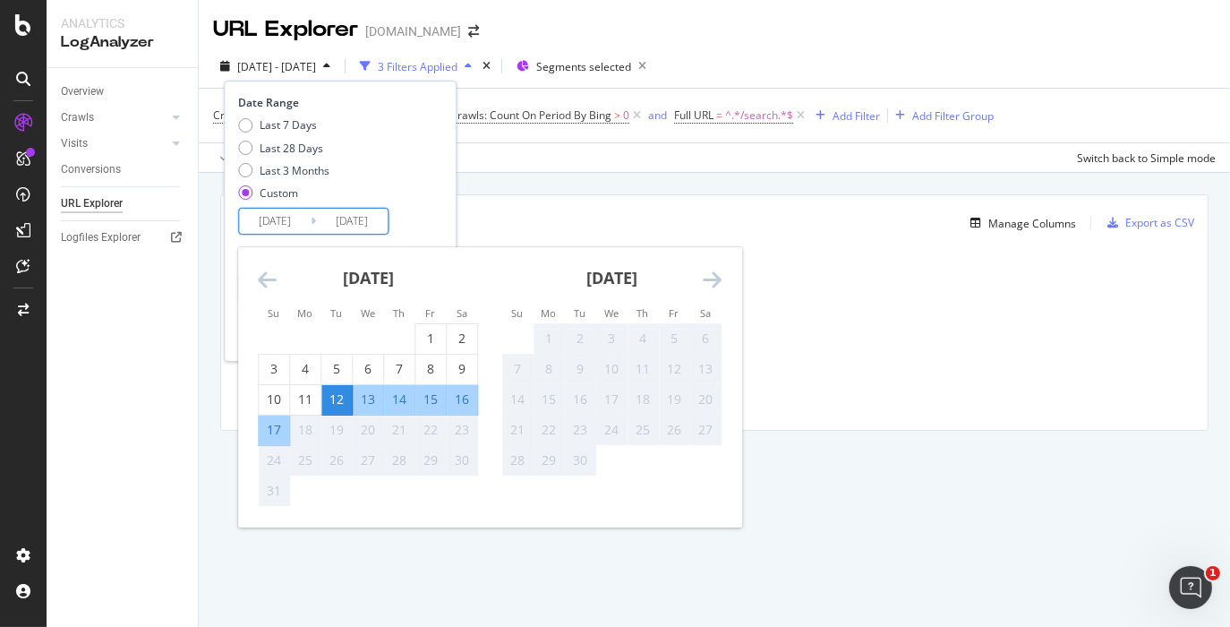
click at [424, 196] on div "Last 7 Days Last 28 Days Last 3 Months Custom" at bounding box center [338, 162] width 200 height 90
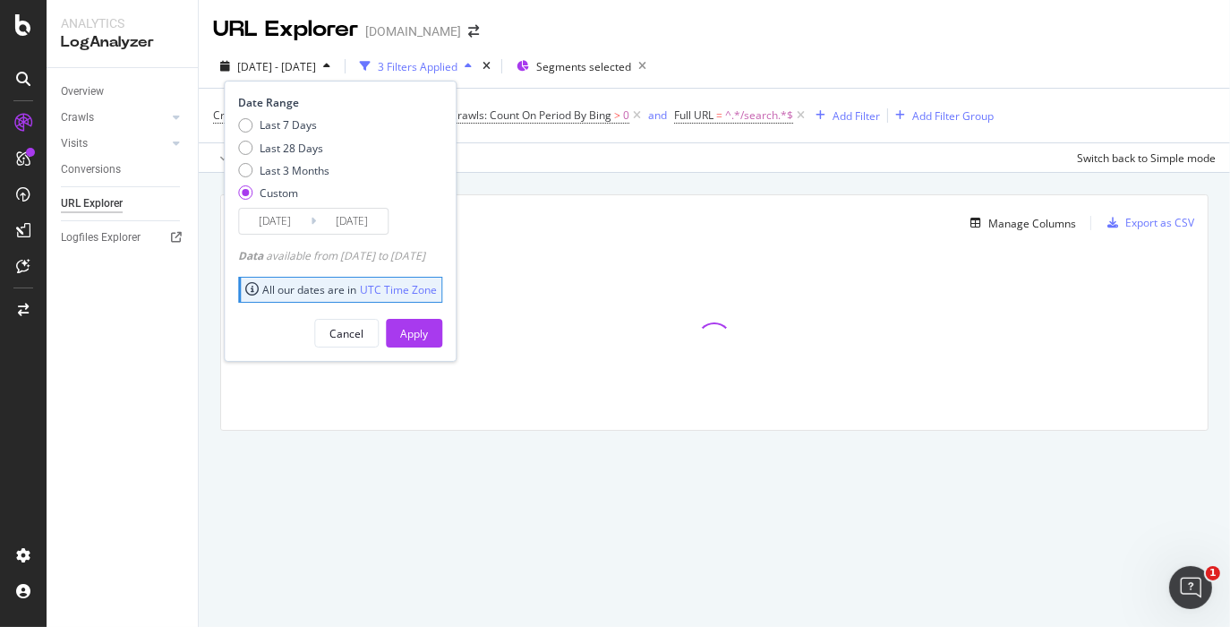
click at [341, 225] on input "[DATE]" at bounding box center [352, 221] width 72 height 25
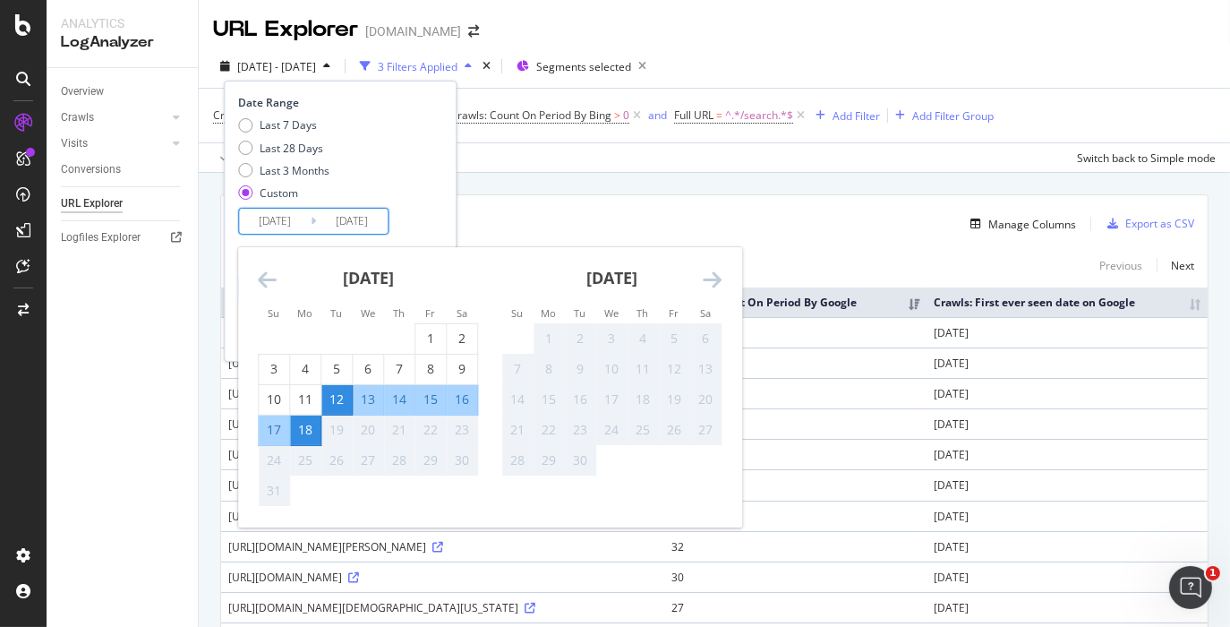
click at [389, 397] on div "14" at bounding box center [399, 399] width 30 height 18
type input "2025/08/14"
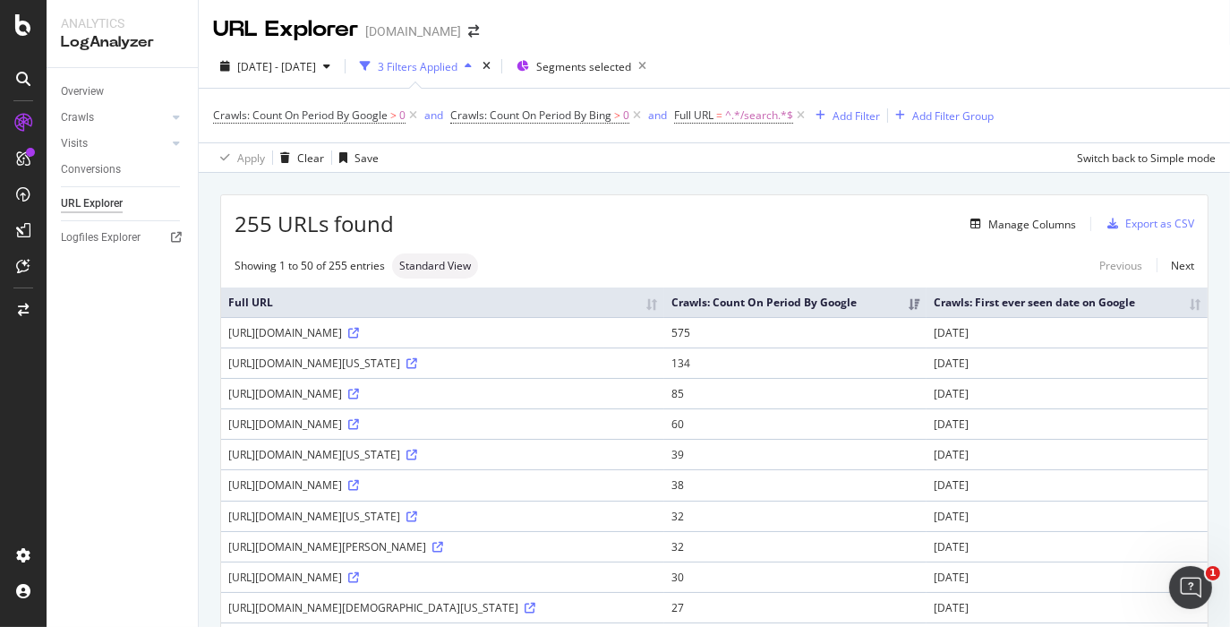
click at [1005, 200] on div "255 URLs found Manage Columns Export as CSV" at bounding box center [714, 217] width 987 height 44
click at [1003, 214] on div "Manage Columns" at bounding box center [1019, 224] width 113 height 20
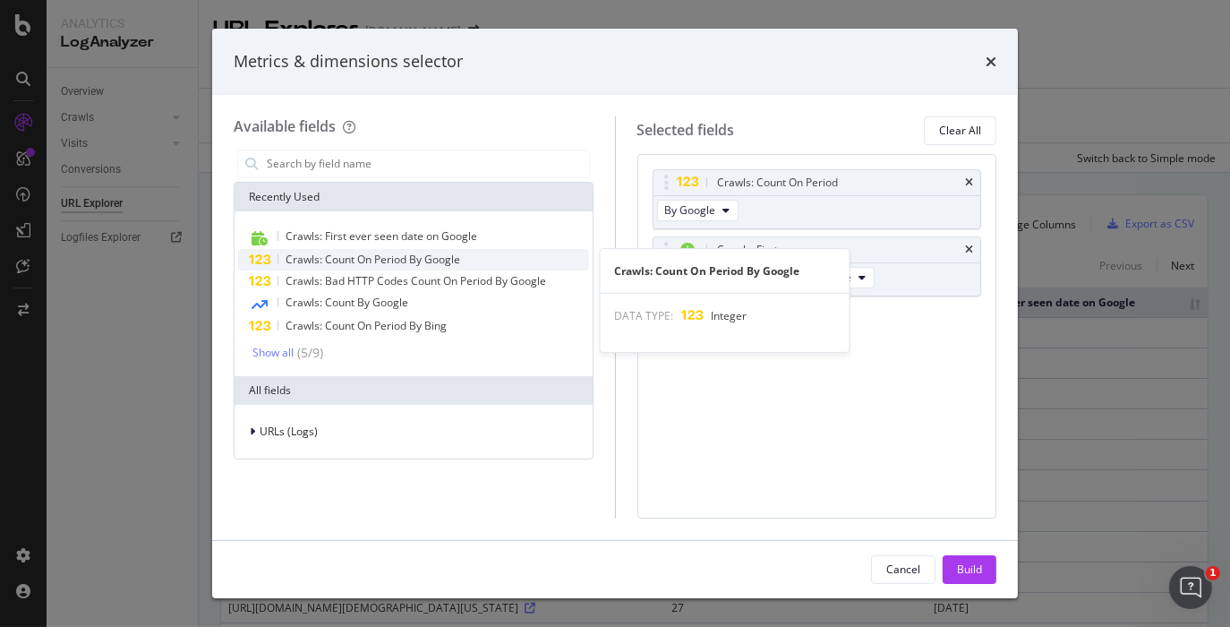
click at [441, 261] on span "Crawls: Count On Period By Google" at bounding box center [373, 259] width 175 height 15
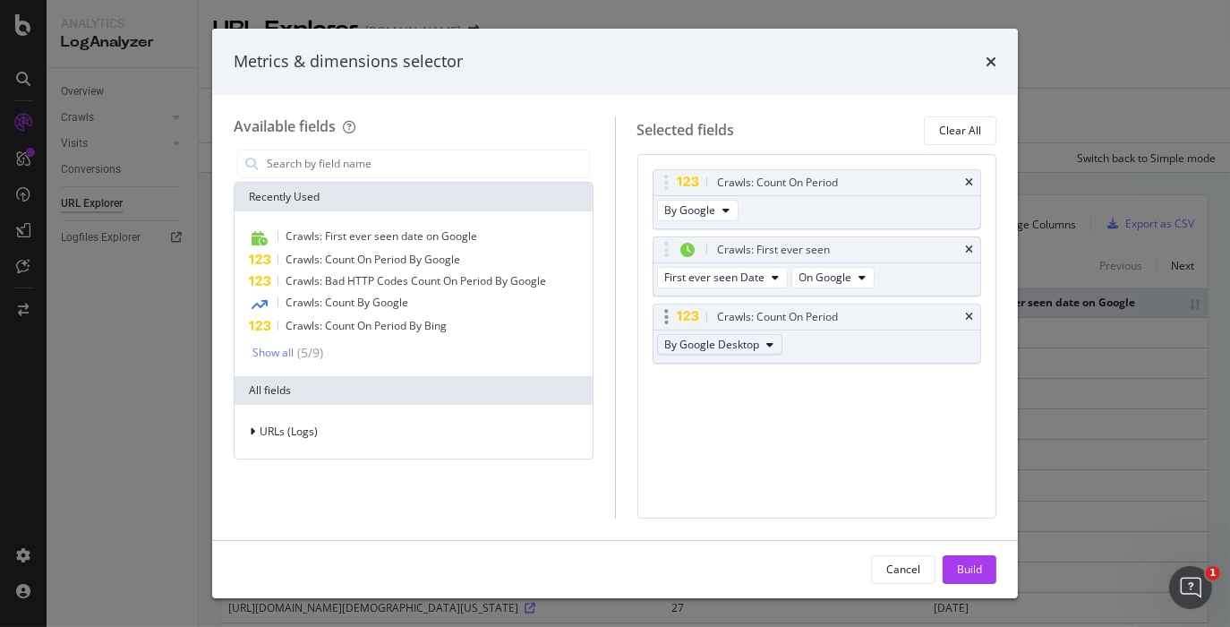
click at [685, 351] on span "By Google Desktop" at bounding box center [712, 344] width 95 height 15
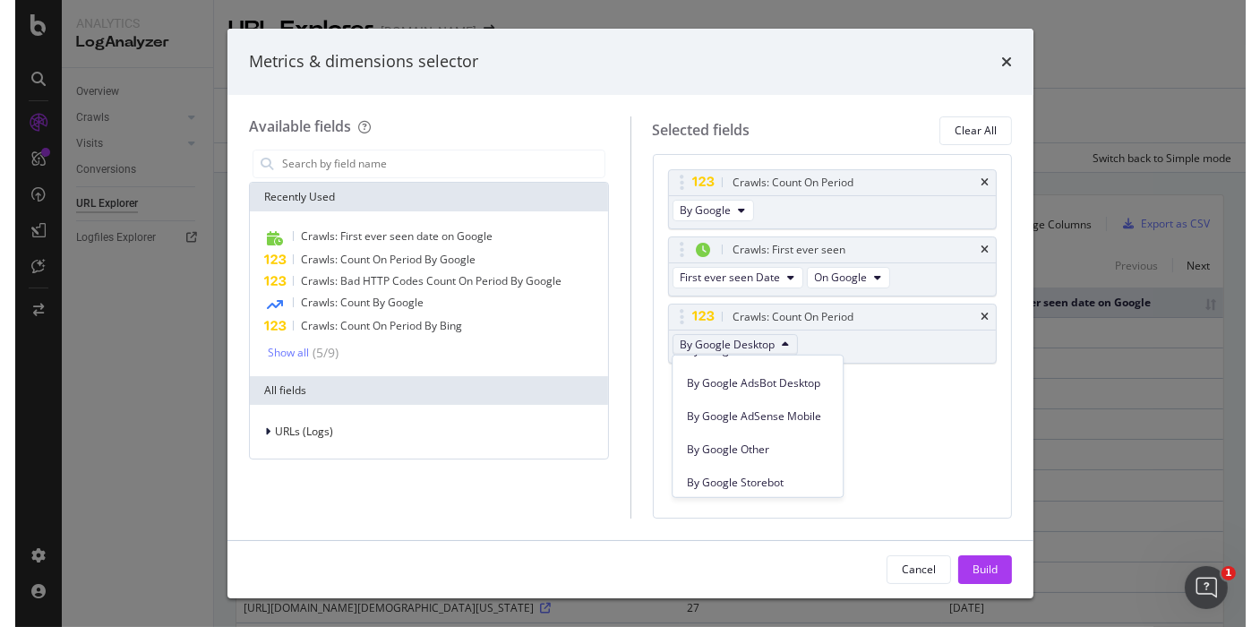
scroll to position [336, 0]
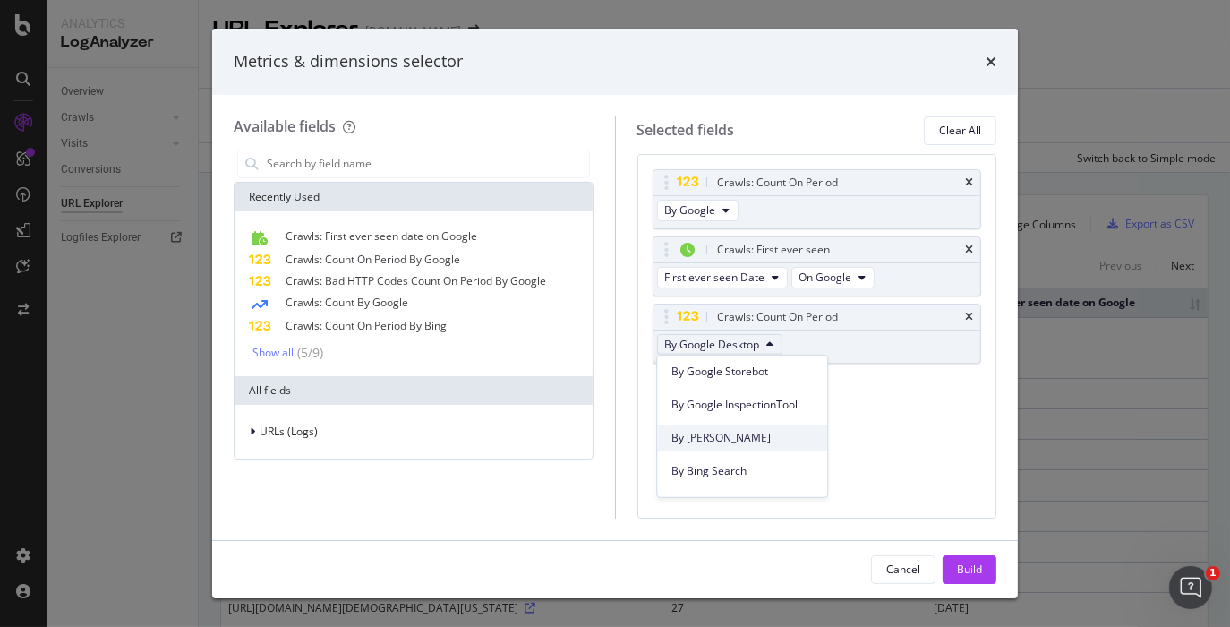
click at [720, 440] on span "By Bing" at bounding box center [742, 437] width 141 height 16
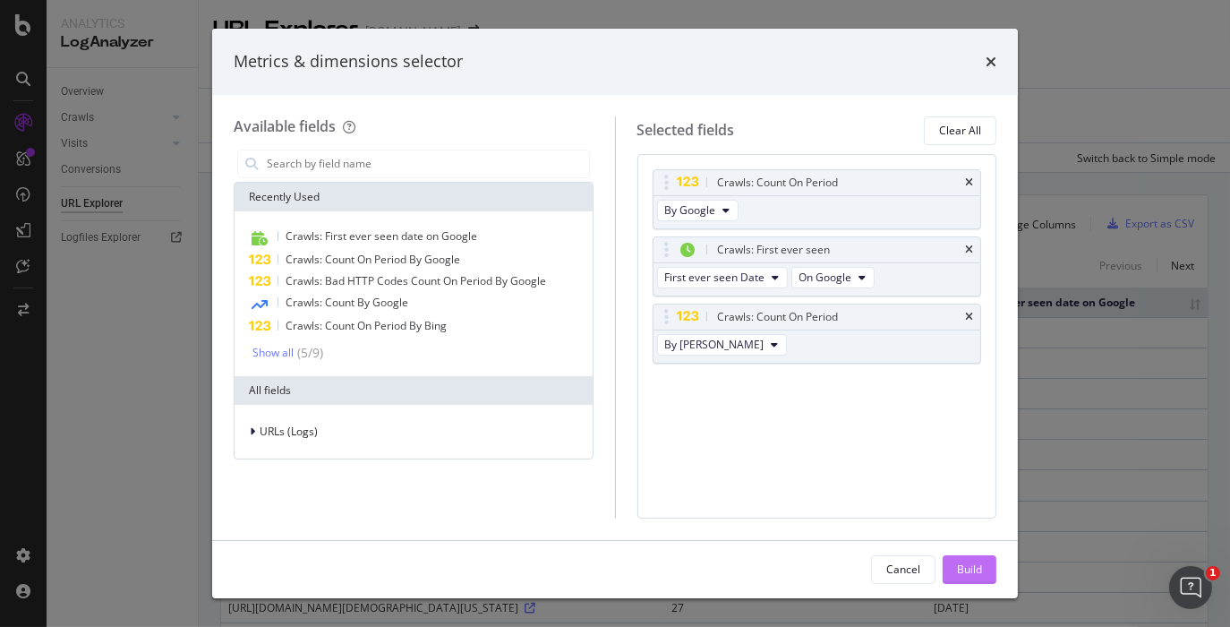
click at [967, 564] on div "Build" at bounding box center [969, 568] width 25 height 15
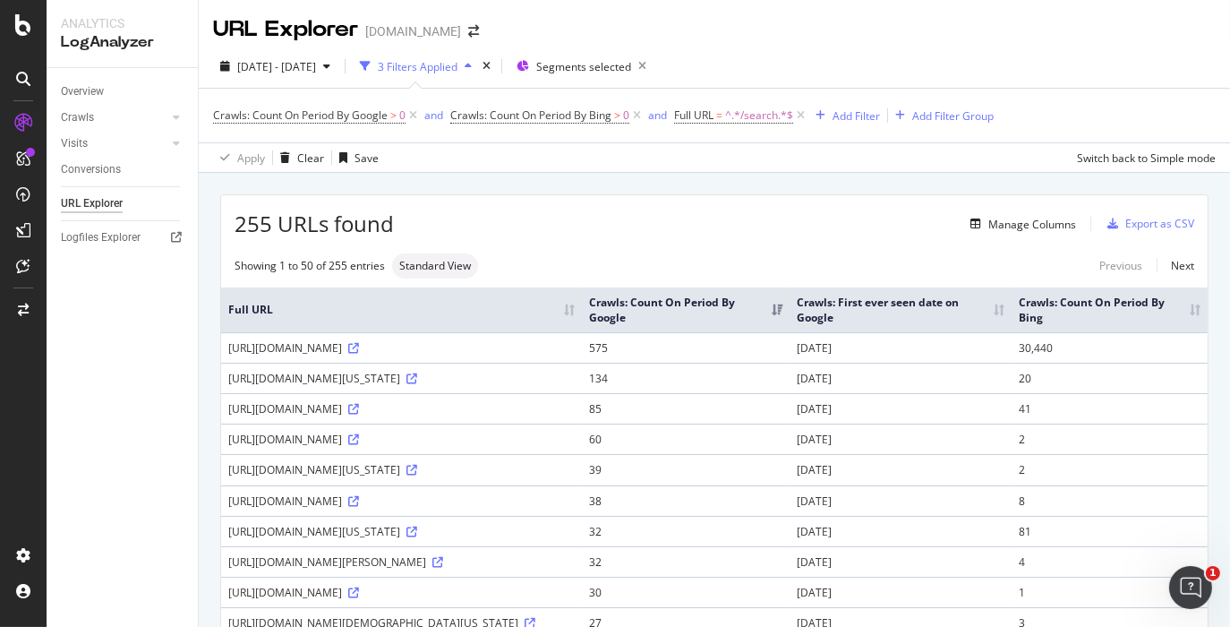
click at [664, 218] on div "Manage Columns" at bounding box center [735, 223] width 682 height 21
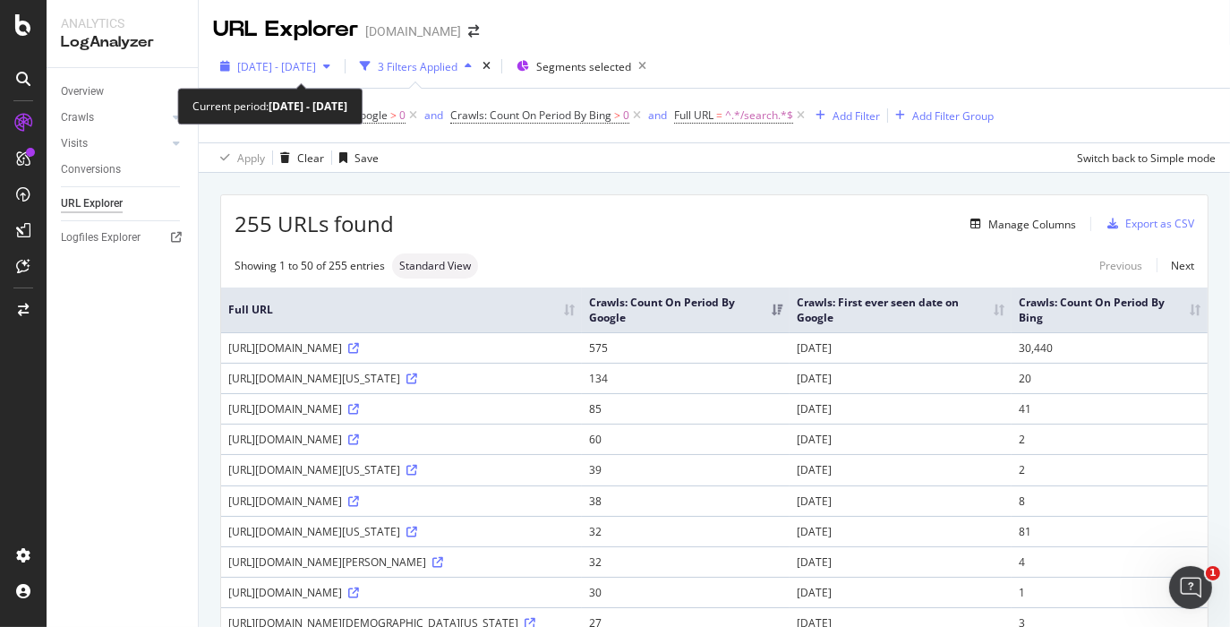
click at [316, 72] on span "2025 Aug. 12th - Aug. 18th" at bounding box center [276, 66] width 79 height 15
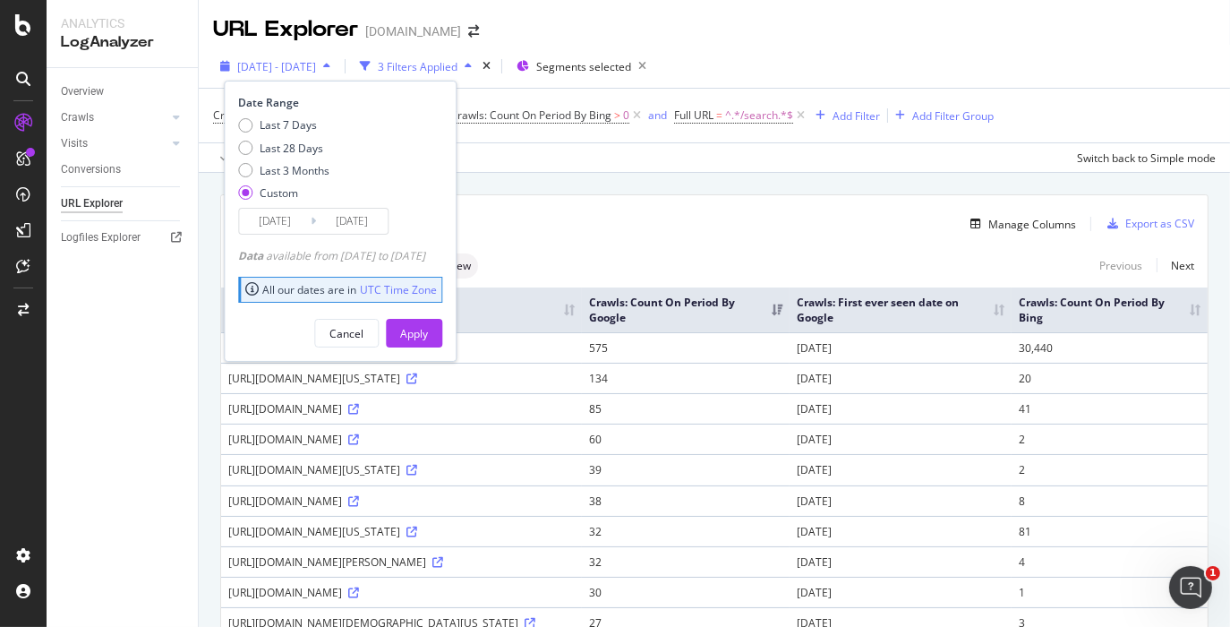
click at [311, 65] on span "2025 Aug. 12th - Aug. 18th" at bounding box center [276, 66] width 79 height 15
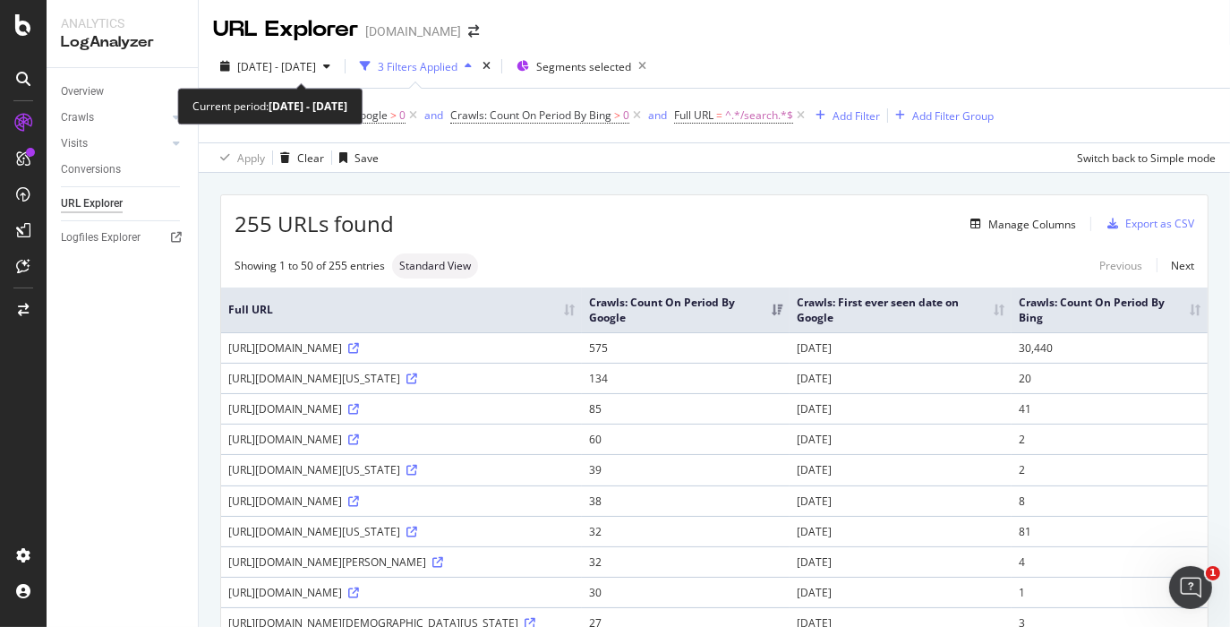
click at [312, 65] on span "2025 Aug. 12th - Aug. 18th" at bounding box center [276, 66] width 79 height 15
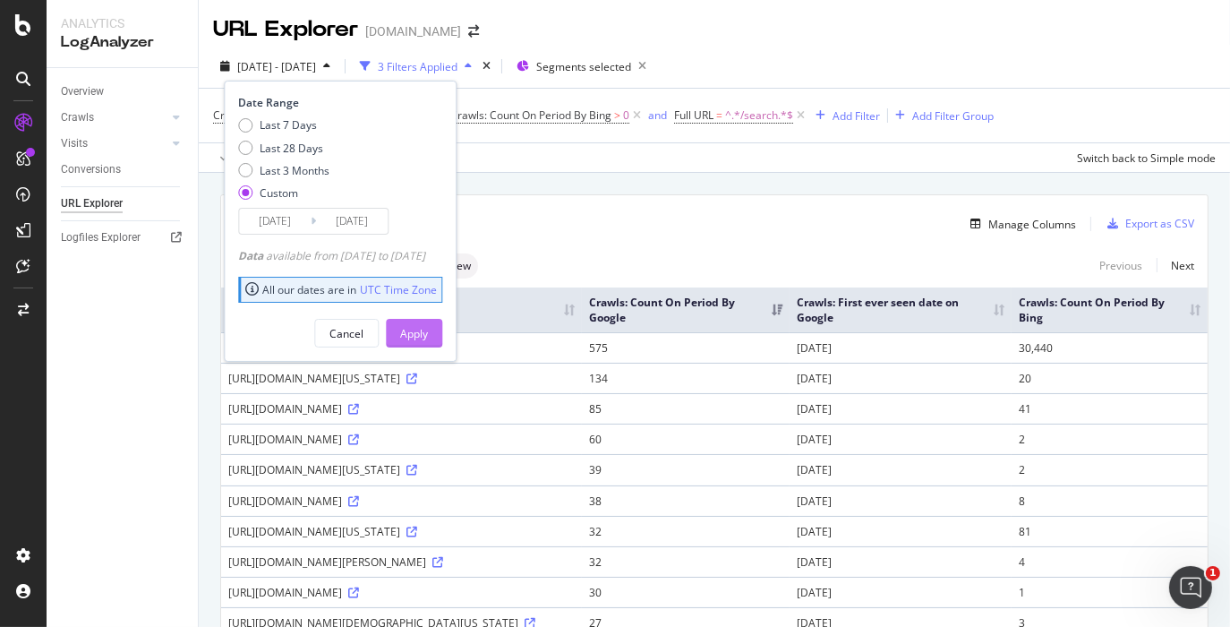
click at [428, 329] on div "Apply" at bounding box center [414, 333] width 28 height 15
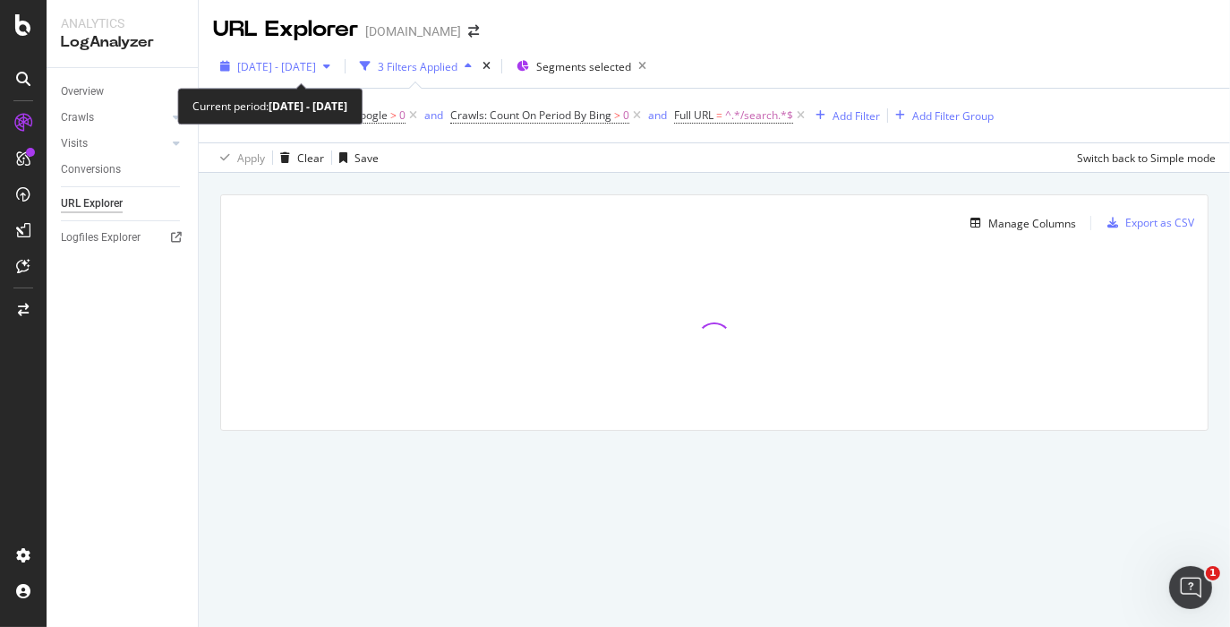
click at [316, 60] on span "2025 Aug. 12th - Aug. 14th" at bounding box center [276, 66] width 79 height 15
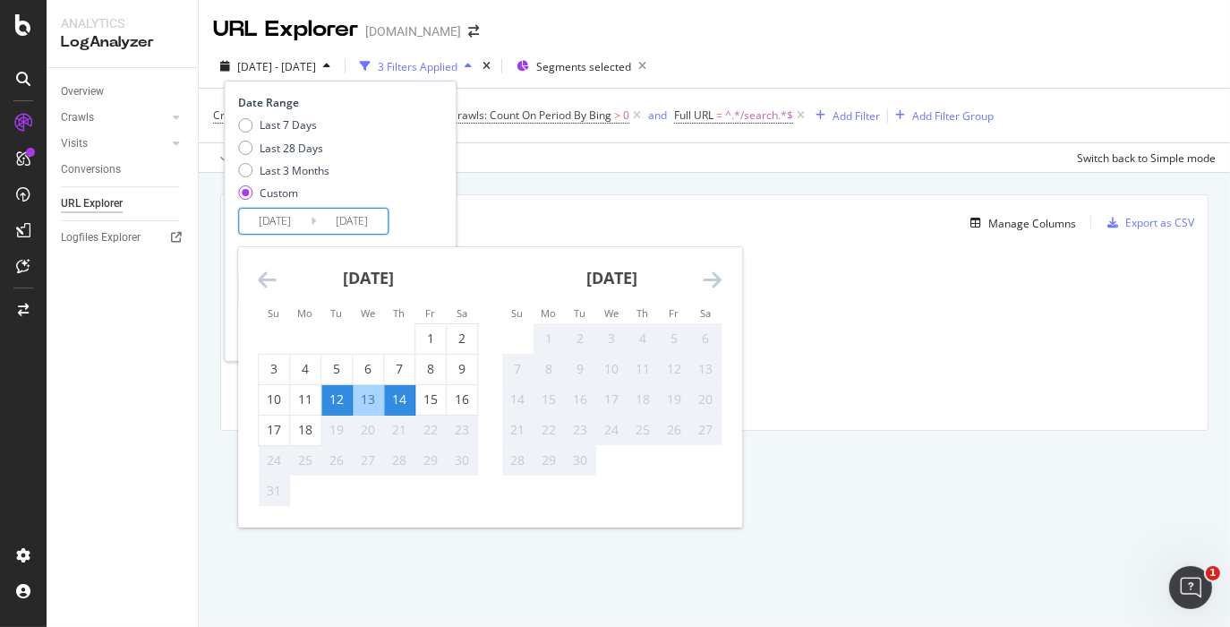
click at [270, 218] on input "2025/08/12" at bounding box center [275, 221] width 72 height 25
click at [388, 403] on div "14" at bounding box center [399, 399] width 30 height 18
type input "2025/08/14"
click at [278, 423] on div "17" at bounding box center [274, 430] width 30 height 18
type input "2025/08/17"
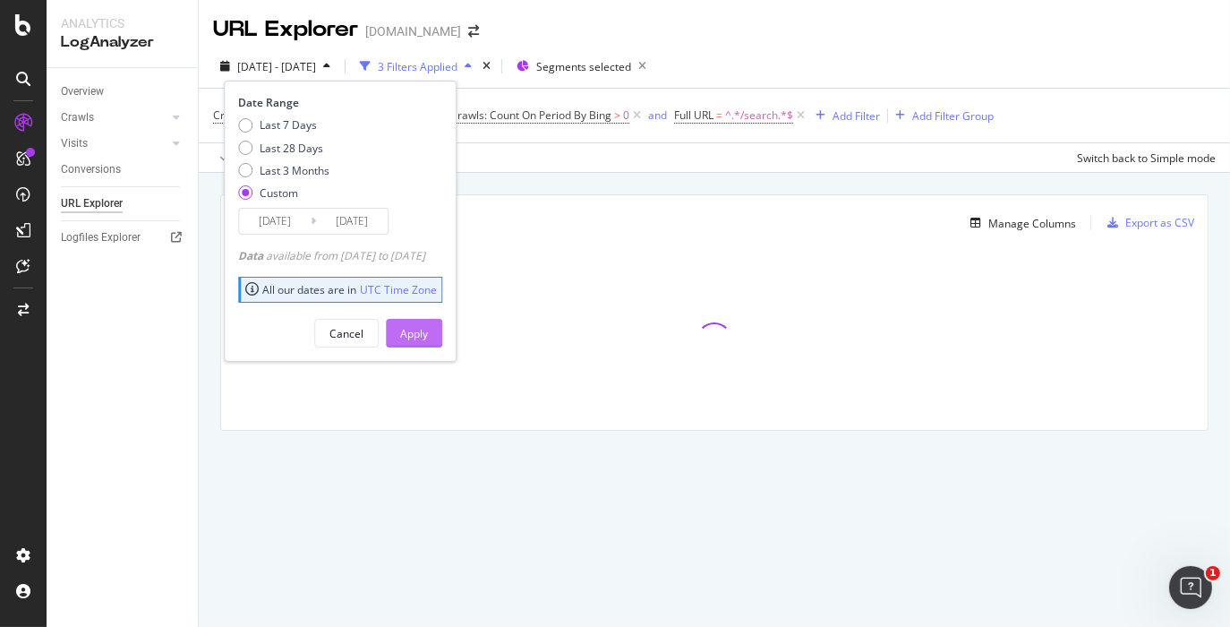
click at [428, 329] on div "Apply" at bounding box center [414, 333] width 28 height 15
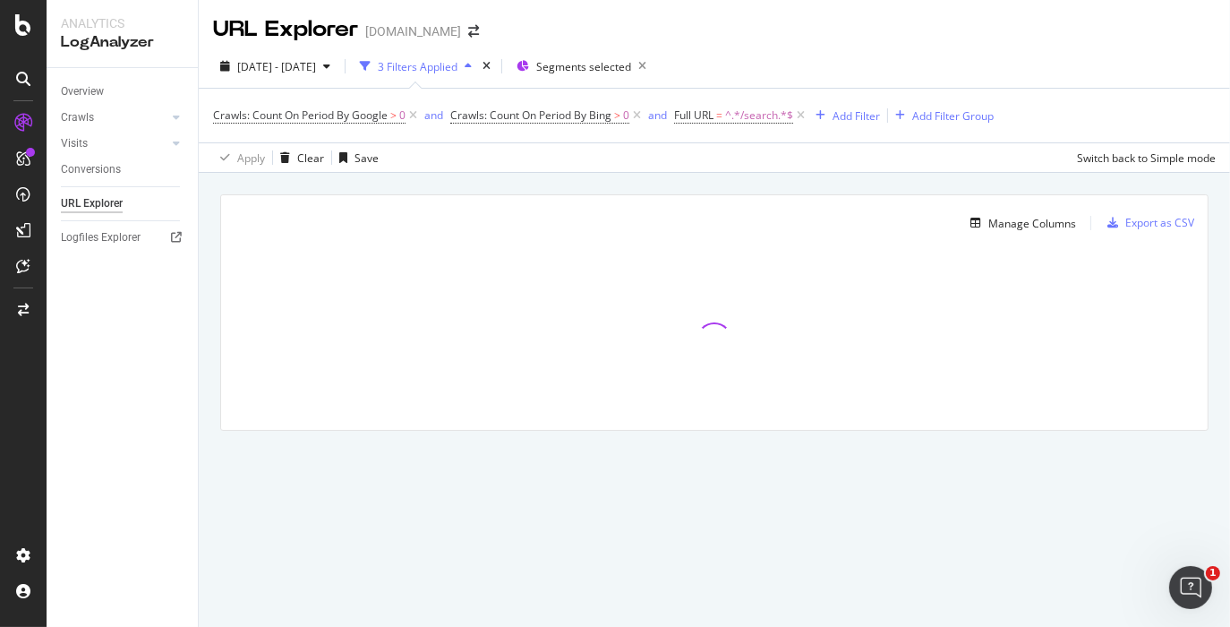
click at [837, 192] on div "Manage Columns Export as CSV Full URL Crawls: Count On Period By Google Crawls:…" at bounding box center [714, 333] width 1031 height 321
drag, startPoint x: 1229, startPoint y: 476, endPoint x: 1239, endPoint y: 476, distance: 9.8
click at [1229, 476] on html "Analytics LogAnalyzer Overview Crawls Daily Distribution Segments Distribution …" at bounding box center [615, 313] width 1230 height 627
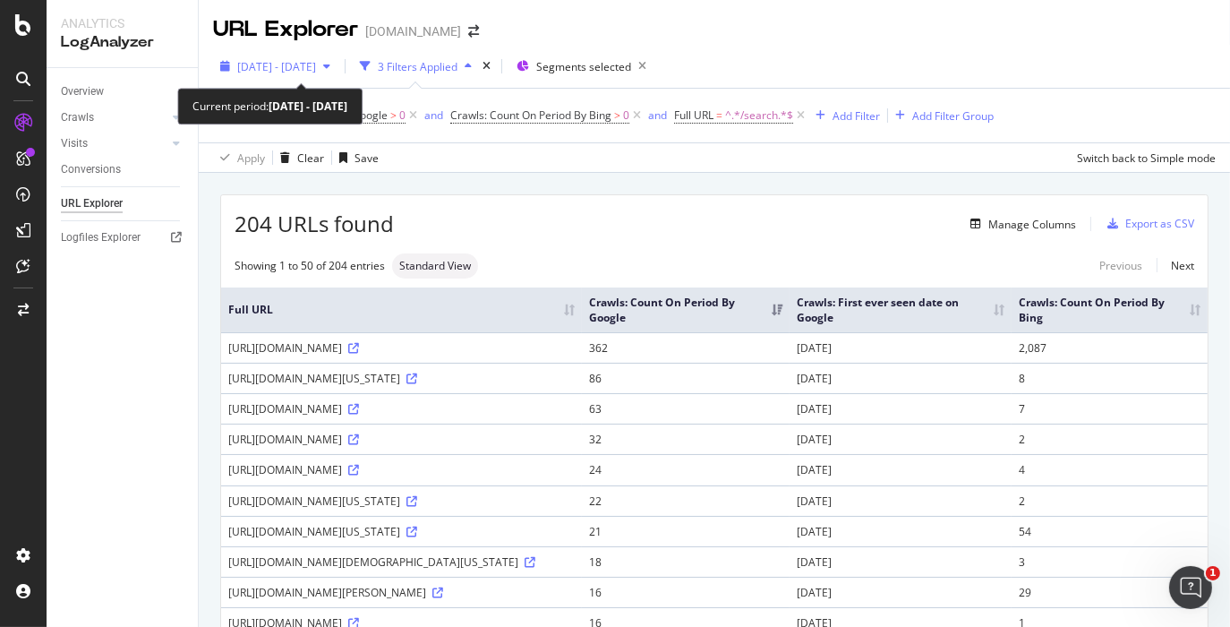
click at [310, 75] on div "2025 Aug. 14th - Aug. 17th" at bounding box center [275, 66] width 124 height 27
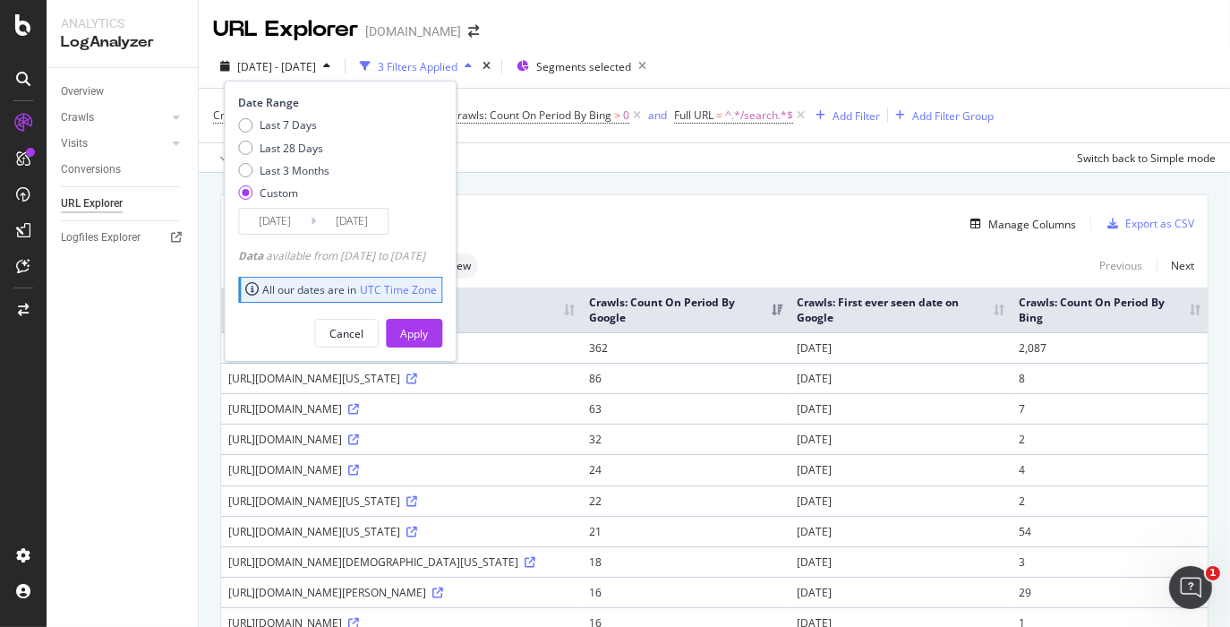
click at [674, 213] on div "Manage Columns" at bounding box center [735, 223] width 682 height 21
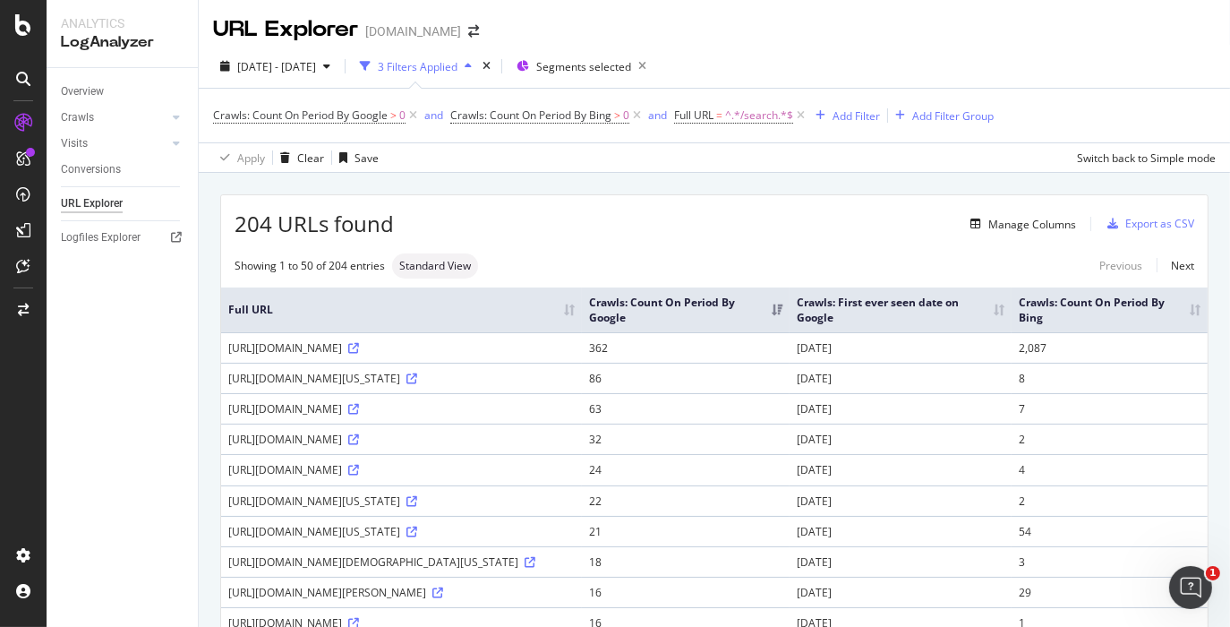
drag, startPoint x: 1113, startPoint y: 50, endPoint x: 1083, endPoint y: 11, distance: 49.2
click at [1112, 49] on div "2025 Aug. 14th - Aug. 17th 3 Filters Applied Segments selected Crawls: Count On…" at bounding box center [714, 109] width 1031 height 128
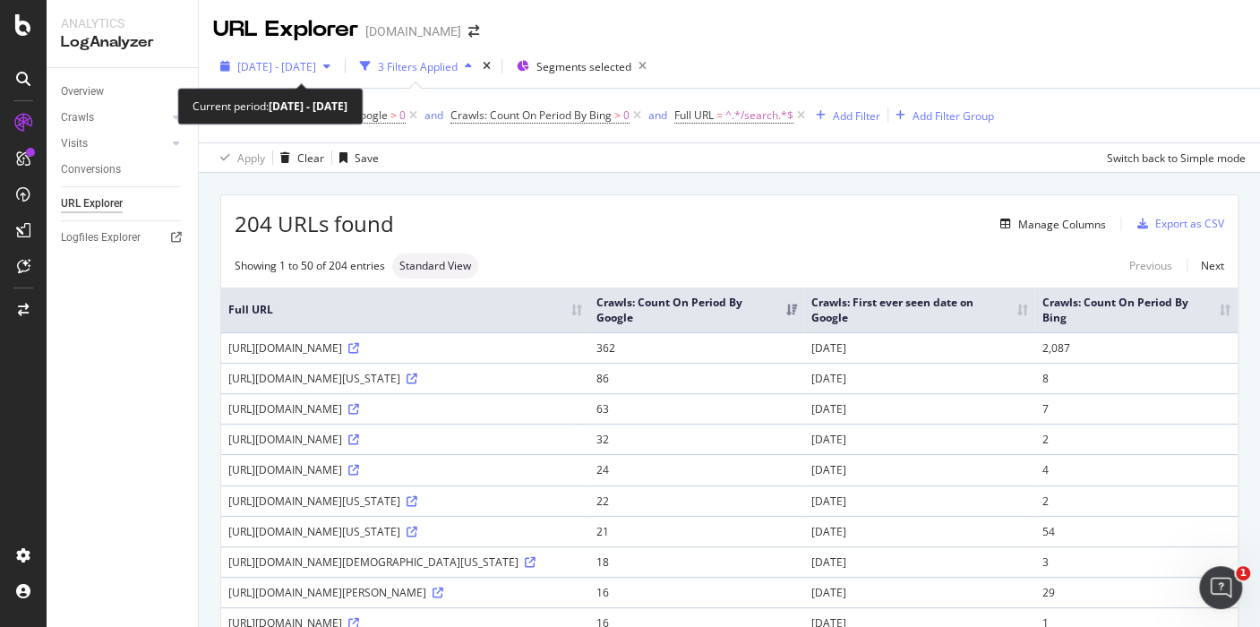
click at [316, 73] on span "2025 Aug. 14th - Aug. 17th" at bounding box center [276, 66] width 79 height 15
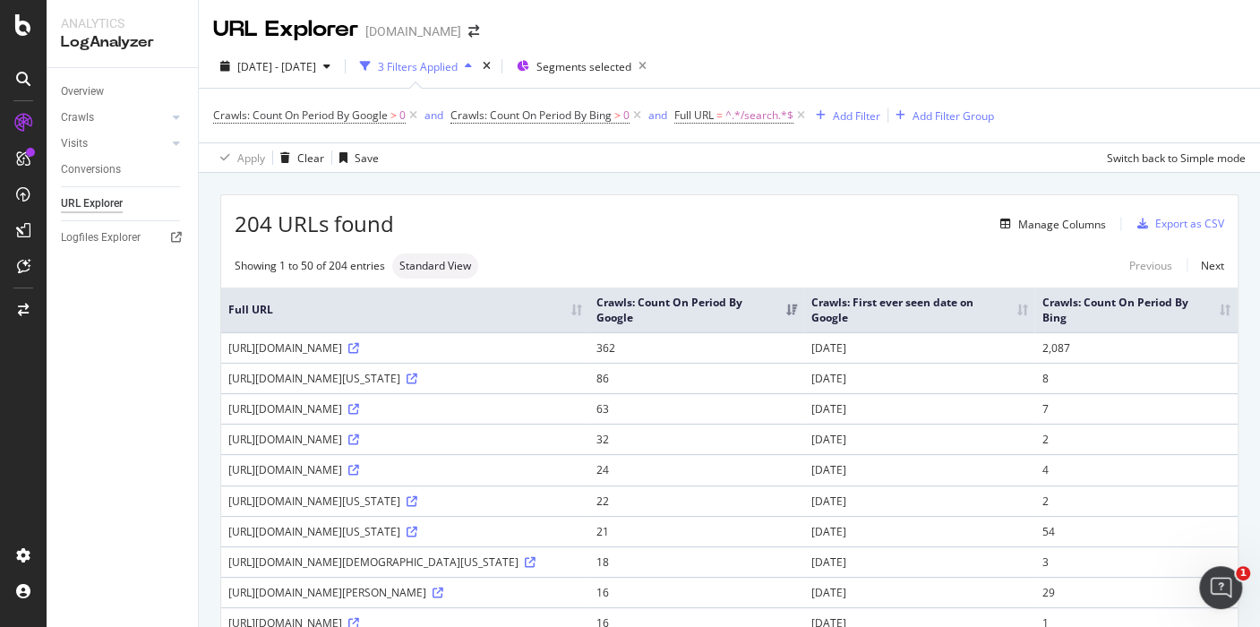
drag, startPoint x: 655, startPoint y: 190, endPoint x: 669, endPoint y: 203, distance: 19.0
drag, startPoint x: 227, startPoint y: 349, endPoint x: 1133, endPoint y: 356, distance: 906.1
click at [1133, 356] on tr "https://www.nbcnews.com/search 362 2023-11-30 2,087" at bounding box center [729, 347] width 1016 height 30
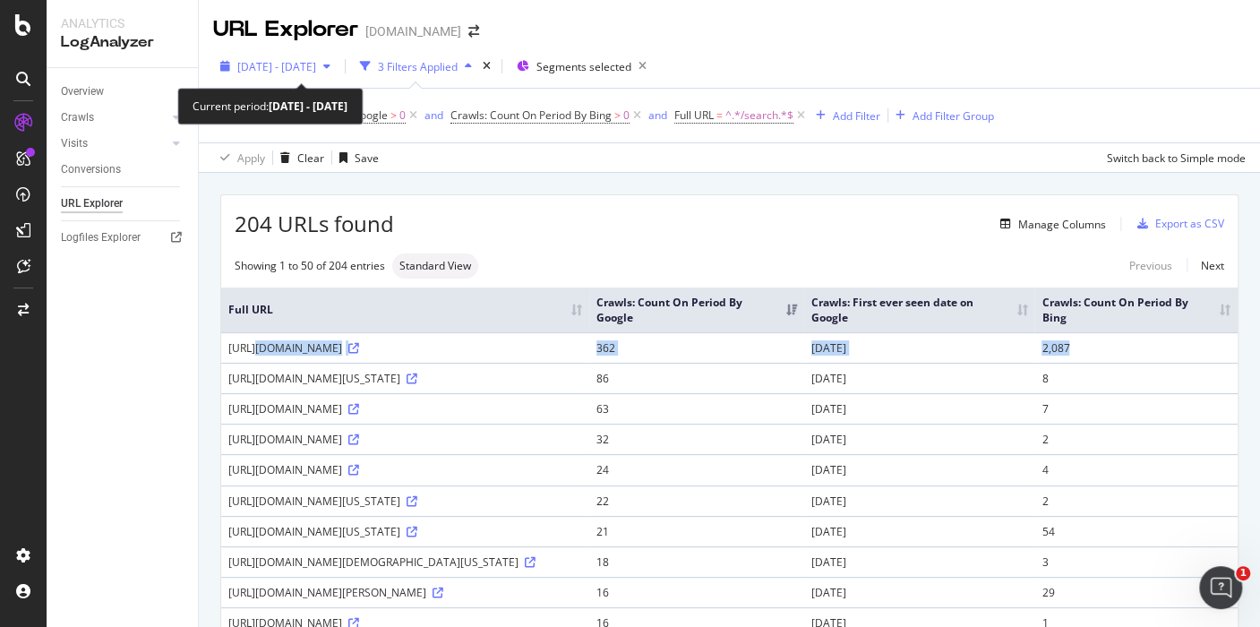
click at [316, 61] on span "2025 Aug. 14th - Aug. 17th" at bounding box center [276, 66] width 79 height 15
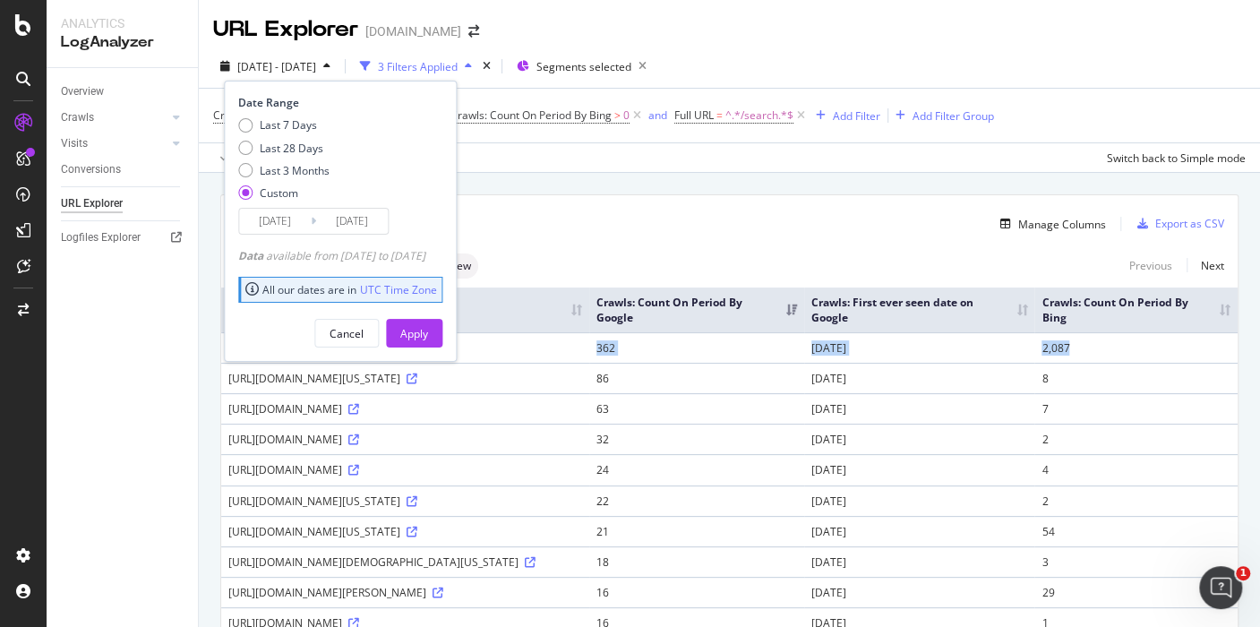
click at [296, 221] on input "2025/08/14" at bounding box center [275, 221] width 72 height 25
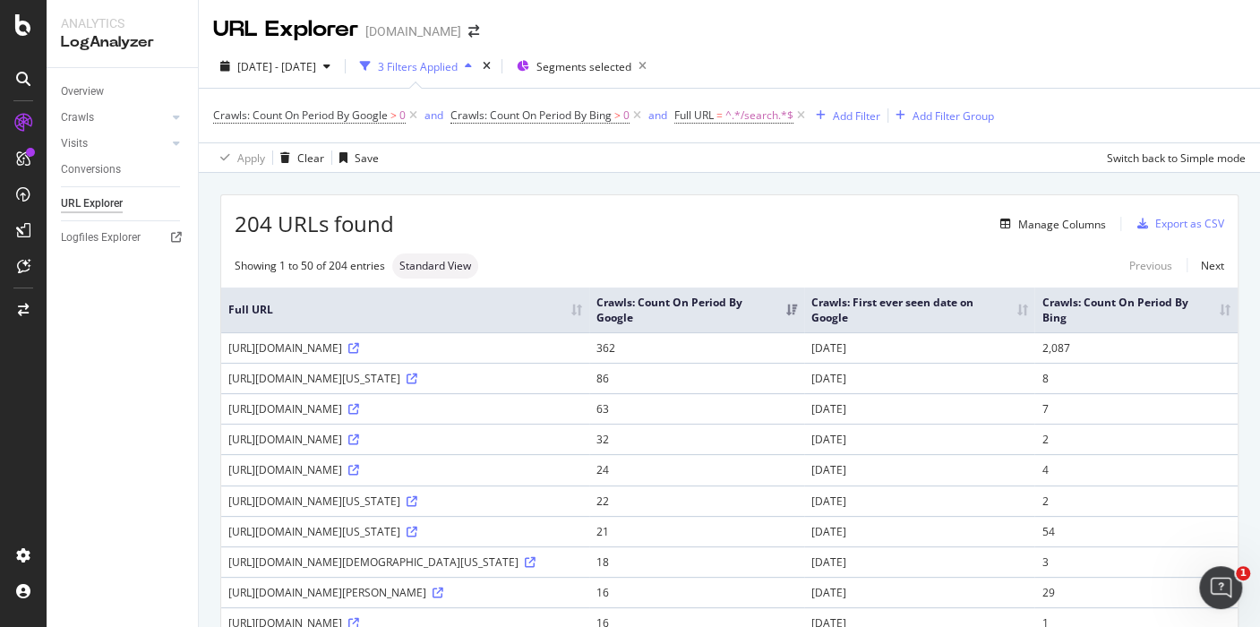
click at [1217, 81] on div "2025 Aug. 14th - Aug. 17th 3 Filters Applied Segments selected" at bounding box center [729, 70] width 1061 height 36
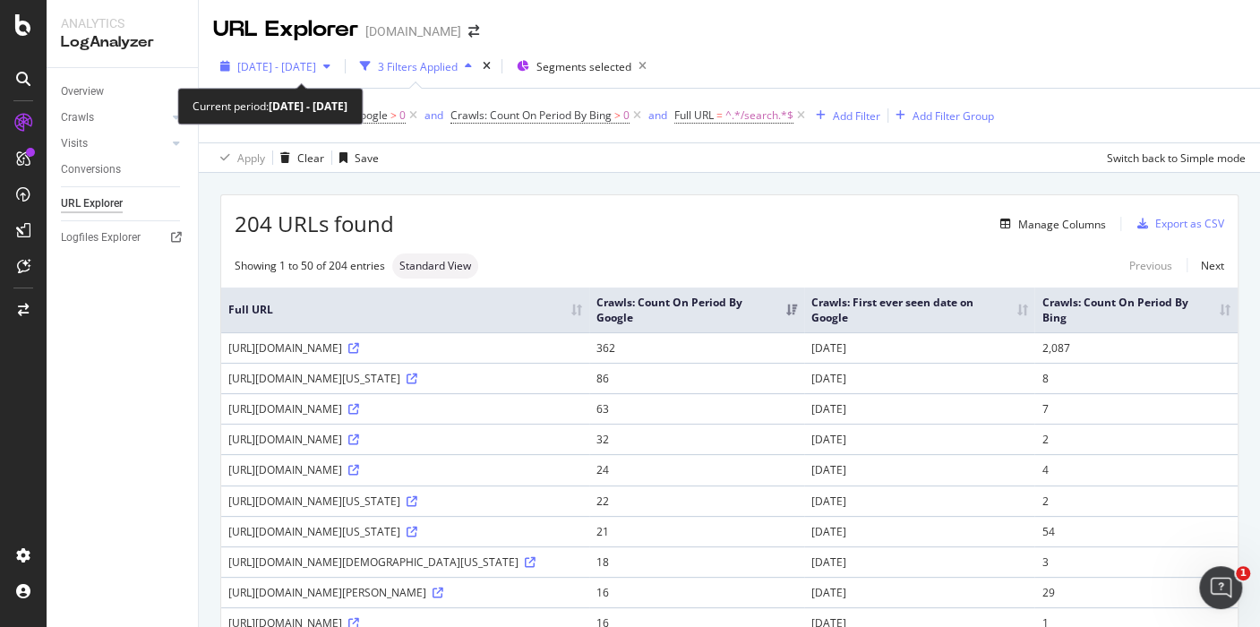
click at [316, 59] on span "2025 Aug. 14th - Aug. 17th" at bounding box center [276, 66] width 79 height 15
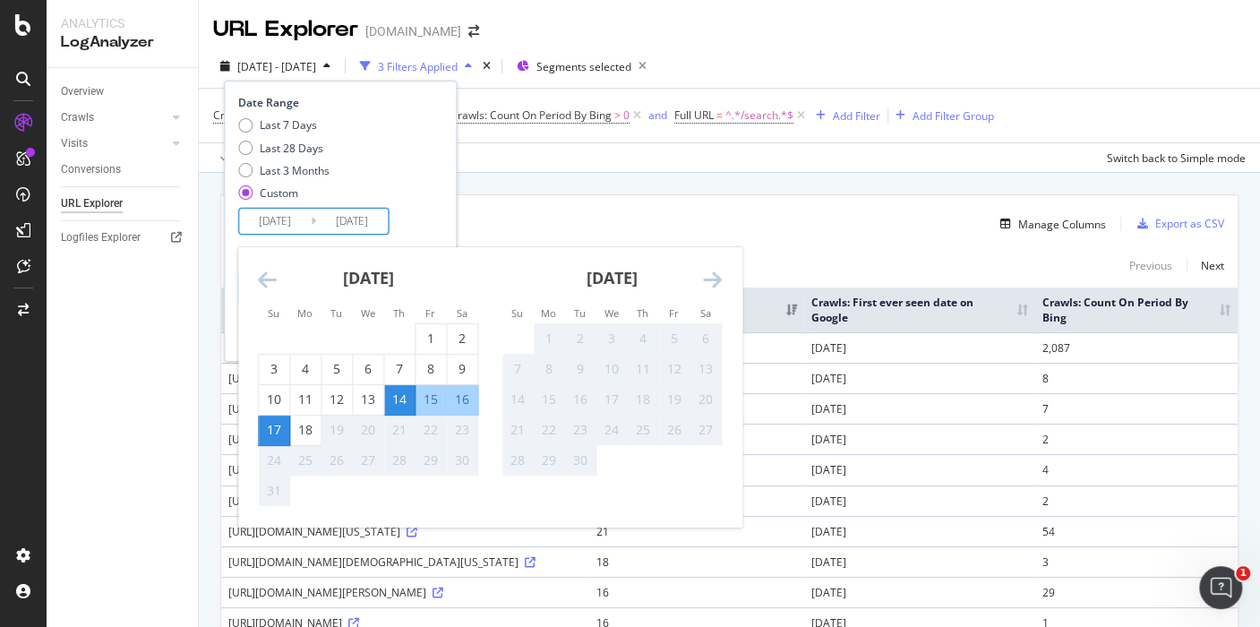
click at [308, 212] on input "2025/08/14" at bounding box center [275, 221] width 72 height 25
drag, startPoint x: 274, startPoint y: 405, endPoint x: 328, endPoint y: 400, distance: 53.9
click at [276, 404] on div "10" at bounding box center [274, 399] width 30 height 18
type input "2025/08/10"
click at [368, 398] on div "13" at bounding box center [368, 399] width 30 height 18
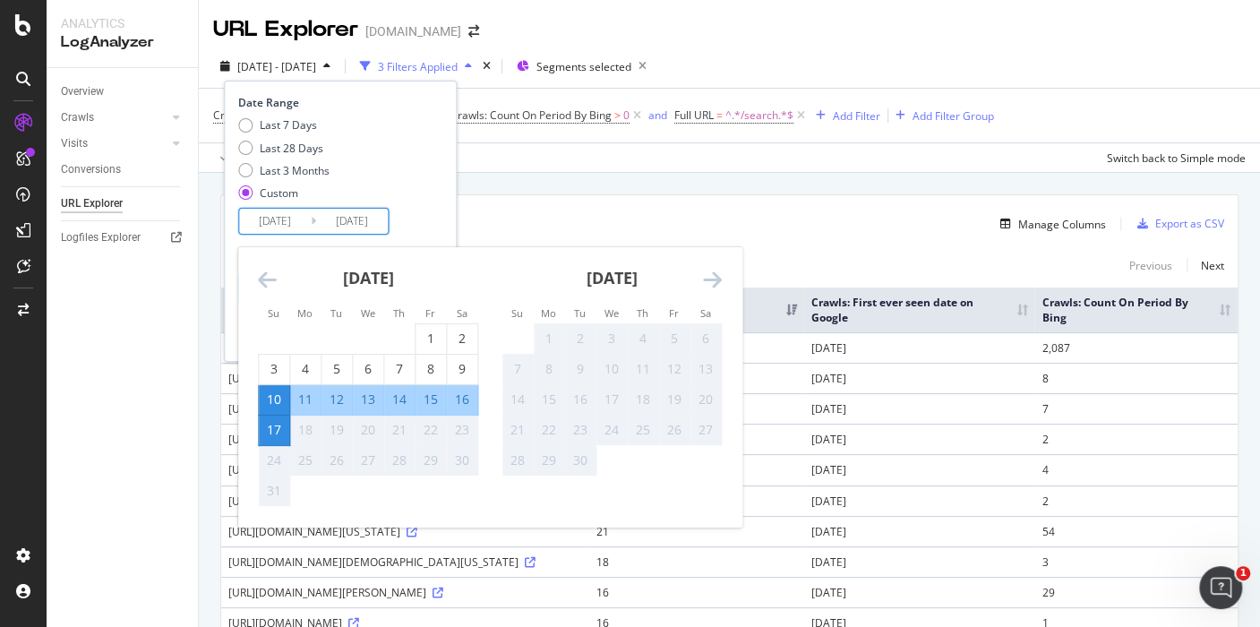
type input "2025/08/13"
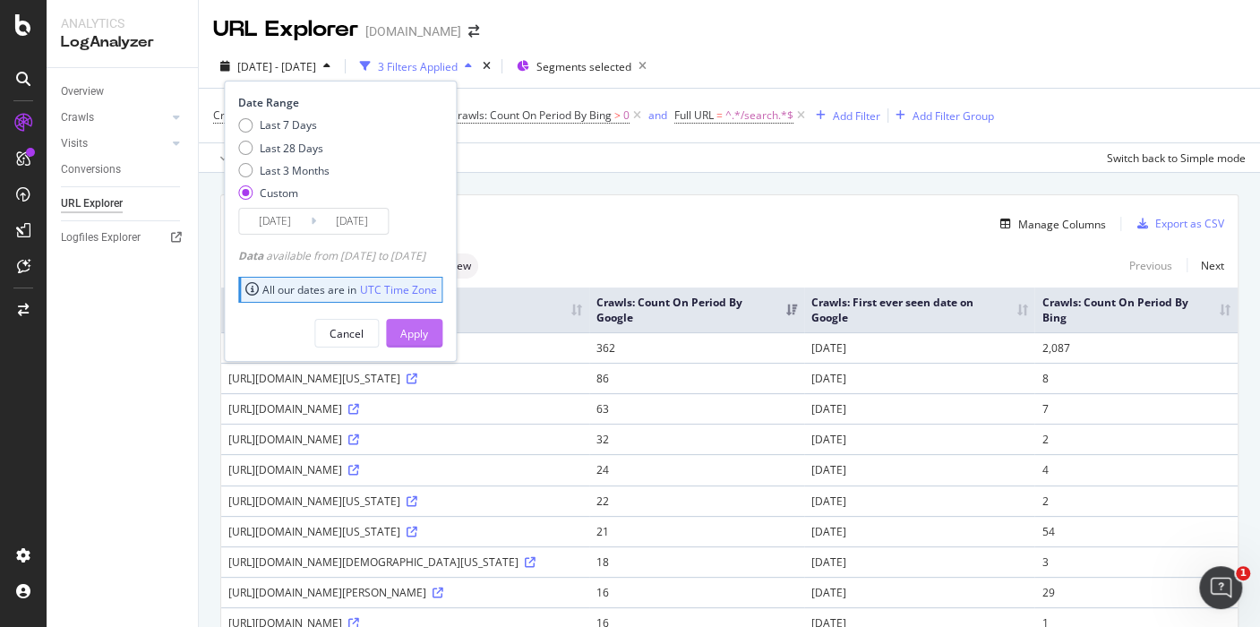
click at [428, 335] on div "Apply" at bounding box center [414, 333] width 28 height 15
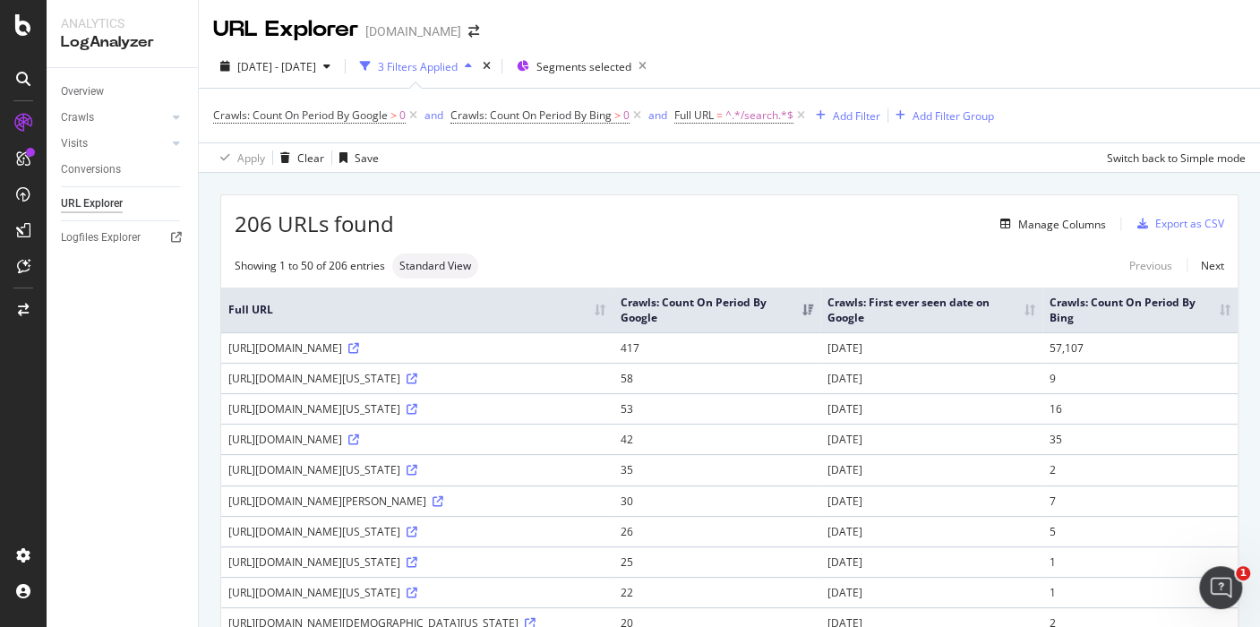
click at [1151, 79] on div "2025 Aug. 10th - Aug. 13th 3 Filters Applied Segments selected" at bounding box center [729, 70] width 1061 height 36
drag, startPoint x: 1079, startPoint y: 49, endPoint x: 721, endPoint y: 133, distance: 367.9
click at [1076, 48] on div "2025 Aug. 10th - Aug. 13th 3 Filters Applied Segments selected Crawls: Count On…" at bounding box center [729, 109] width 1061 height 128
click at [1163, 74] on div "2025 Aug. 10th - Aug. 13th 3 Filters Applied Segments selected" at bounding box center [729, 70] width 1061 height 36
click at [1188, 58] on div "[DATE] - [DATE] 3 Filters Applied Segments selected" at bounding box center [729, 70] width 1061 height 36
